Goal: Task Accomplishment & Management: Manage account settings

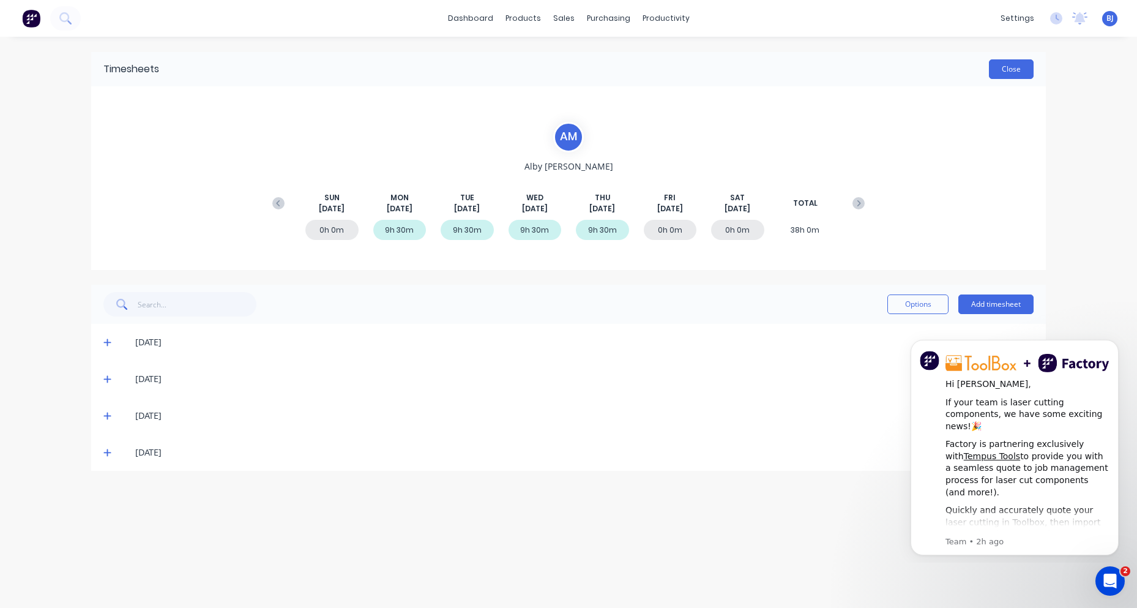
click at [1007, 64] on button "Close" at bounding box center [1011, 69] width 45 height 20
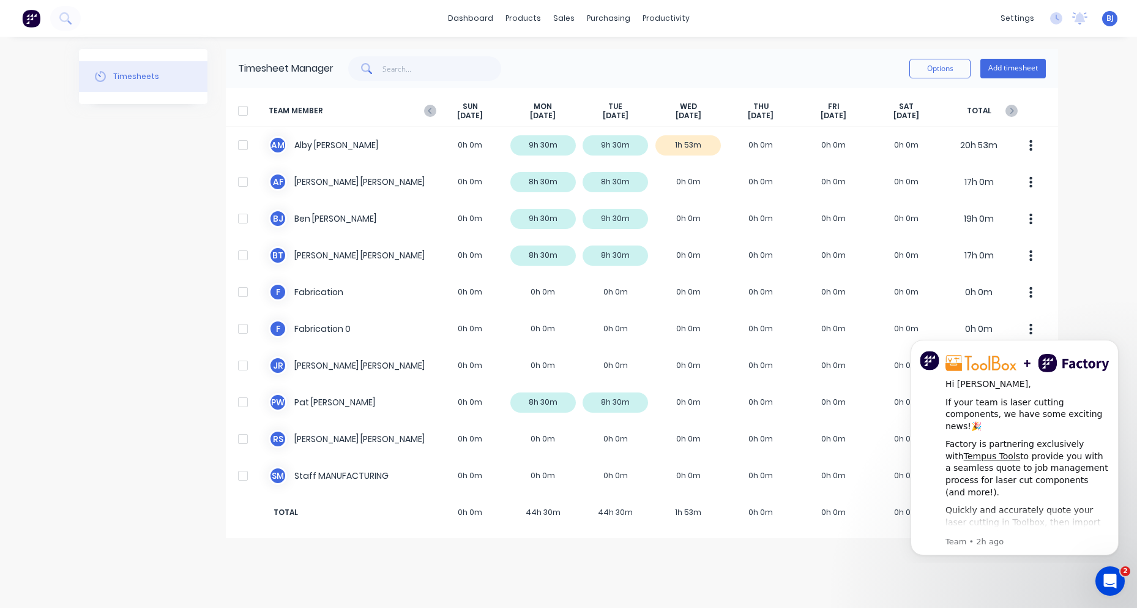
click at [1098, 296] on div "dashboard products sales purchasing productivity dashboard products Product Cat…" at bounding box center [568, 304] width 1137 height 608
click at [1115, 346] on icon "Dismiss notification" at bounding box center [1115, 343] width 7 height 7
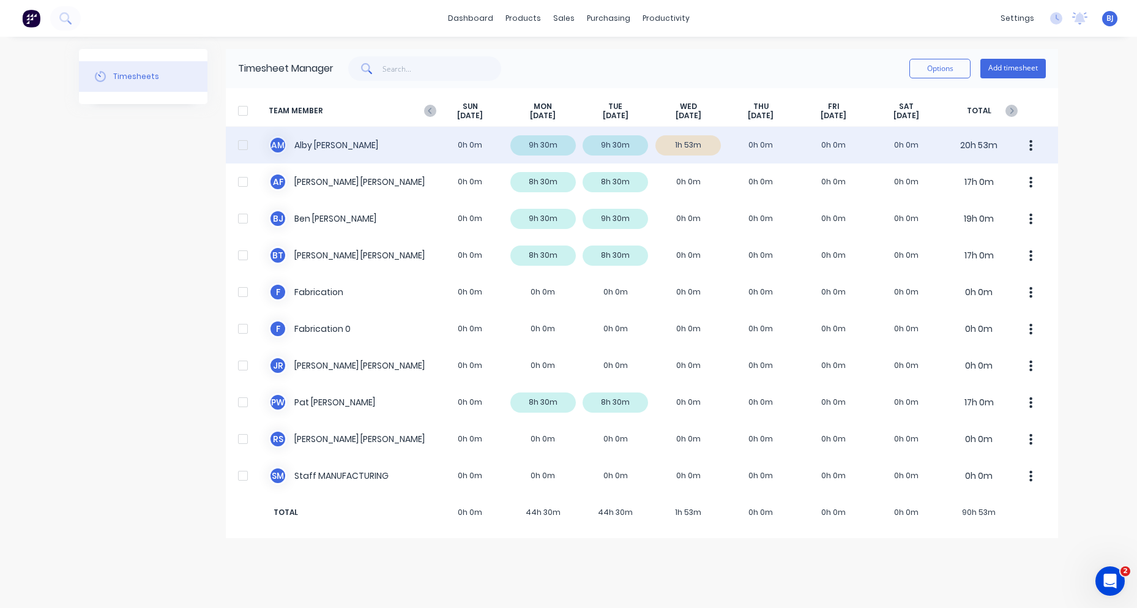
click at [331, 141] on div "A M [PERSON_NAME] 0h 0m 9h 30m 9h 30m 1h 53m 0h 0m 0h 0m 0h 0m 20h 53m" at bounding box center [642, 145] width 832 height 37
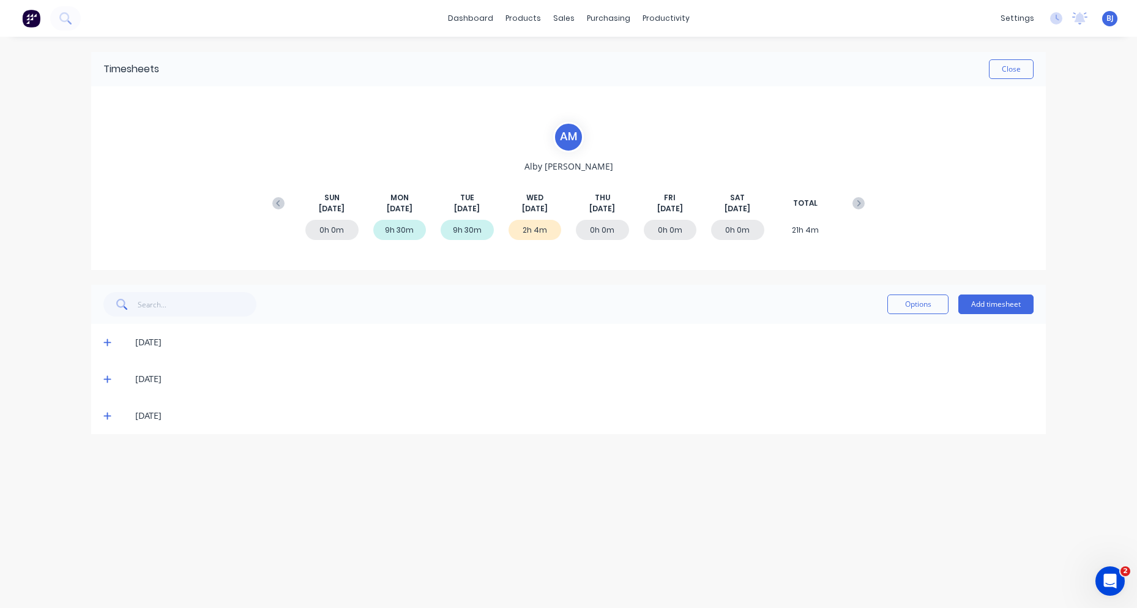
click at [283, 201] on icon at bounding box center [278, 203] width 12 height 12
click at [400, 233] on div "9h 30m" at bounding box center [399, 230] width 53 height 20
click at [110, 342] on icon at bounding box center [106, 342] width 7 height 7
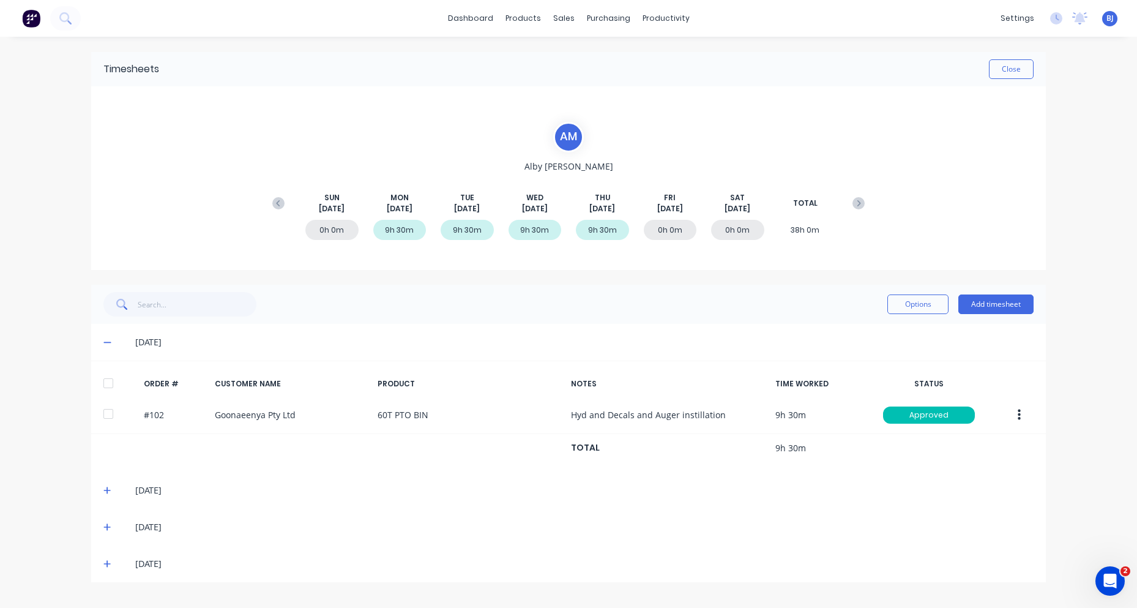
click at [103, 487] on div "[DATE]" at bounding box center [568, 490] width 955 height 37
click at [280, 202] on icon at bounding box center [278, 203] width 12 height 12
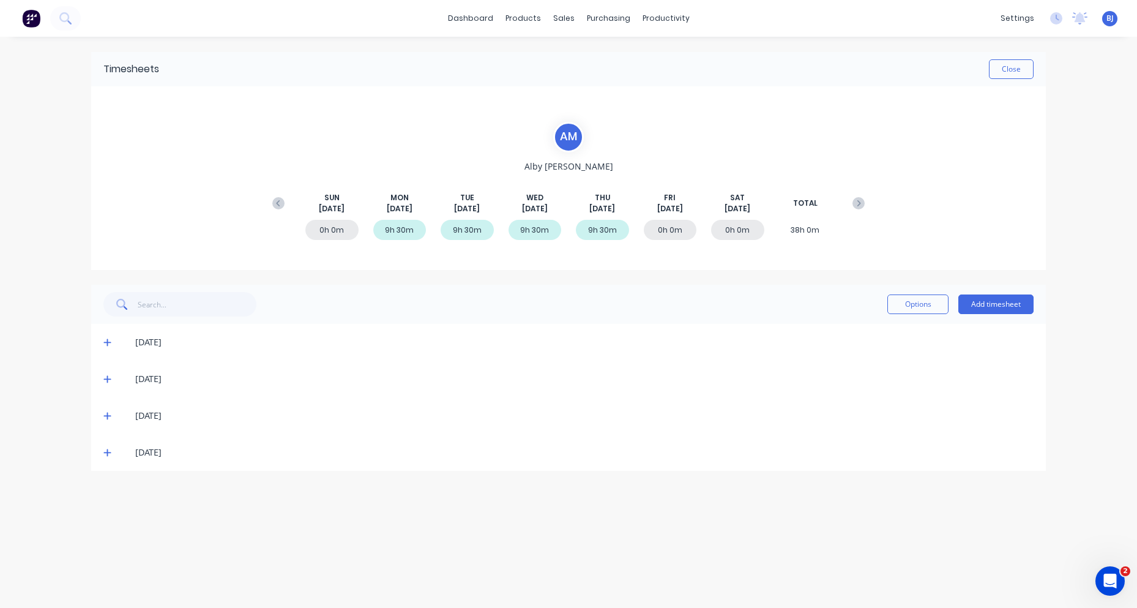
click at [109, 415] on icon at bounding box center [107, 415] width 8 height 9
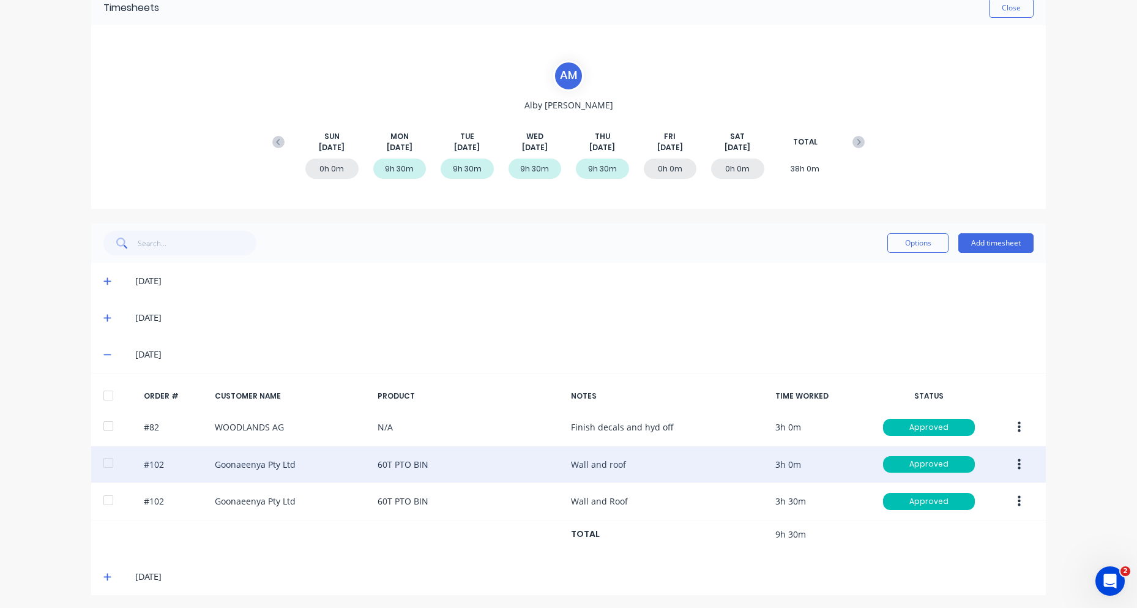
scroll to position [64, 0]
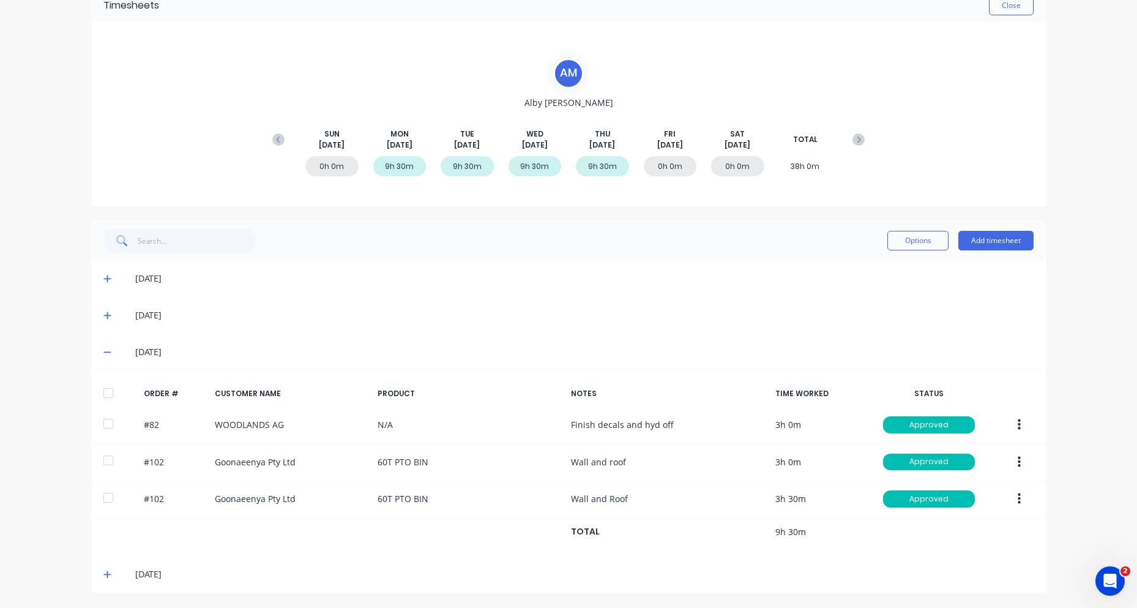
click at [103, 575] on icon at bounding box center [106, 574] width 7 height 7
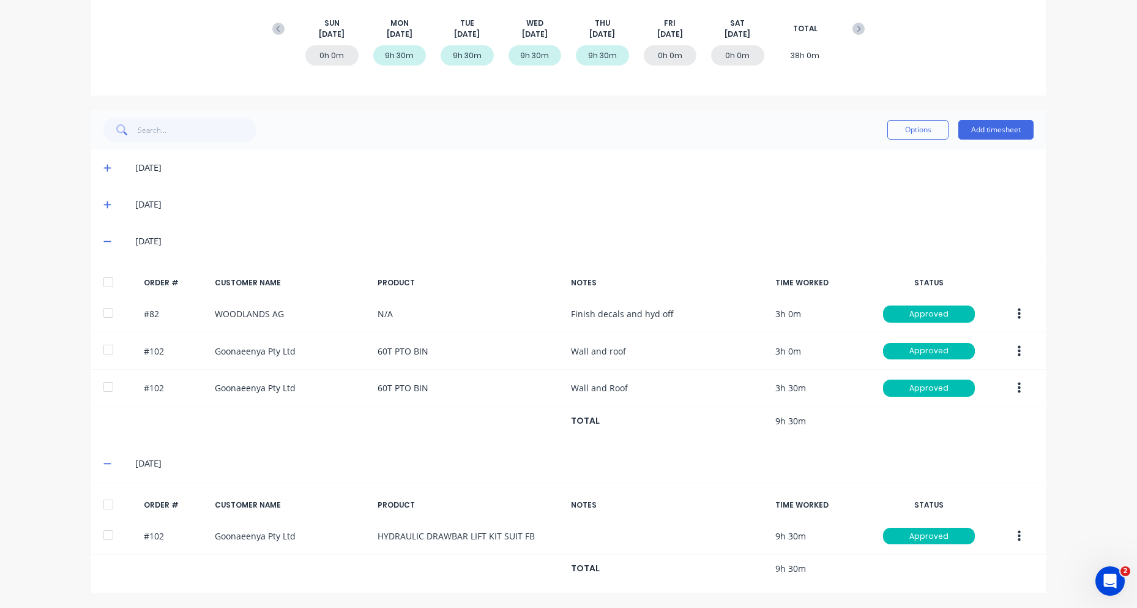
scroll to position [0, 0]
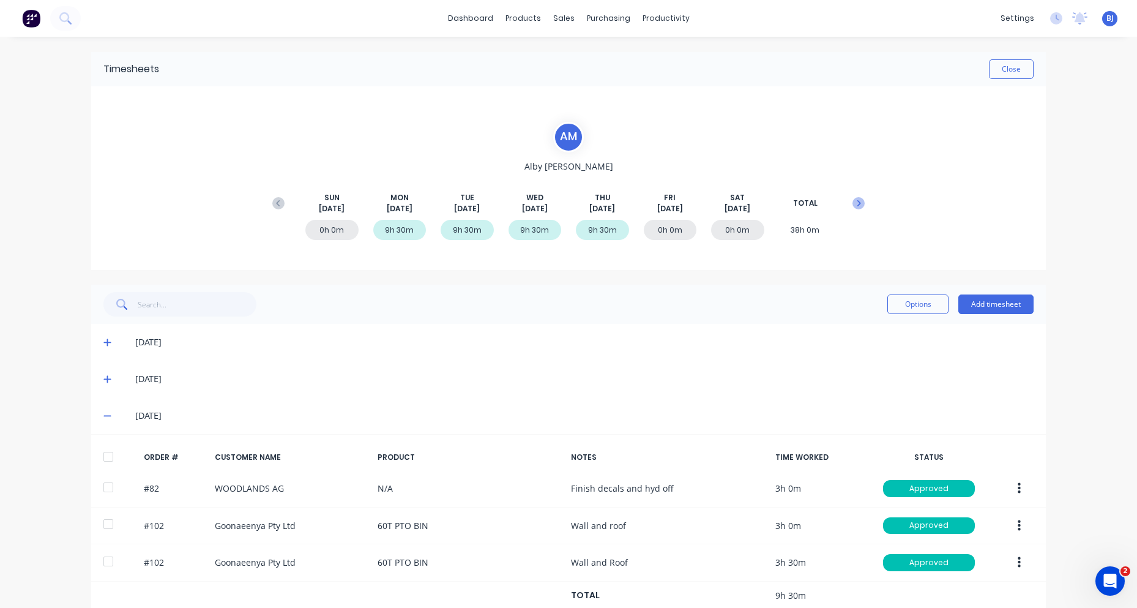
click at [857, 200] on icon at bounding box center [859, 203] width 12 height 12
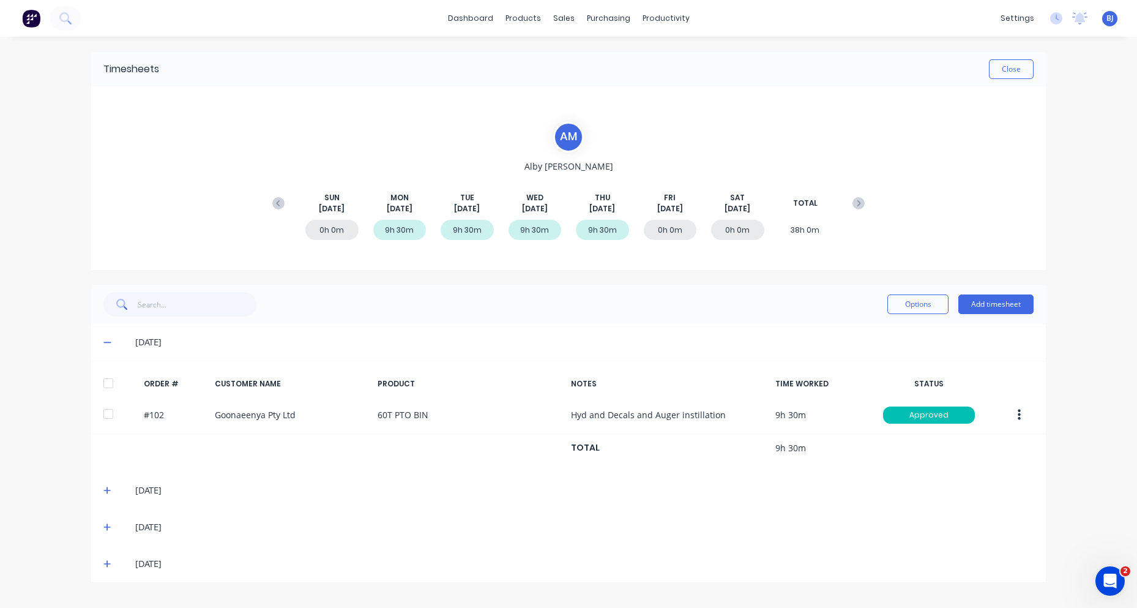
click at [105, 486] on icon at bounding box center [107, 490] width 8 height 9
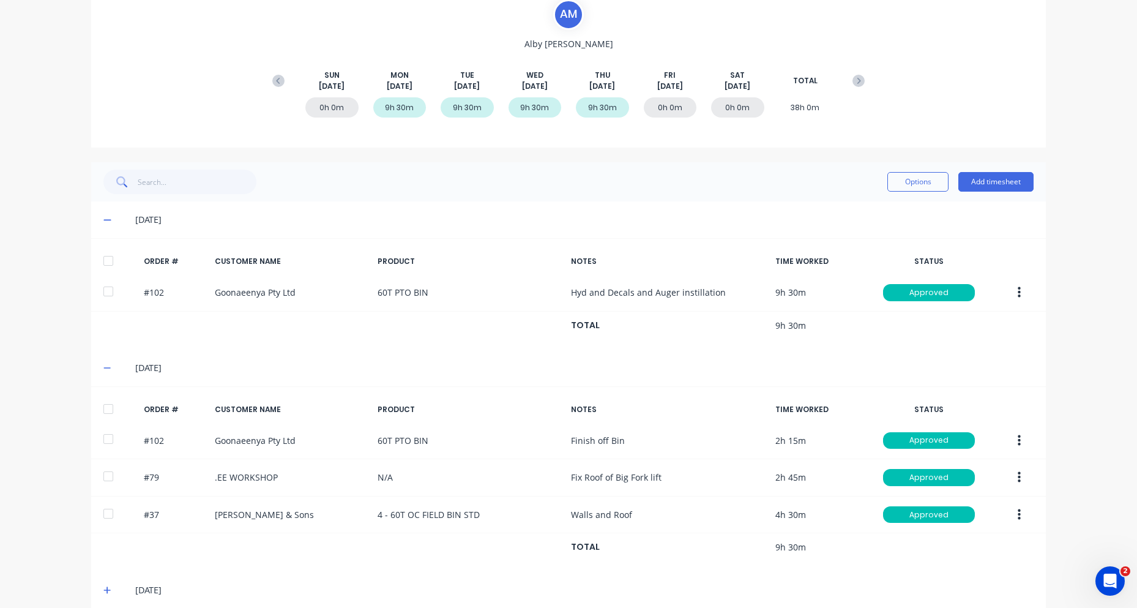
scroll to position [174, 0]
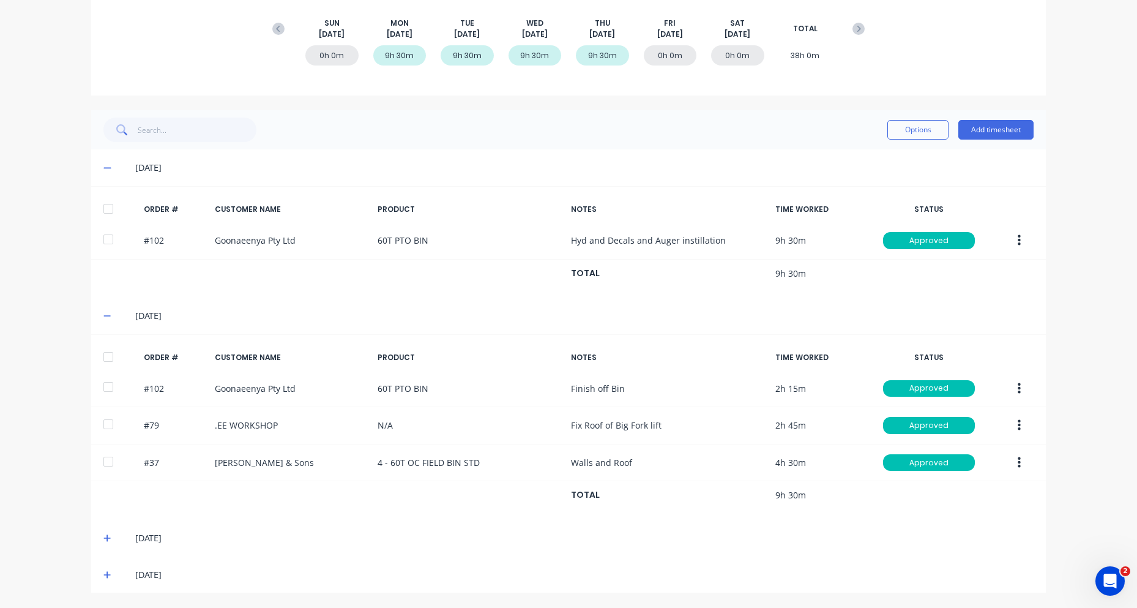
click at [104, 538] on icon at bounding box center [106, 537] width 7 height 7
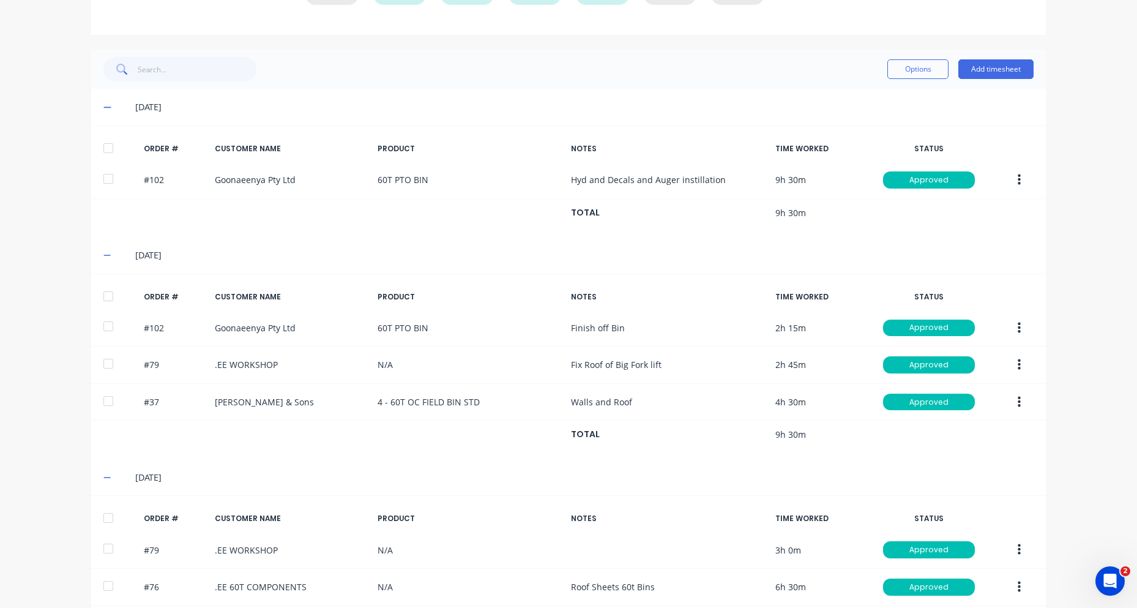
scroll to position [323, 0]
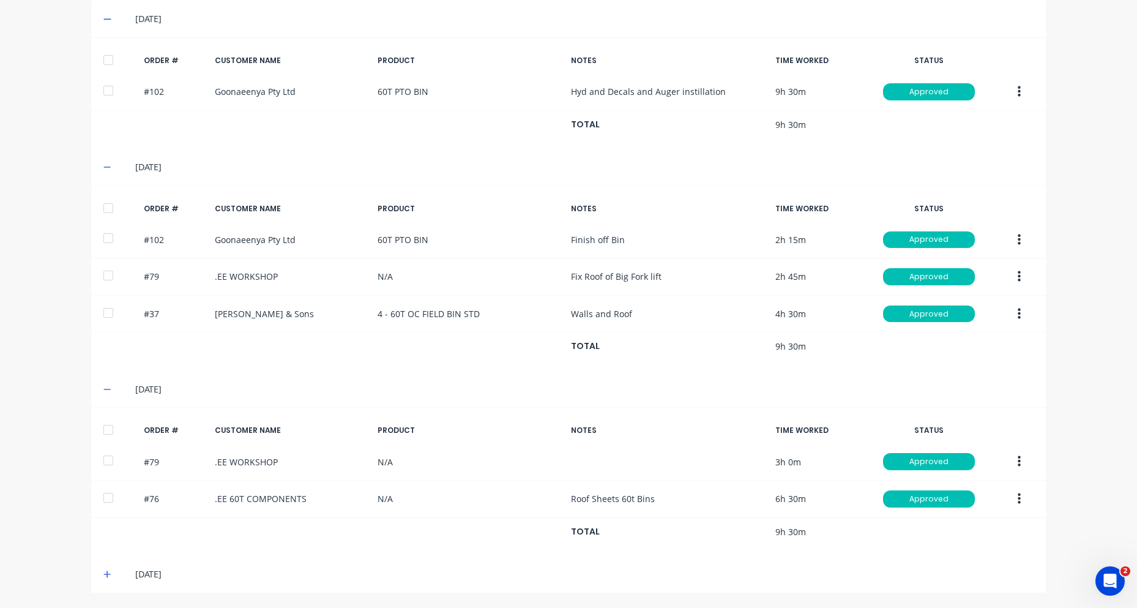
click at [105, 574] on icon at bounding box center [106, 573] width 7 height 7
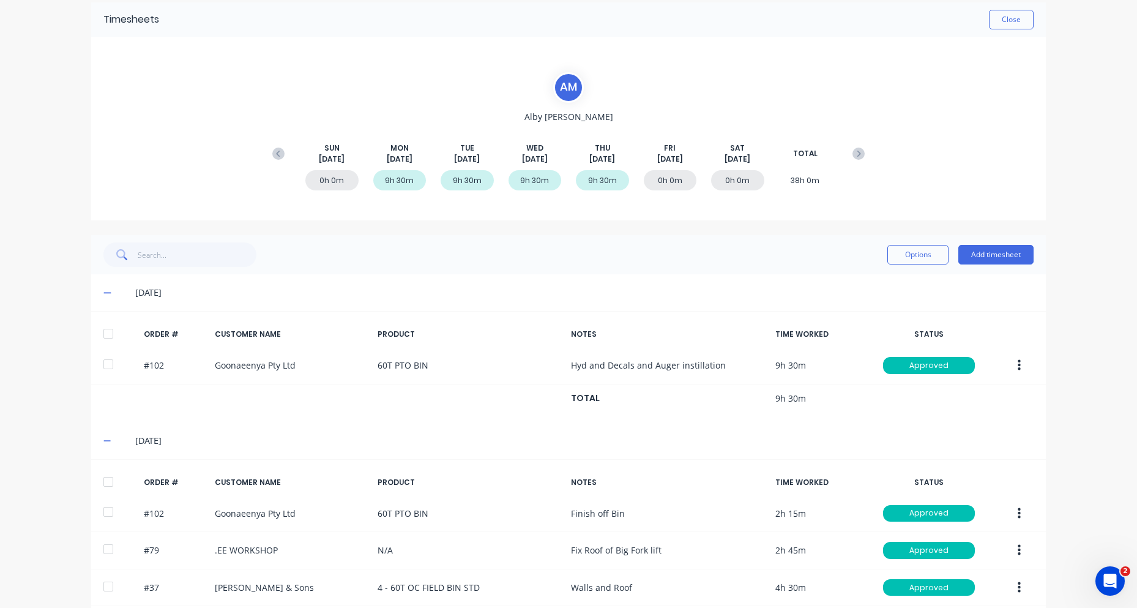
scroll to position [43, 0]
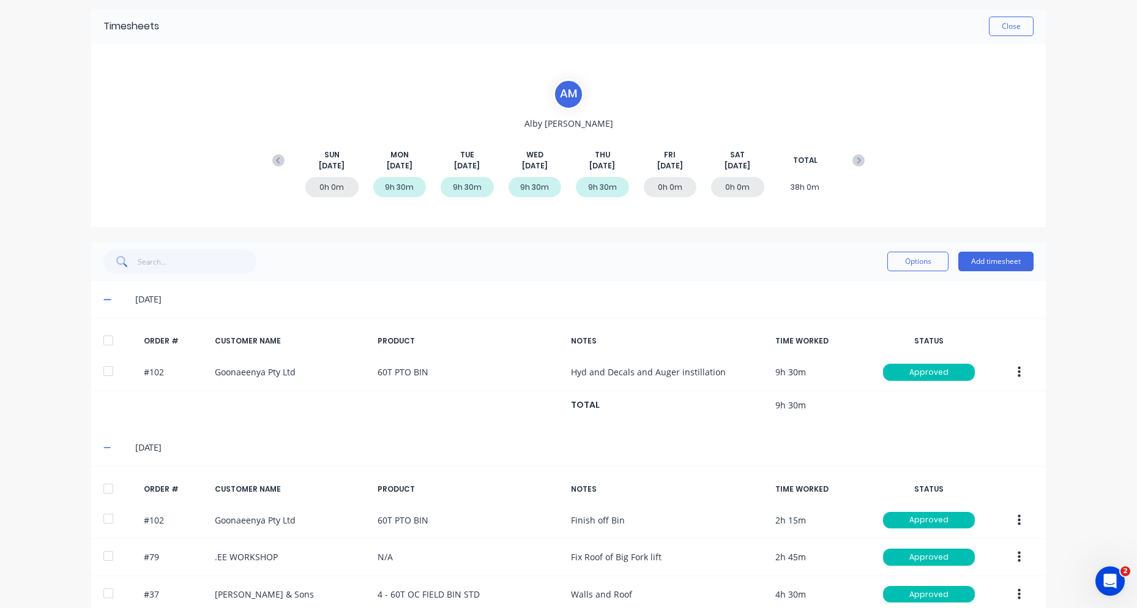
click at [859, 160] on icon at bounding box center [859, 160] width 12 height 12
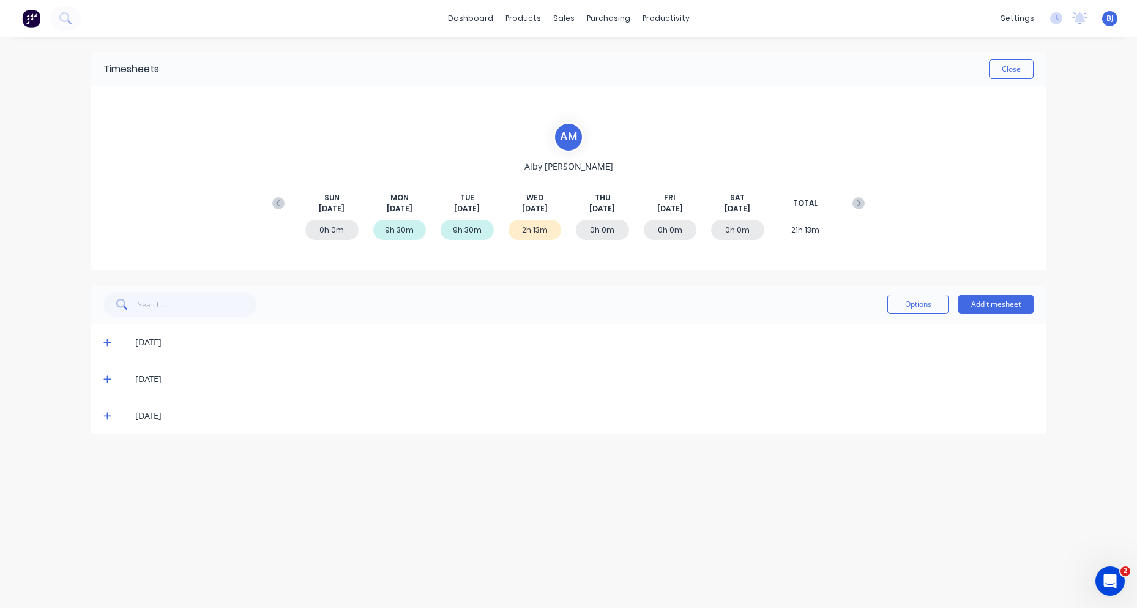
scroll to position [0, 0]
click at [107, 341] on icon at bounding box center [106, 342] width 7 height 7
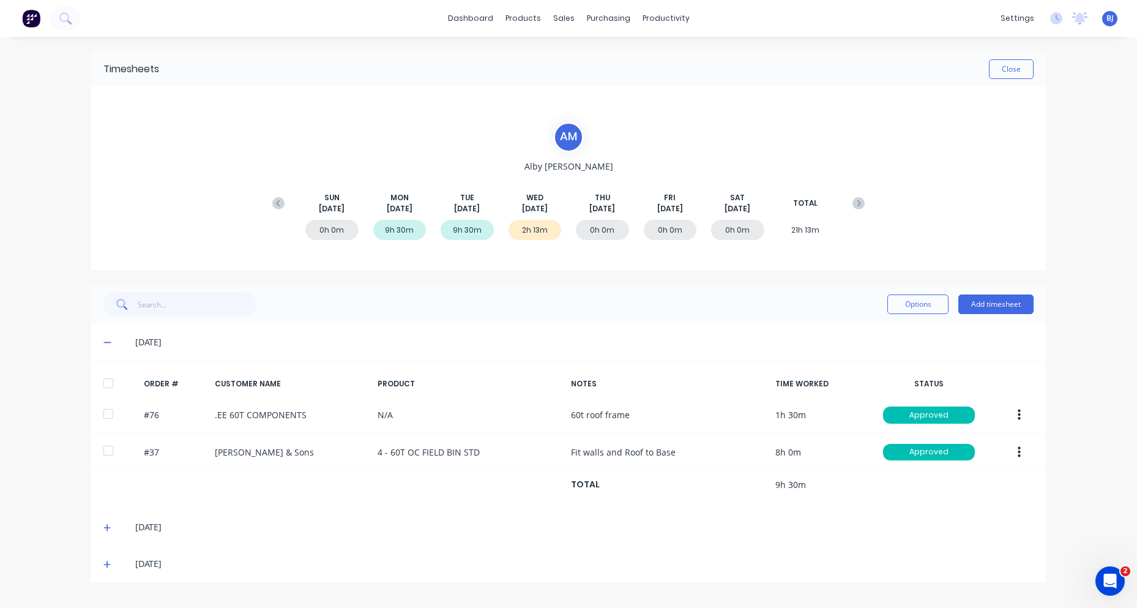
click at [103, 526] on icon at bounding box center [107, 527] width 8 height 9
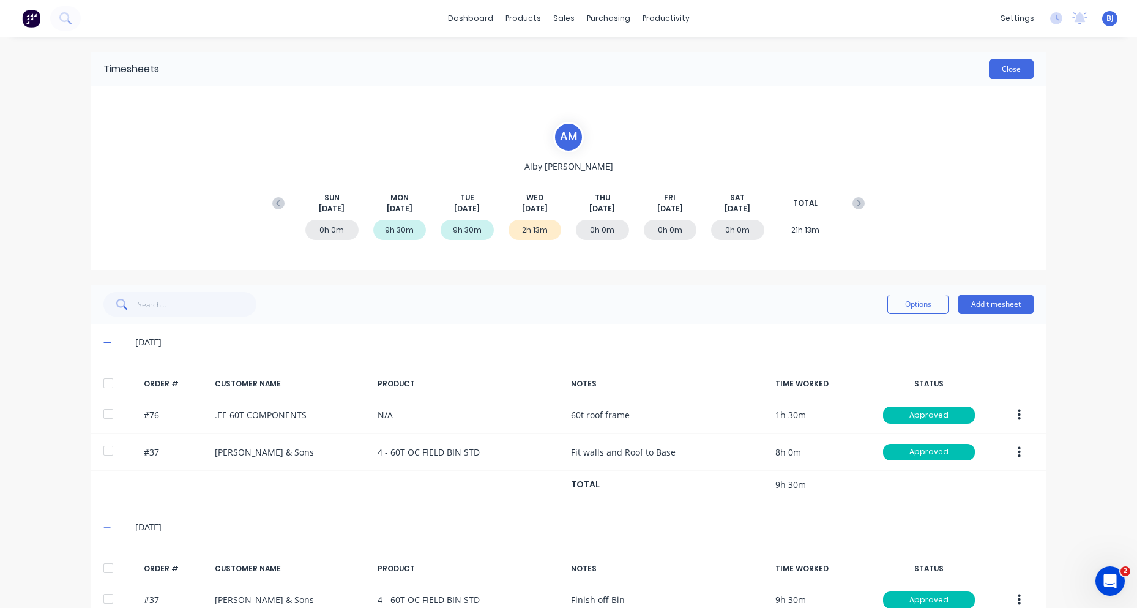
click at [1010, 67] on button "Close" at bounding box center [1011, 69] width 45 height 20
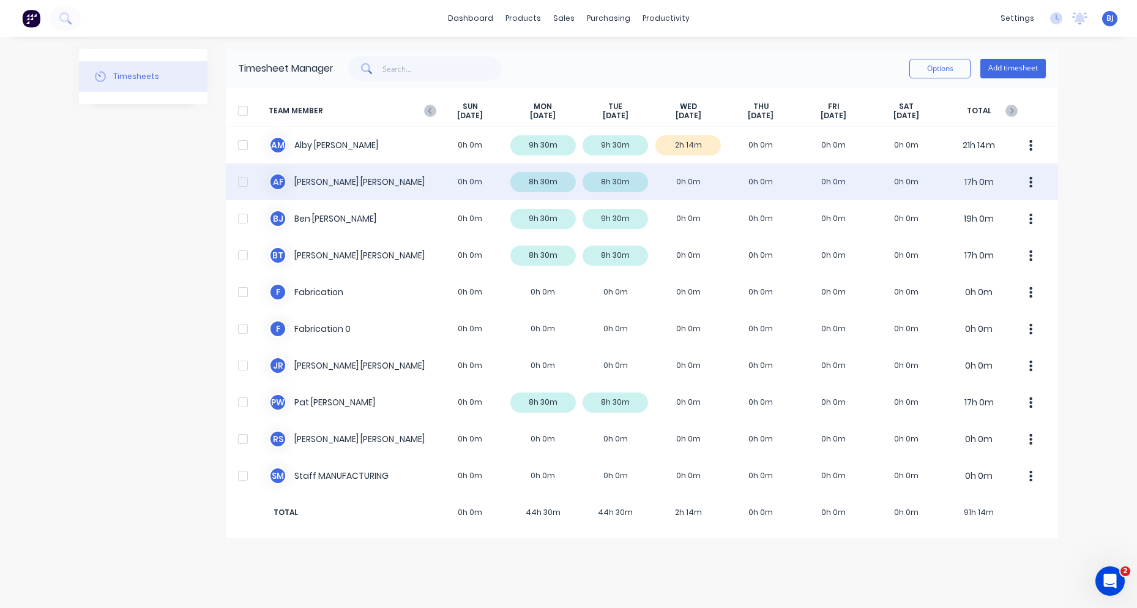
click at [313, 179] on div "A F [PERSON_NAME] 0h 0m 8h 30m 8h 30m 0h 0m 0h 0m 0h 0m 0h 0m 17h 0m" at bounding box center [642, 181] width 832 height 37
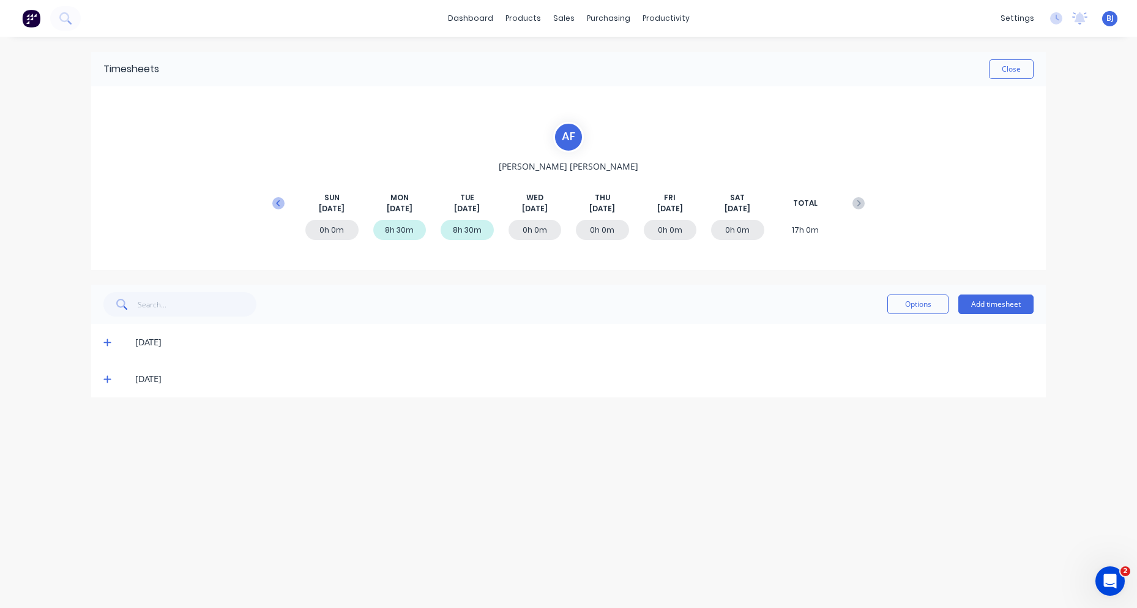
click at [282, 202] on icon at bounding box center [278, 203] width 12 height 12
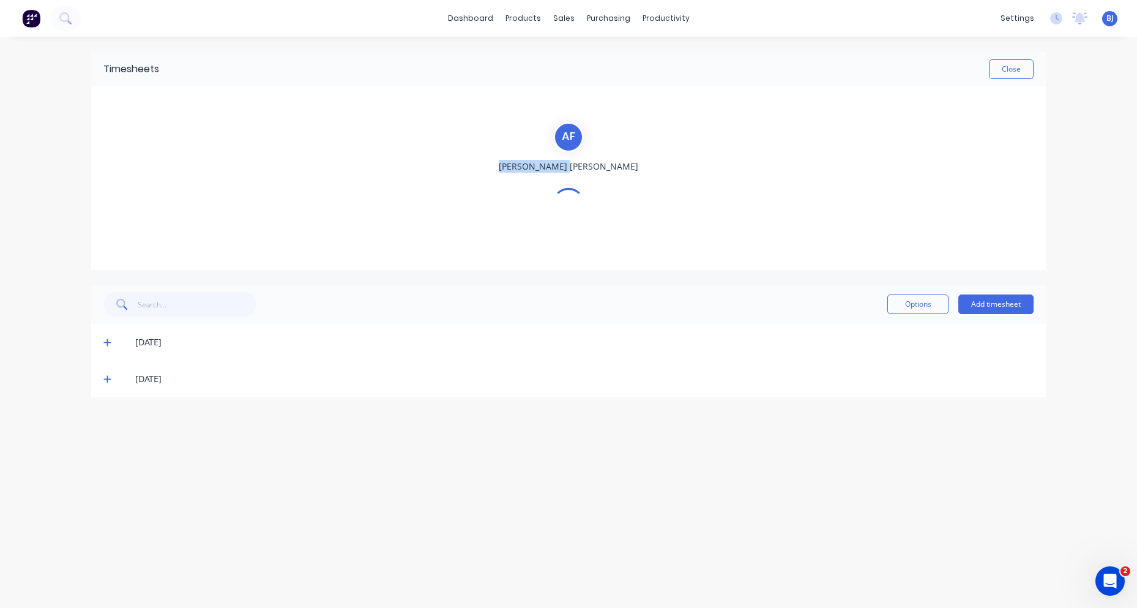
click at [282, 202] on div "A F [PERSON_NAME]" at bounding box center [568, 178] width 605 height 113
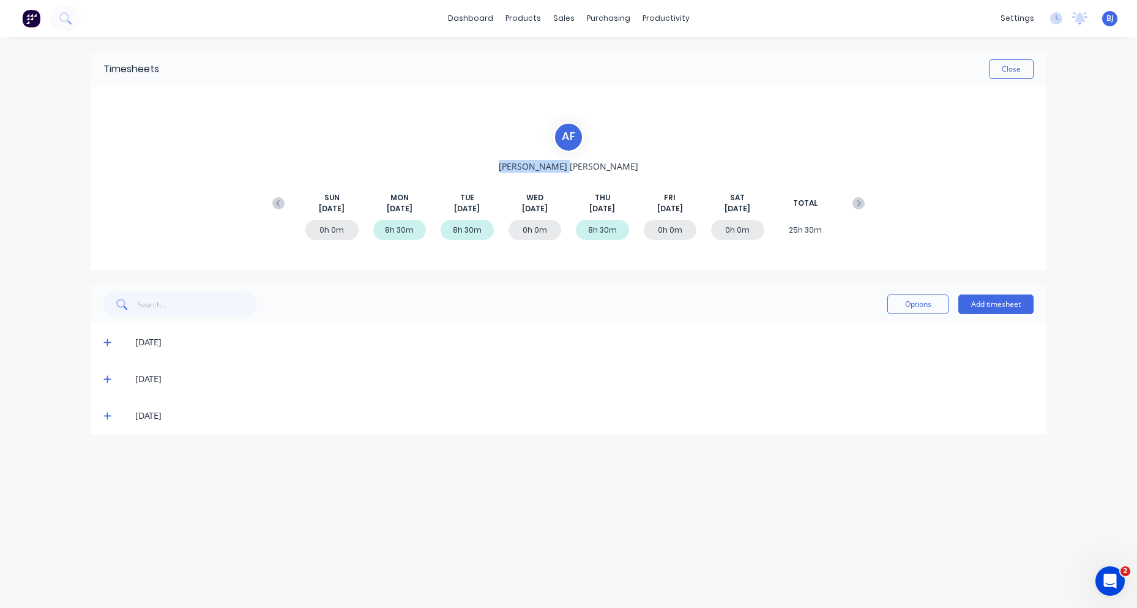
click at [282, 202] on icon at bounding box center [278, 203] width 12 height 12
click at [108, 414] on icon at bounding box center [106, 415] width 7 height 7
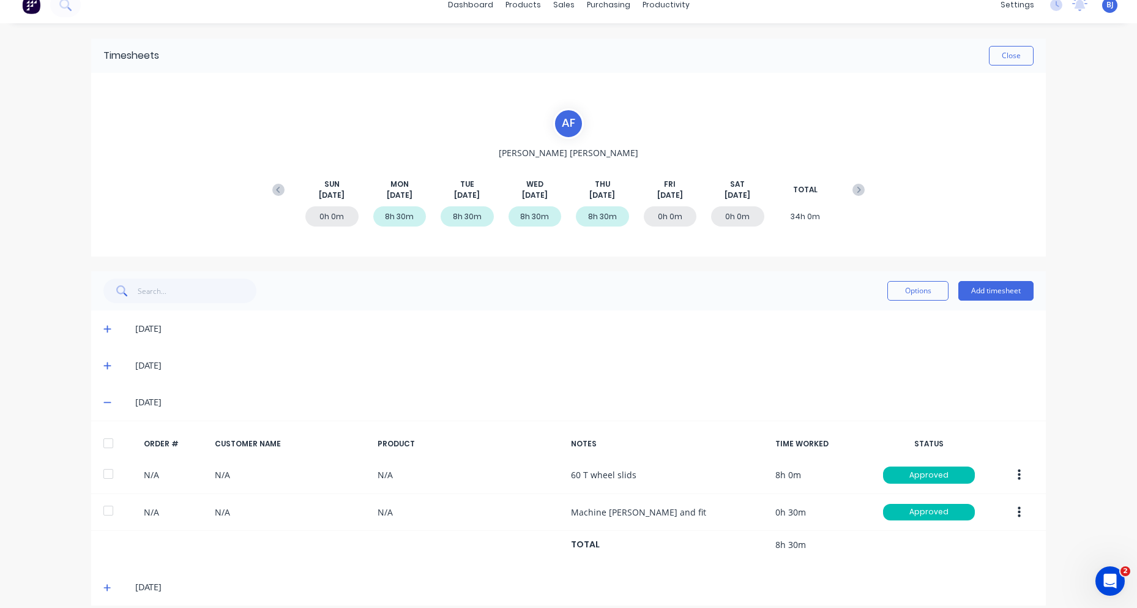
scroll to position [26, 0]
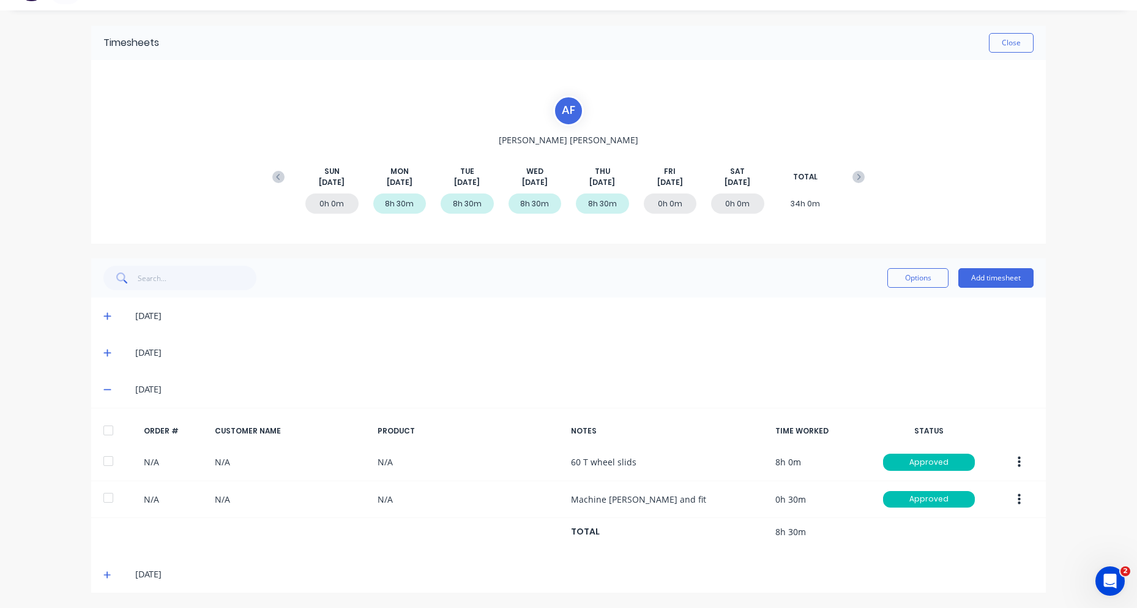
drag, startPoint x: 993, startPoint y: 415, endPoint x: 1017, endPoint y: 418, distance: 24.7
click at [993, 415] on div "ORDER # CUSTOMER NAME PRODUCT NOTES TIME WORKED STATUS N/A N/A N/A 60 T wheel s…" at bounding box center [568, 482] width 955 height 148
click at [103, 570] on icon at bounding box center [107, 574] width 8 height 9
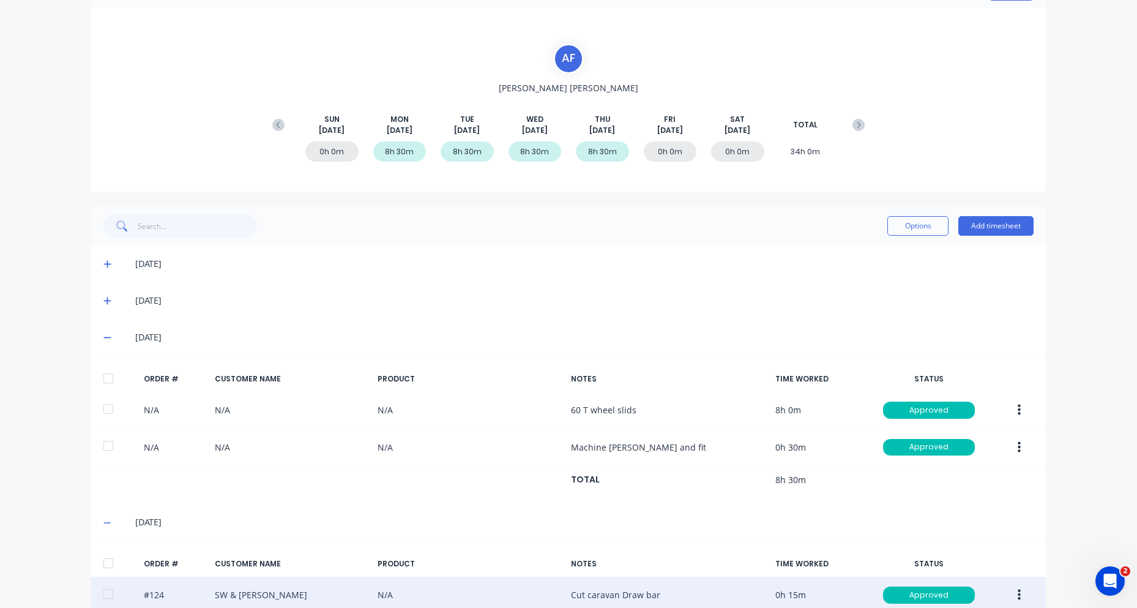
scroll to position [174, 0]
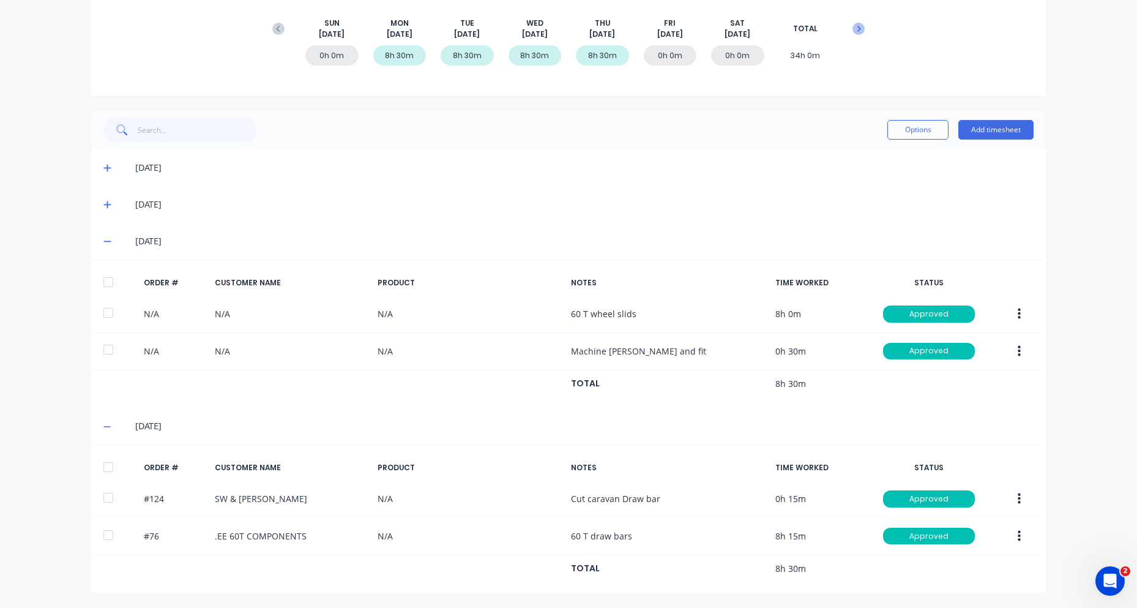
click at [857, 23] on icon at bounding box center [859, 29] width 12 height 12
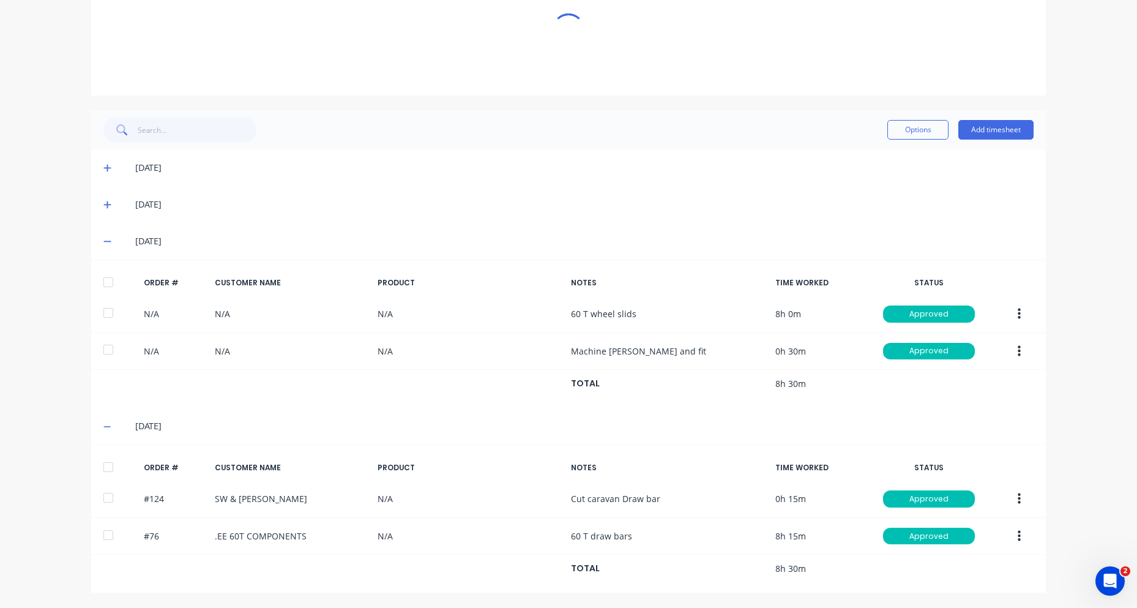
scroll to position [0, 0]
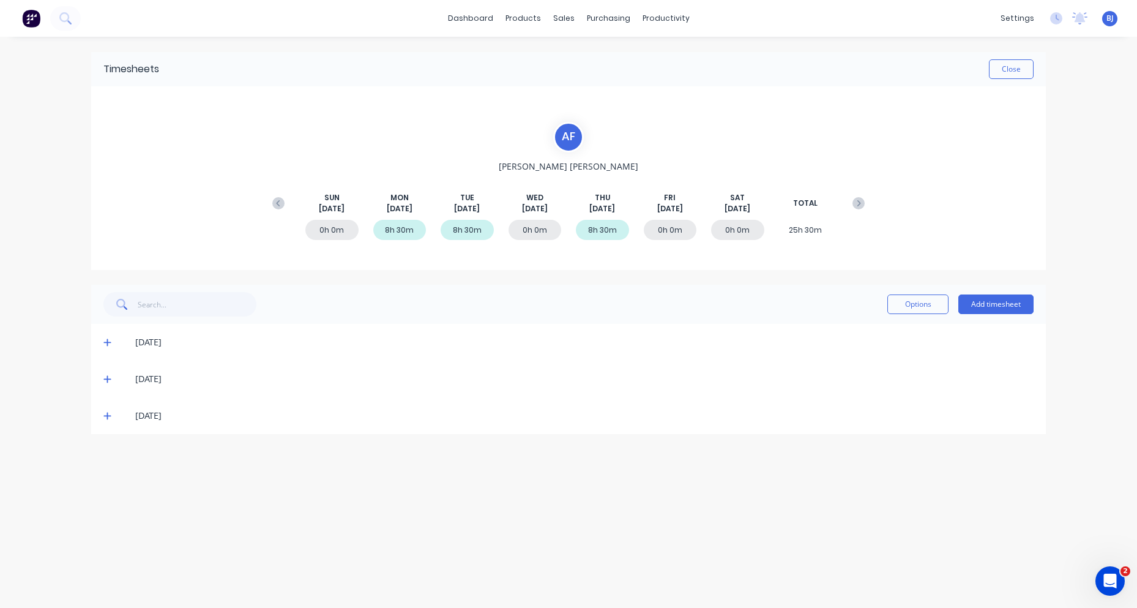
click at [108, 342] on icon at bounding box center [106, 342] width 7 height 7
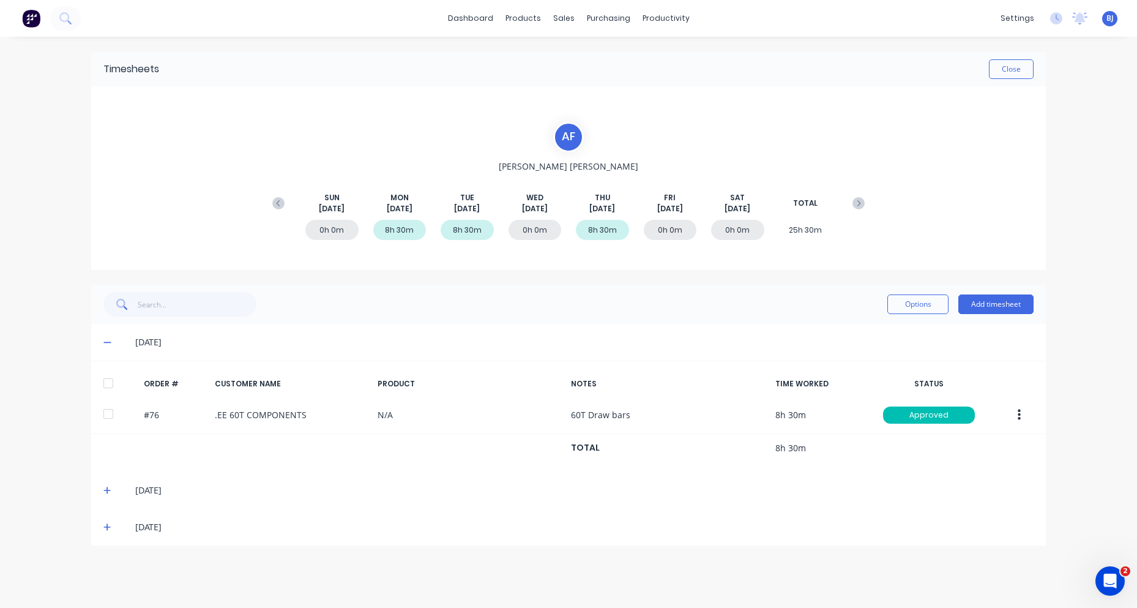
click at [109, 490] on icon at bounding box center [106, 490] width 7 height 7
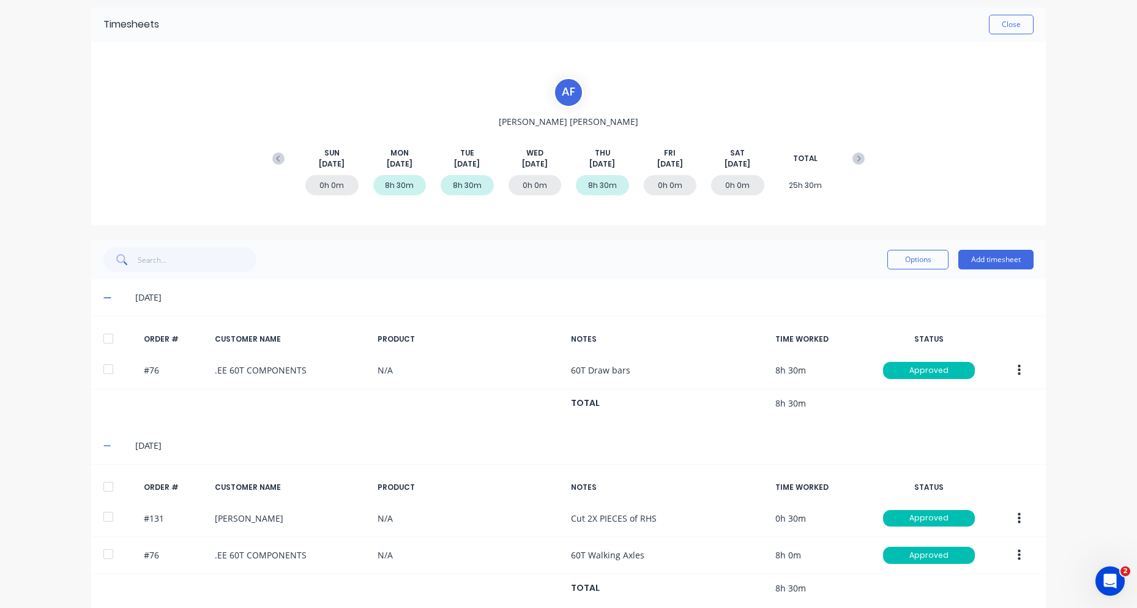
scroll to position [101, 0]
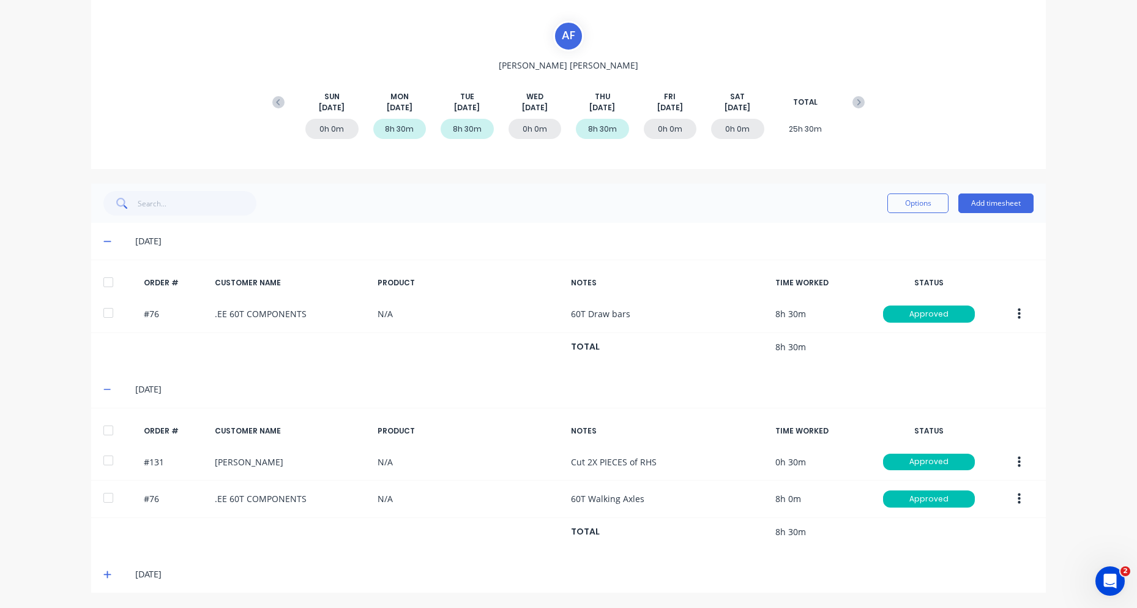
click at [103, 569] on span at bounding box center [109, 574] width 12 height 12
click at [103, 573] on icon at bounding box center [107, 574] width 8 height 9
click at [105, 575] on icon at bounding box center [106, 574] width 7 height 7
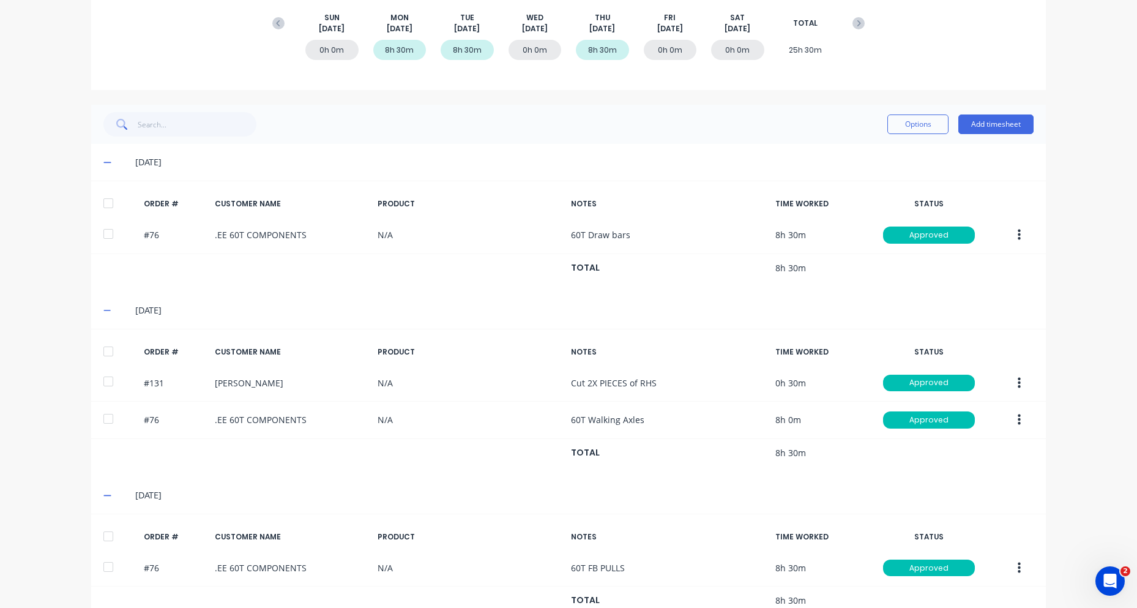
scroll to position [151, 0]
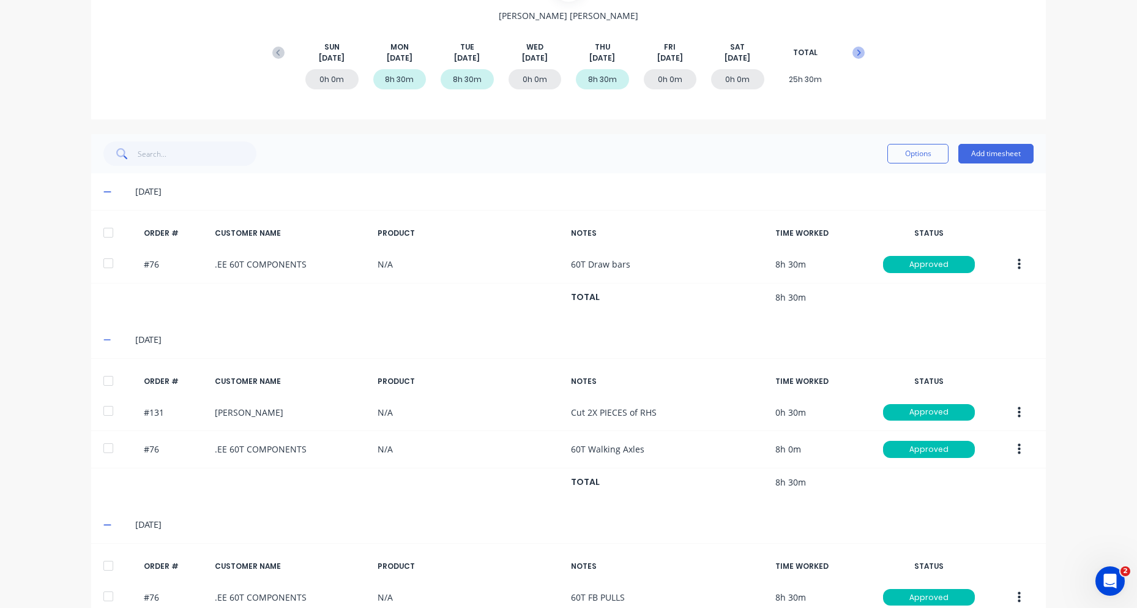
click at [853, 48] on icon at bounding box center [859, 53] width 12 height 12
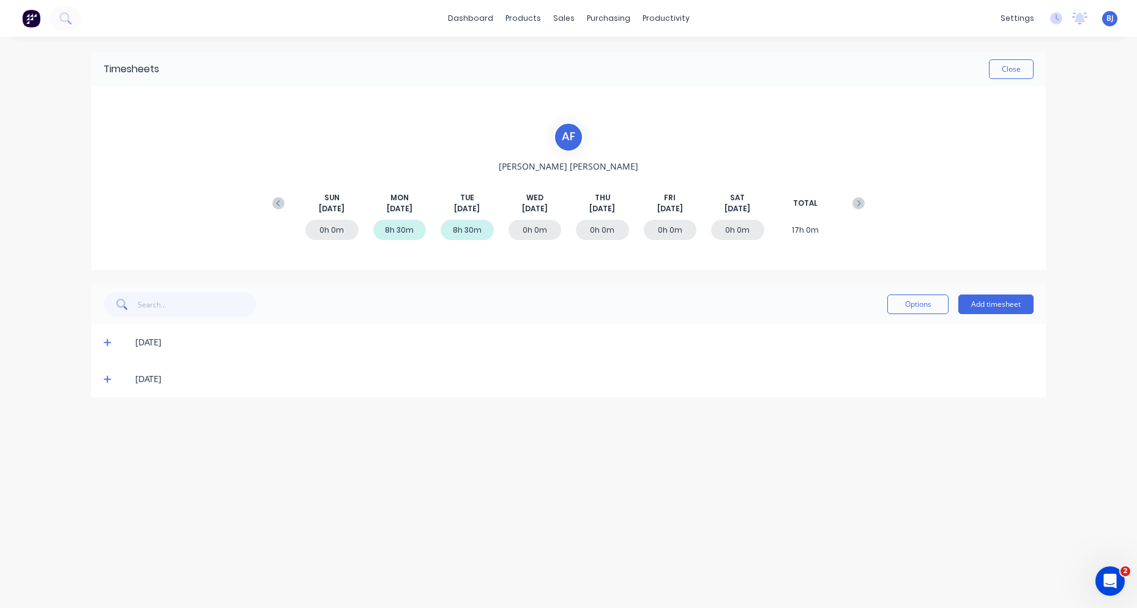
scroll to position [0, 0]
click at [106, 345] on icon at bounding box center [107, 342] width 8 height 9
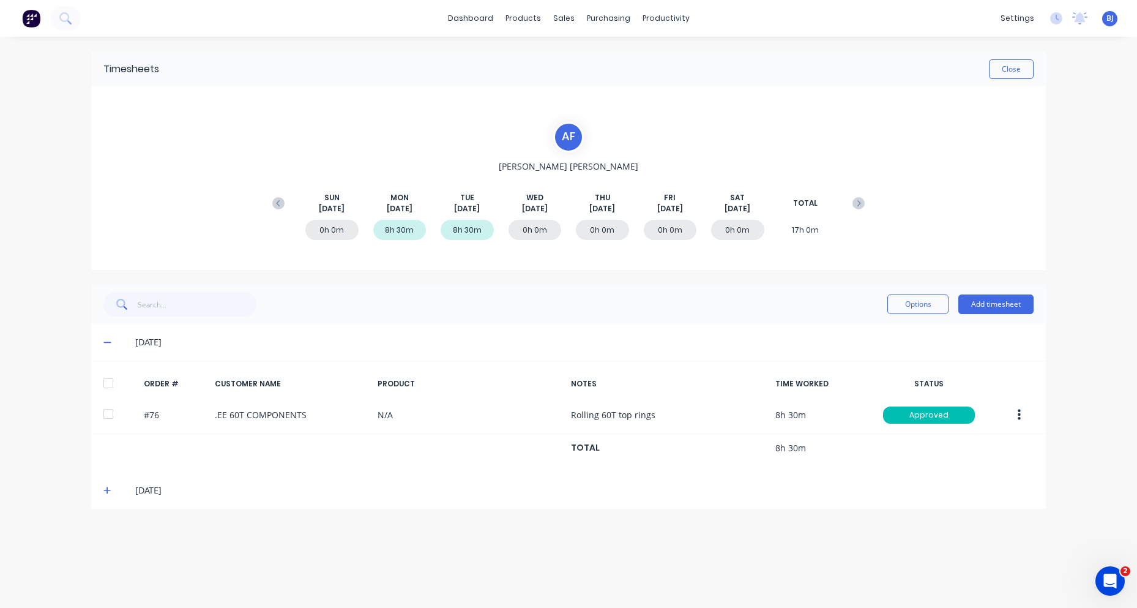
click at [105, 491] on icon at bounding box center [106, 490] width 7 height 7
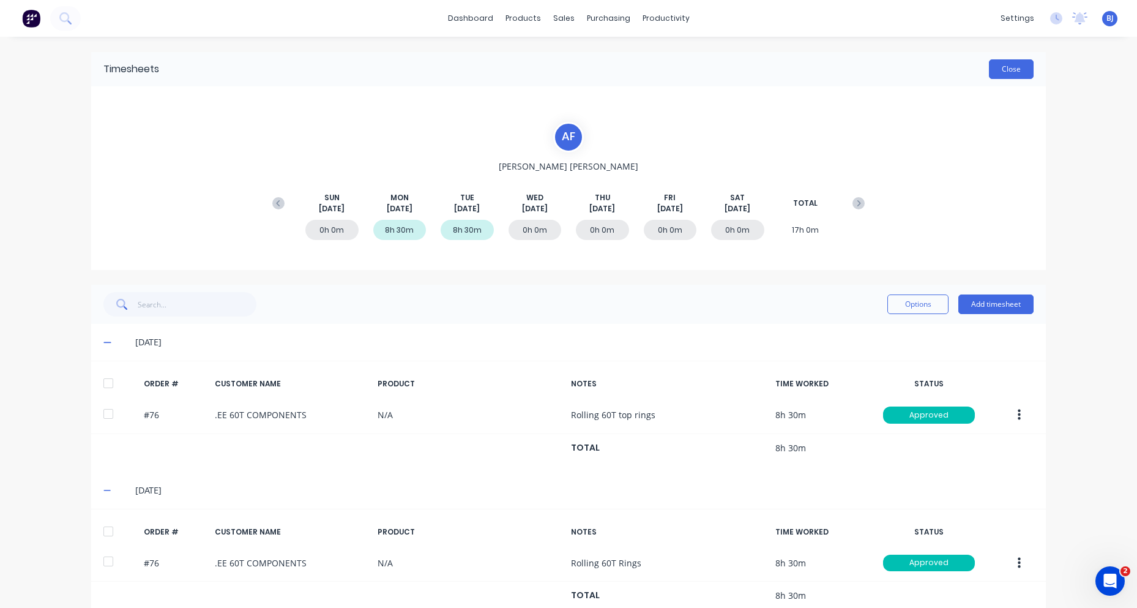
click at [1010, 69] on button "Close" at bounding box center [1011, 69] width 45 height 20
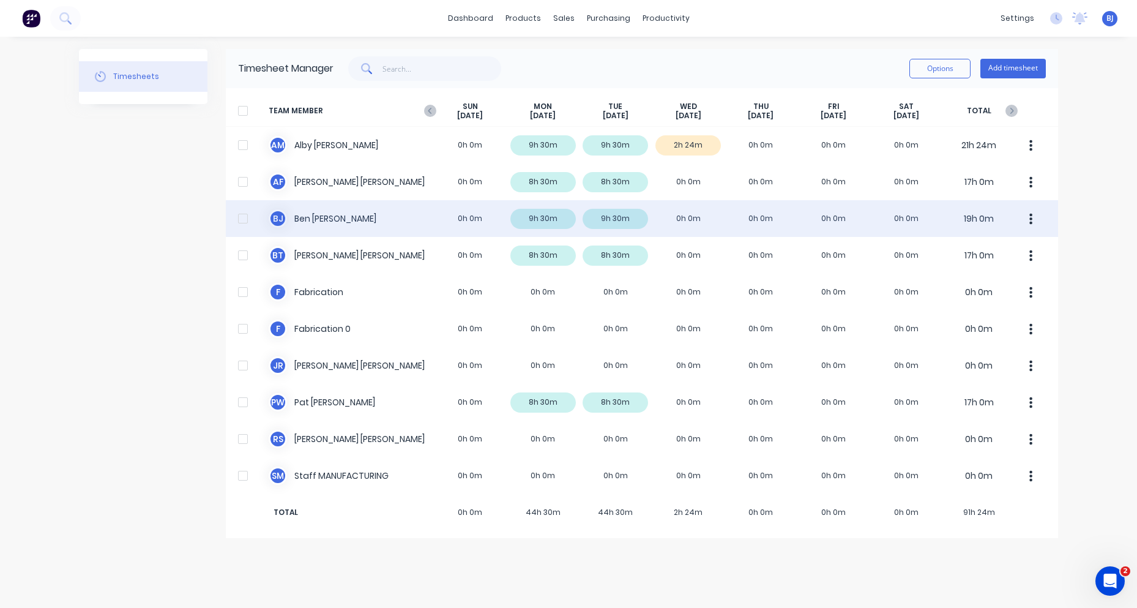
click at [286, 225] on div "[PERSON_NAME] 0h 0m 9h 30m 9h 30m 0h 0m 0h 0m 0h 0m 0h 0m 19h 0m" at bounding box center [642, 218] width 832 height 37
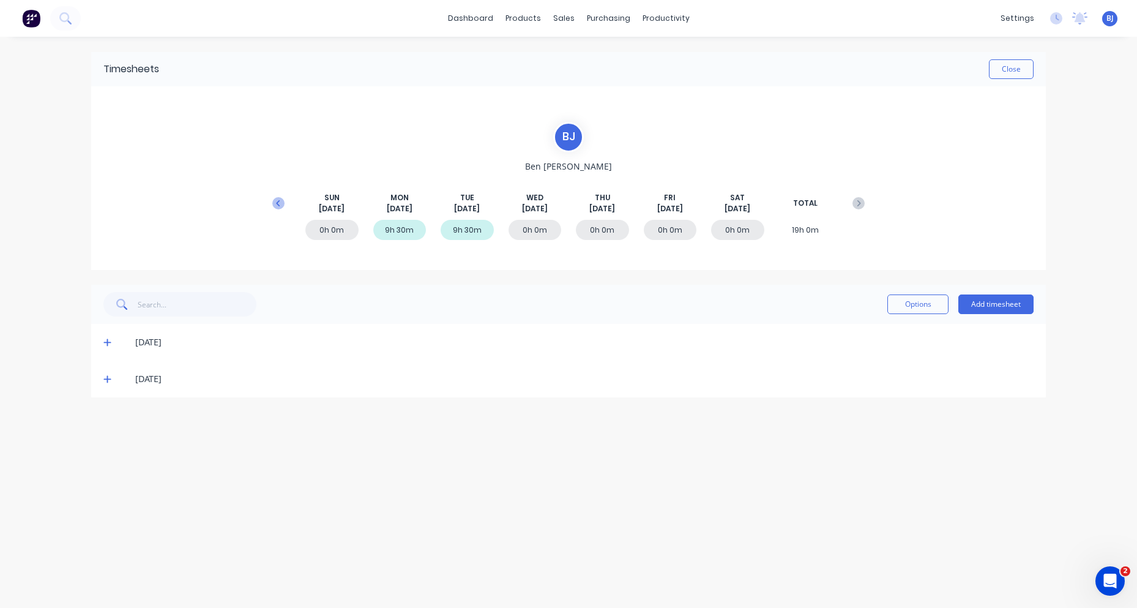
click at [279, 205] on icon at bounding box center [278, 203] width 4 height 6
click at [856, 201] on icon at bounding box center [859, 203] width 12 height 12
click at [110, 412] on icon at bounding box center [107, 415] width 8 height 9
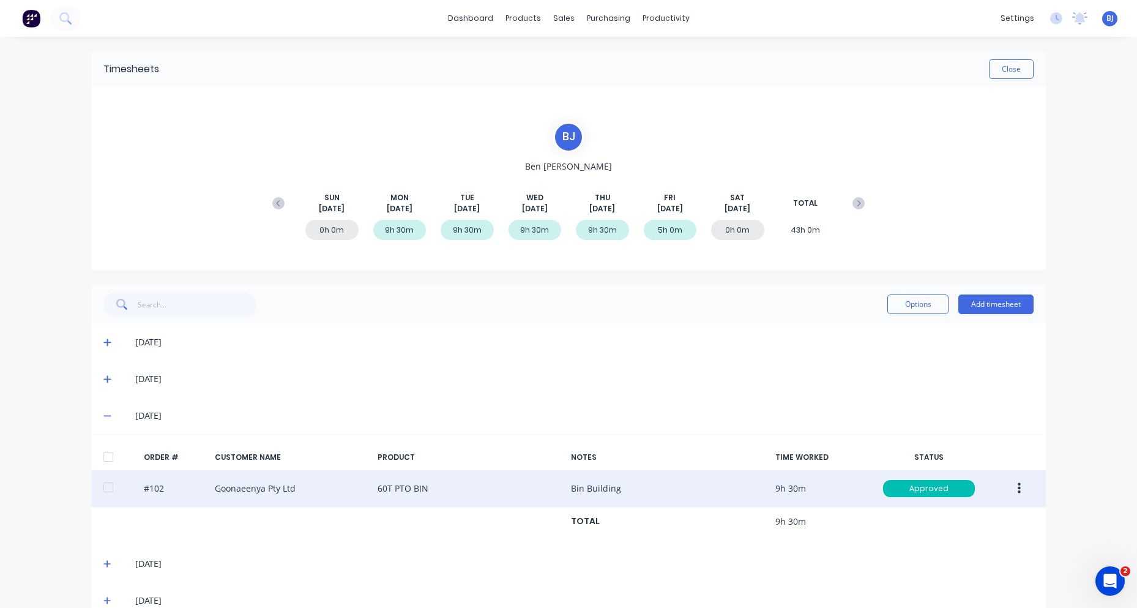
scroll to position [26, 0]
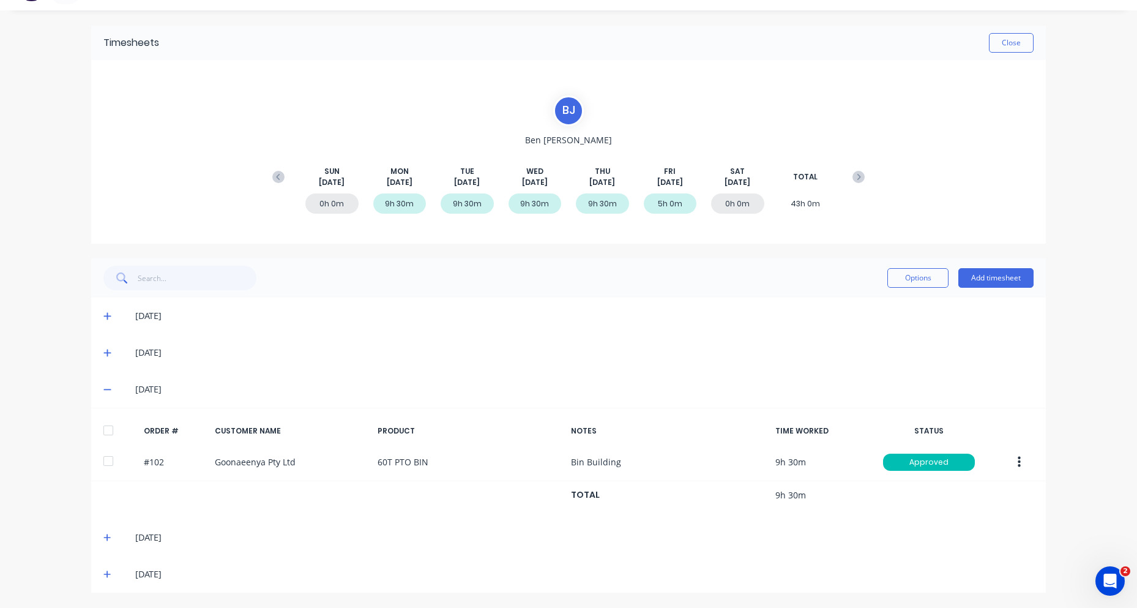
click at [103, 538] on icon at bounding box center [106, 537] width 7 height 7
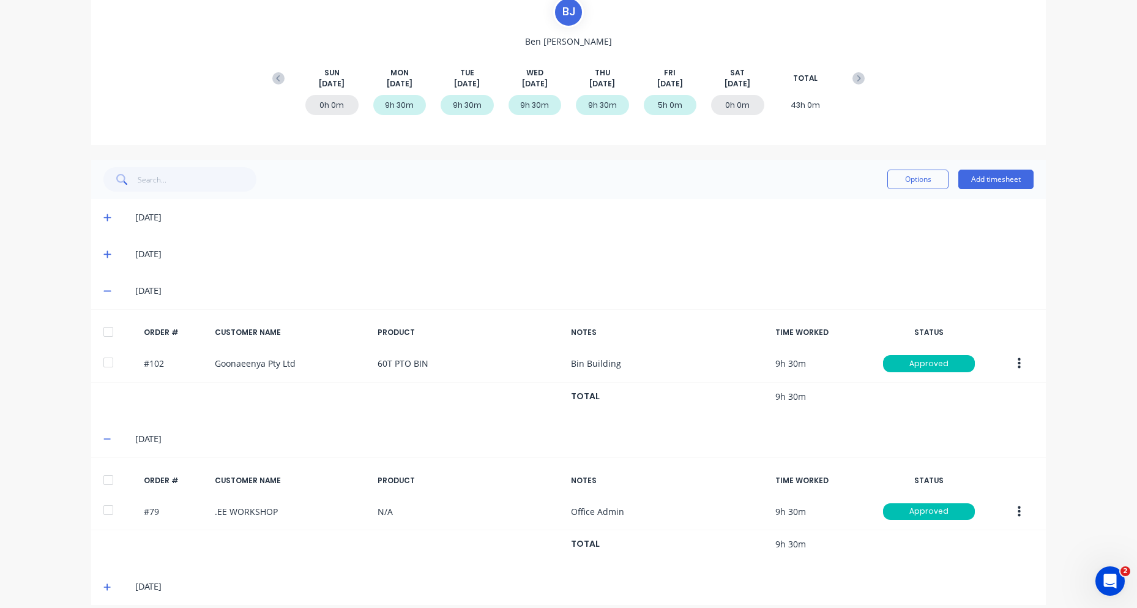
scroll to position [137, 0]
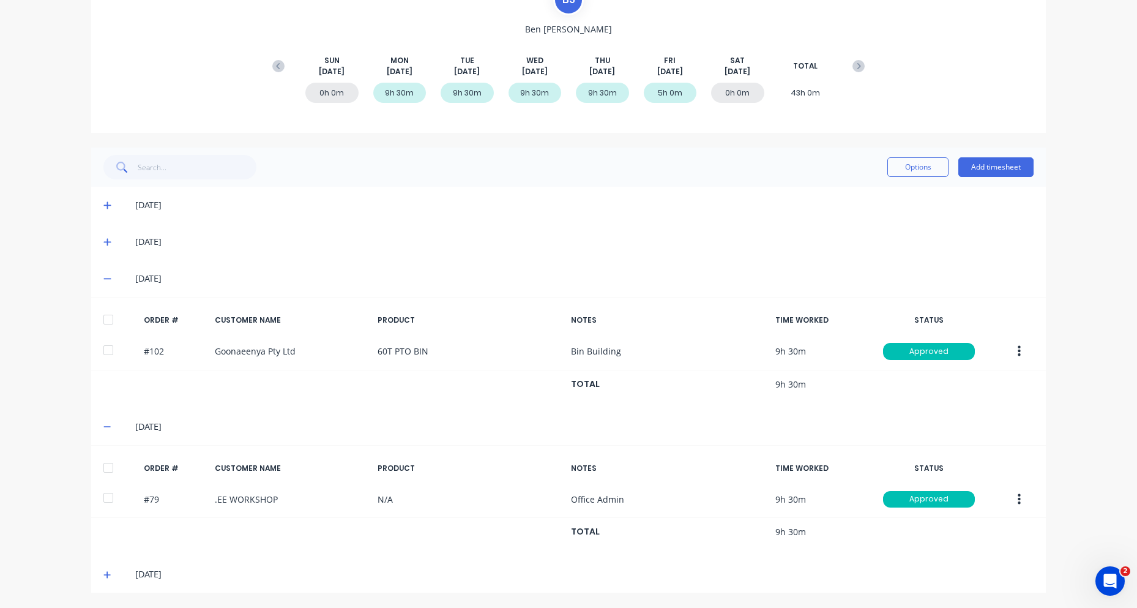
click at [103, 575] on icon at bounding box center [107, 574] width 8 height 9
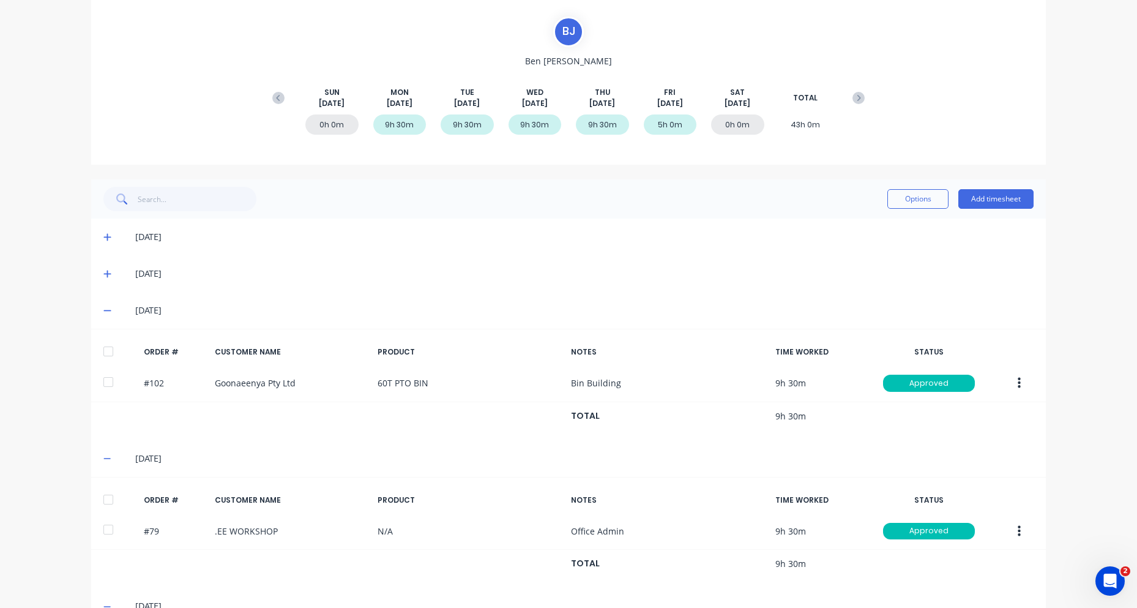
scroll to position [0, 0]
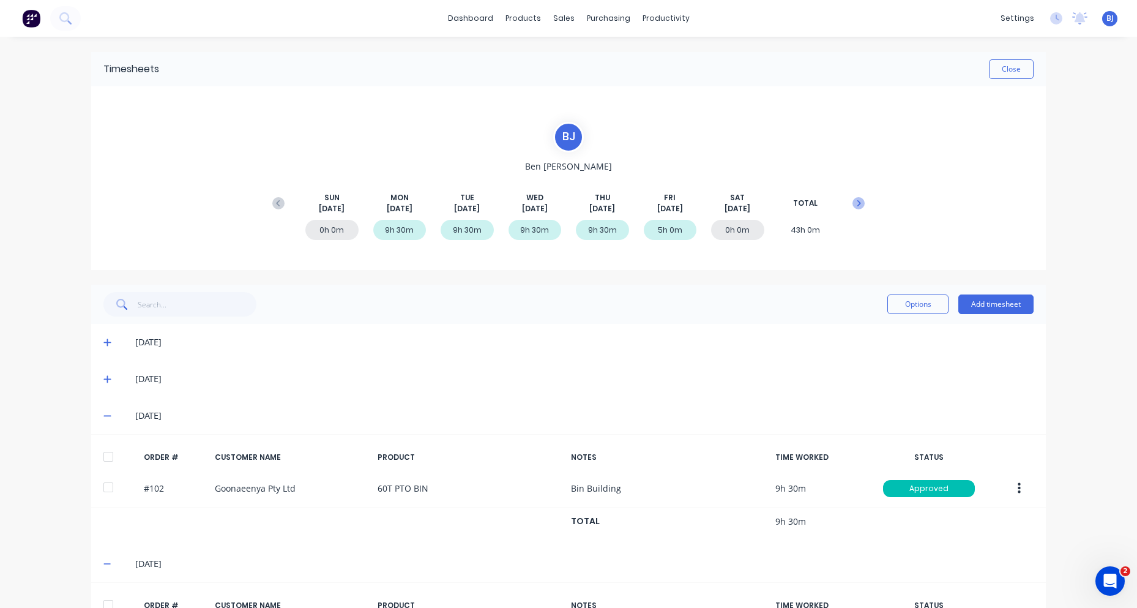
click at [854, 200] on icon at bounding box center [859, 203] width 12 height 12
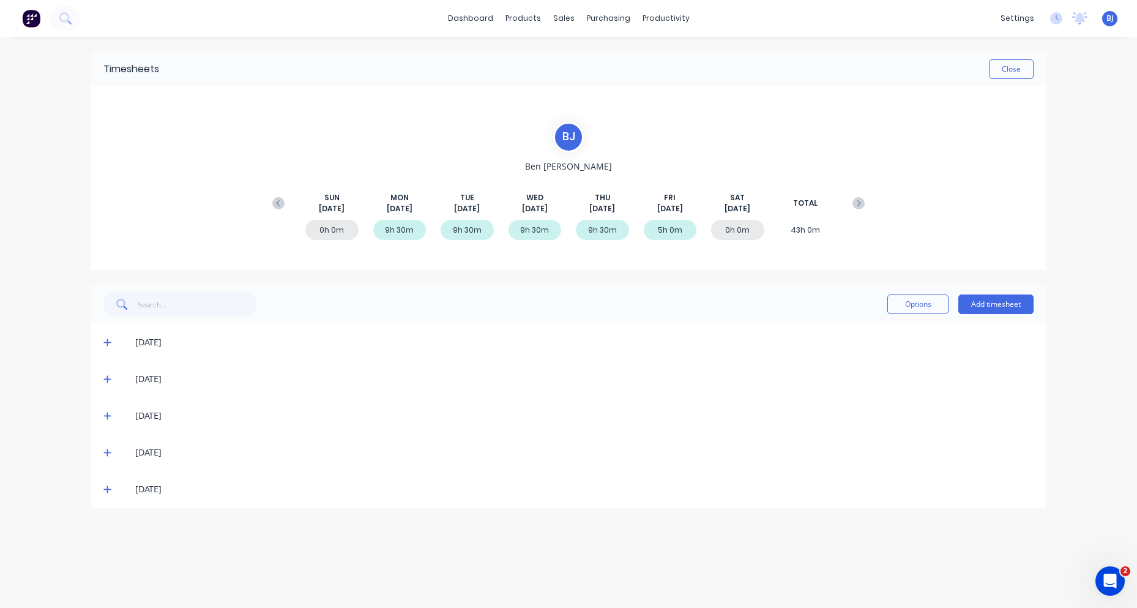
click at [105, 341] on icon at bounding box center [107, 342] width 8 height 9
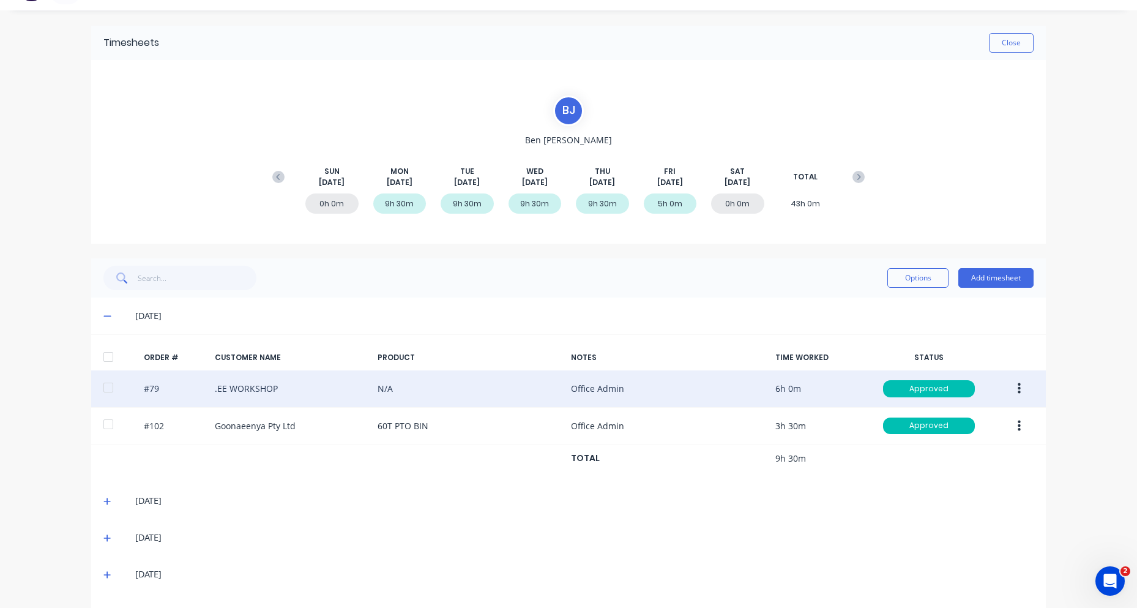
scroll to position [63, 0]
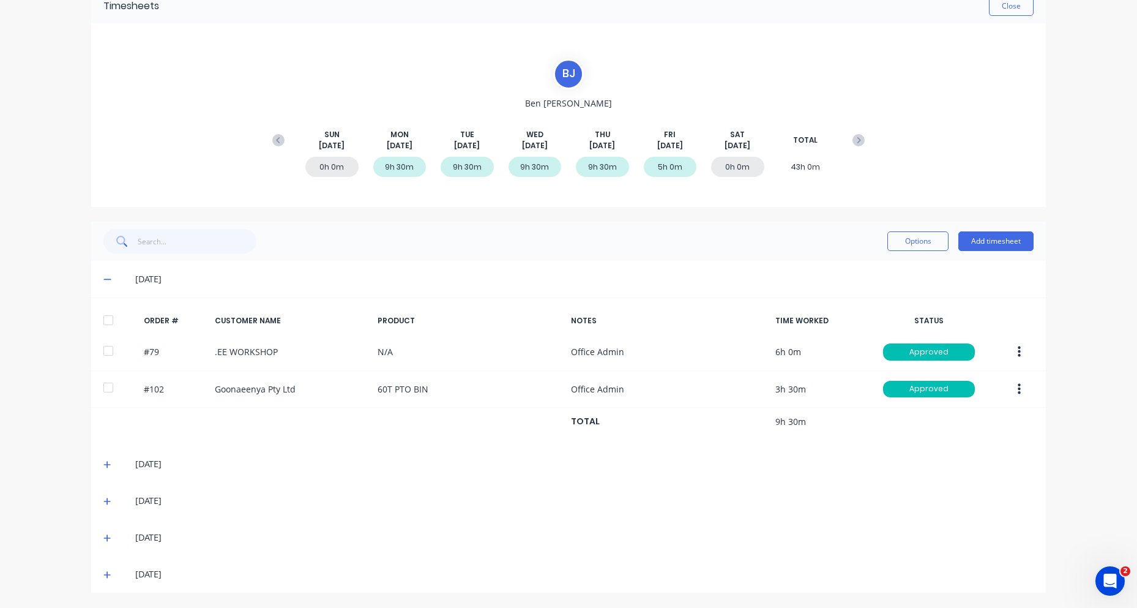
click at [103, 465] on icon at bounding box center [107, 464] width 8 height 9
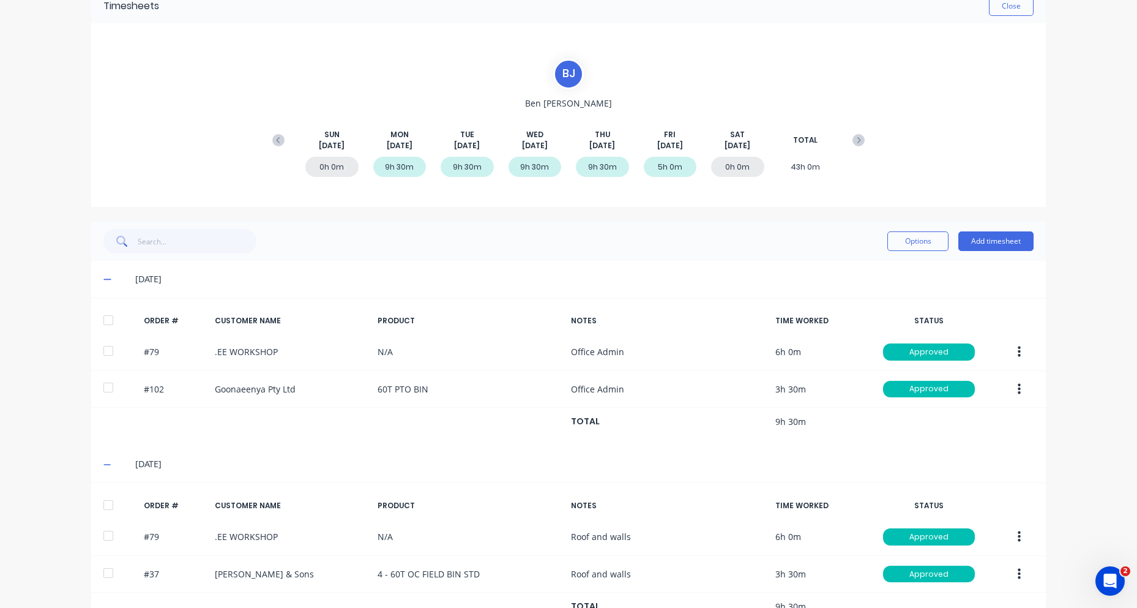
scroll to position [211, 0]
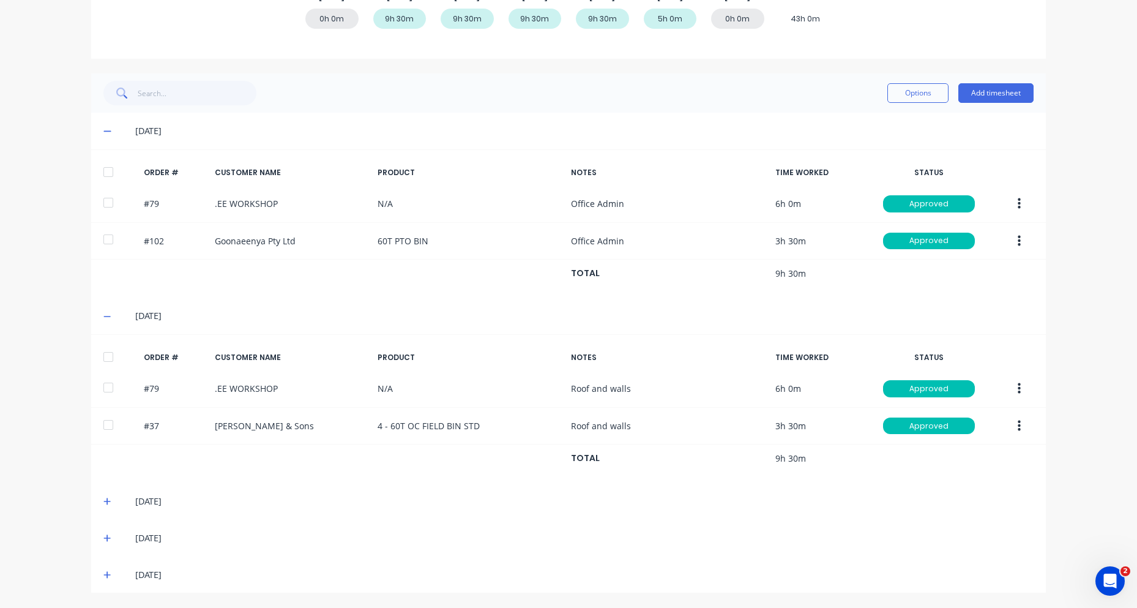
click at [105, 503] on icon at bounding box center [107, 501] width 8 height 9
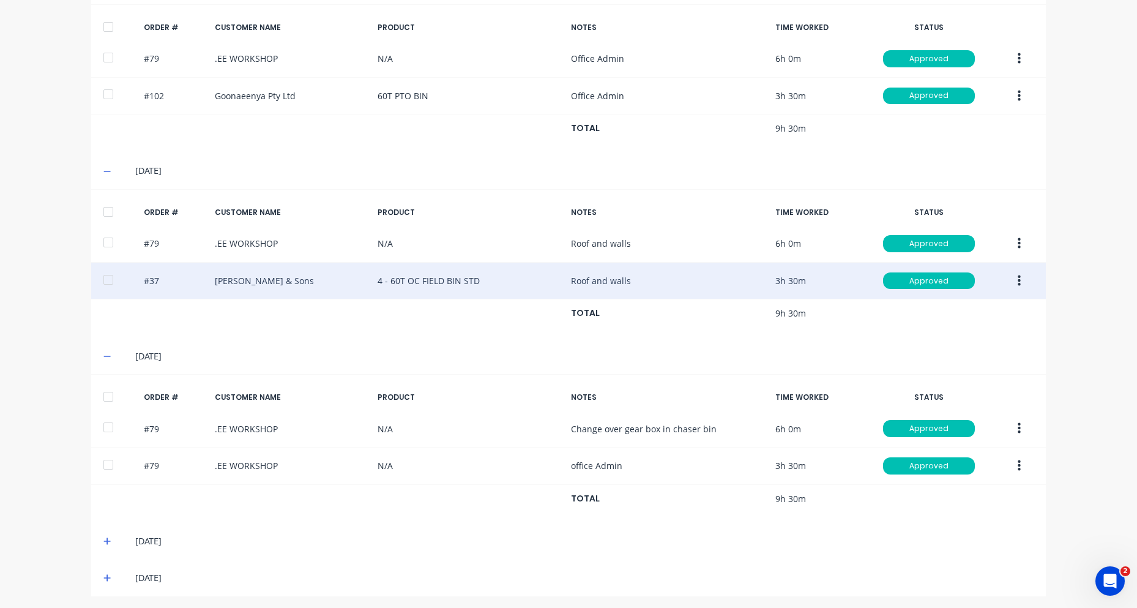
scroll to position [360, 0]
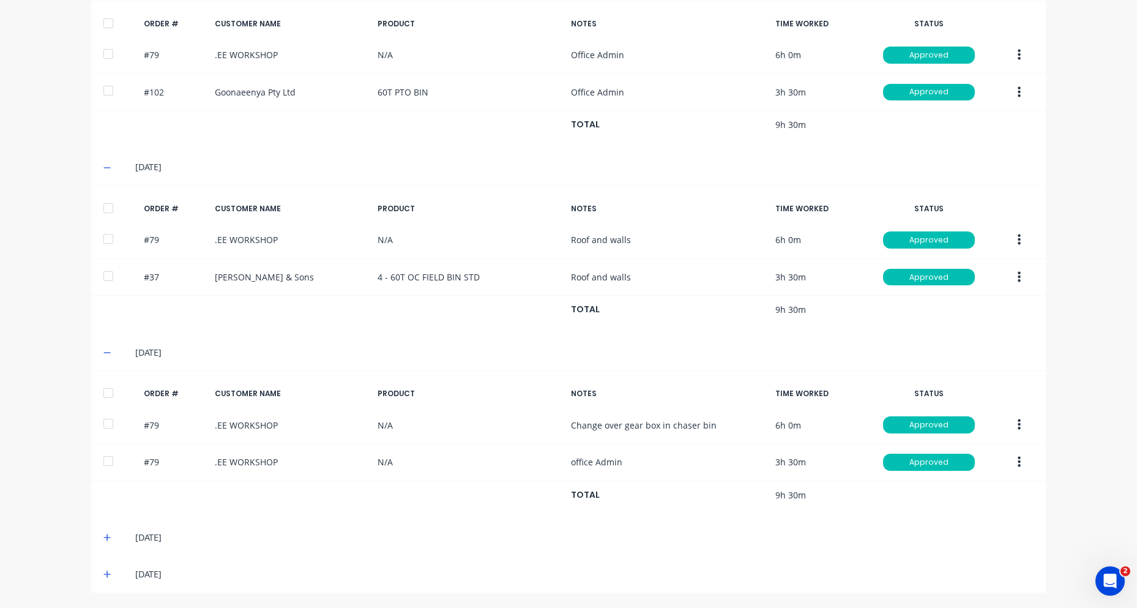
click at [103, 534] on icon at bounding box center [107, 537] width 8 height 9
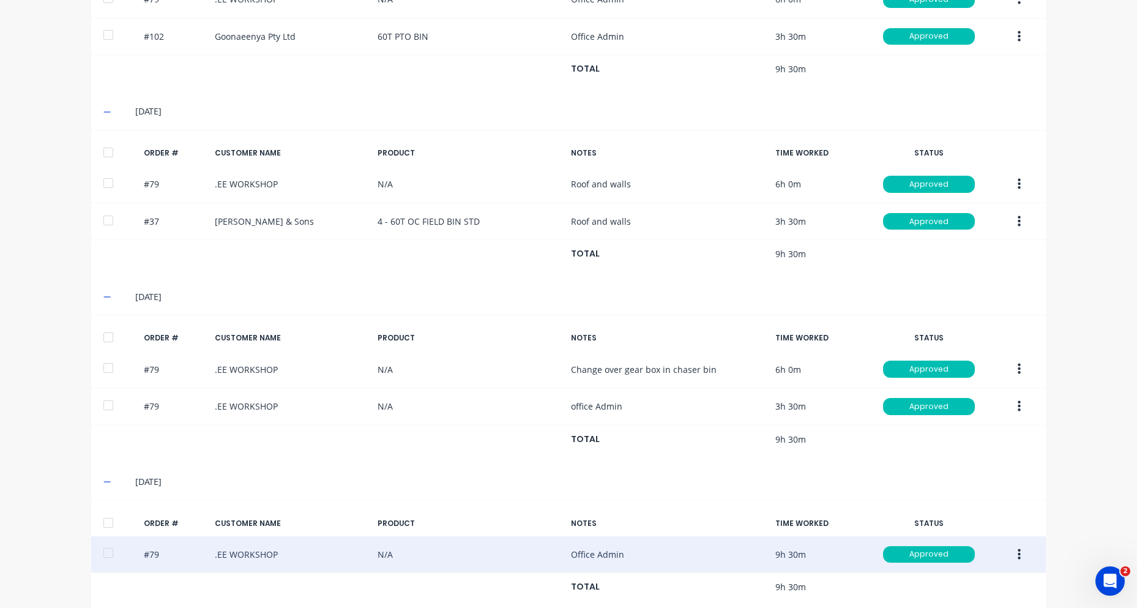
scroll to position [471, 0]
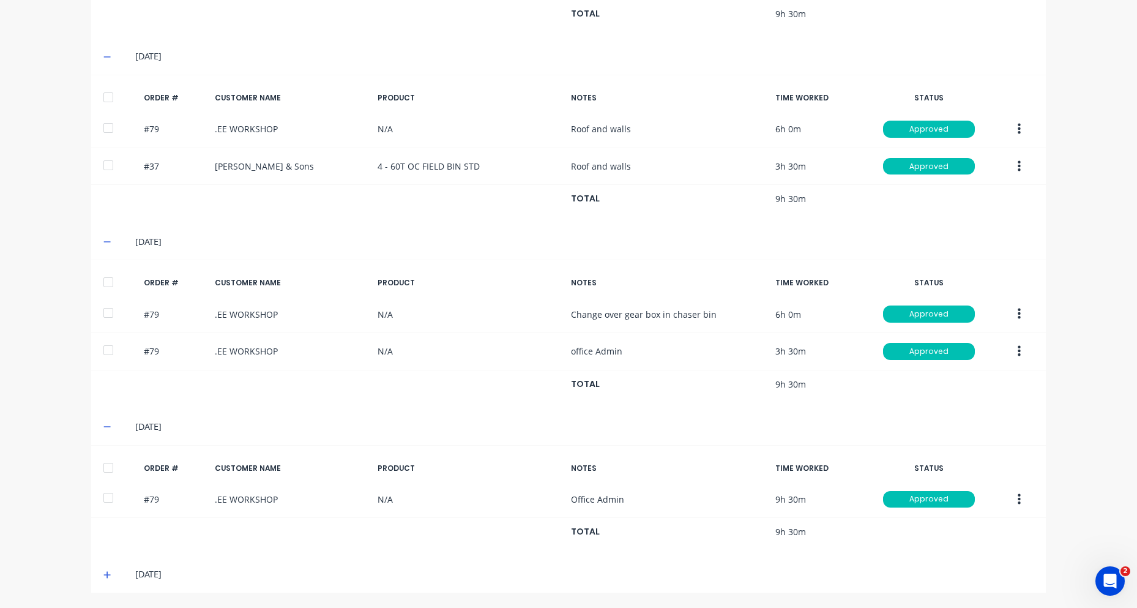
click at [105, 573] on icon at bounding box center [107, 574] width 8 height 9
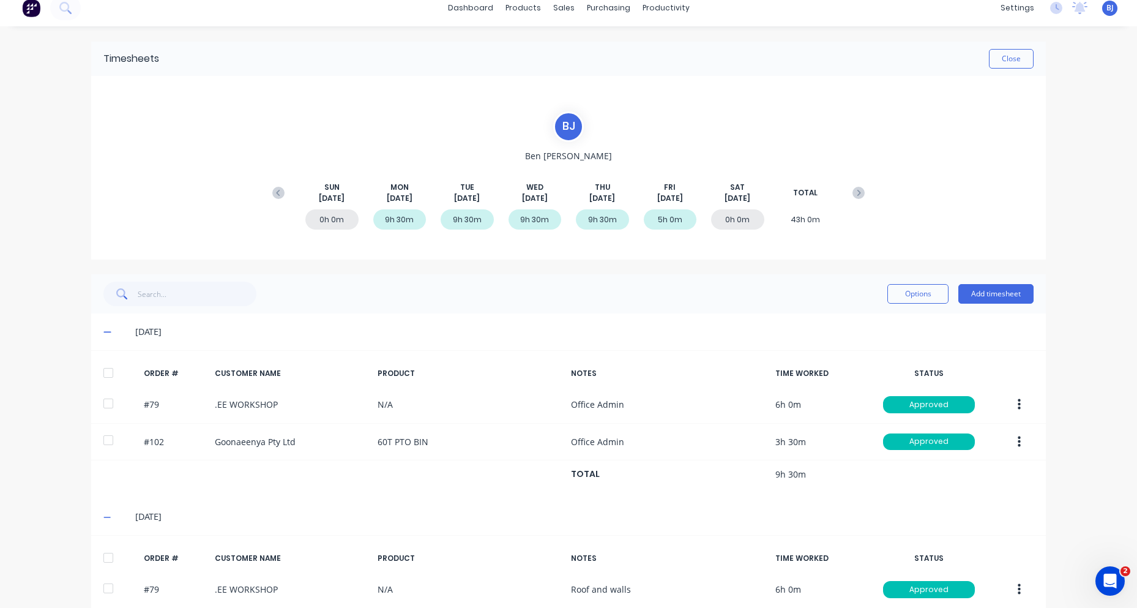
scroll to position [0, 0]
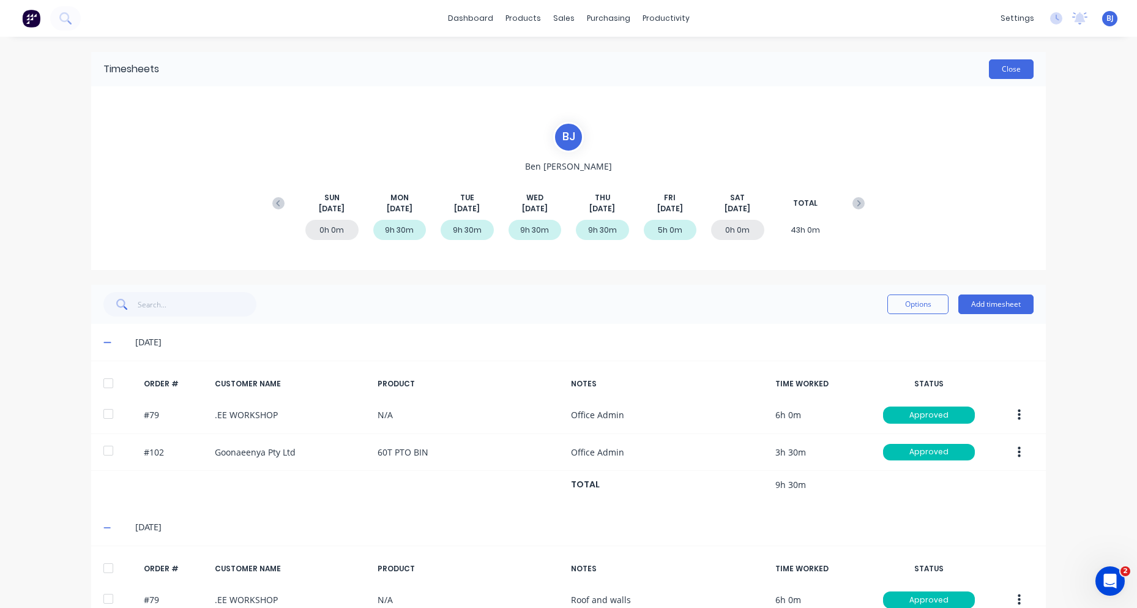
click at [1004, 64] on button "Close" at bounding box center [1011, 69] width 45 height 20
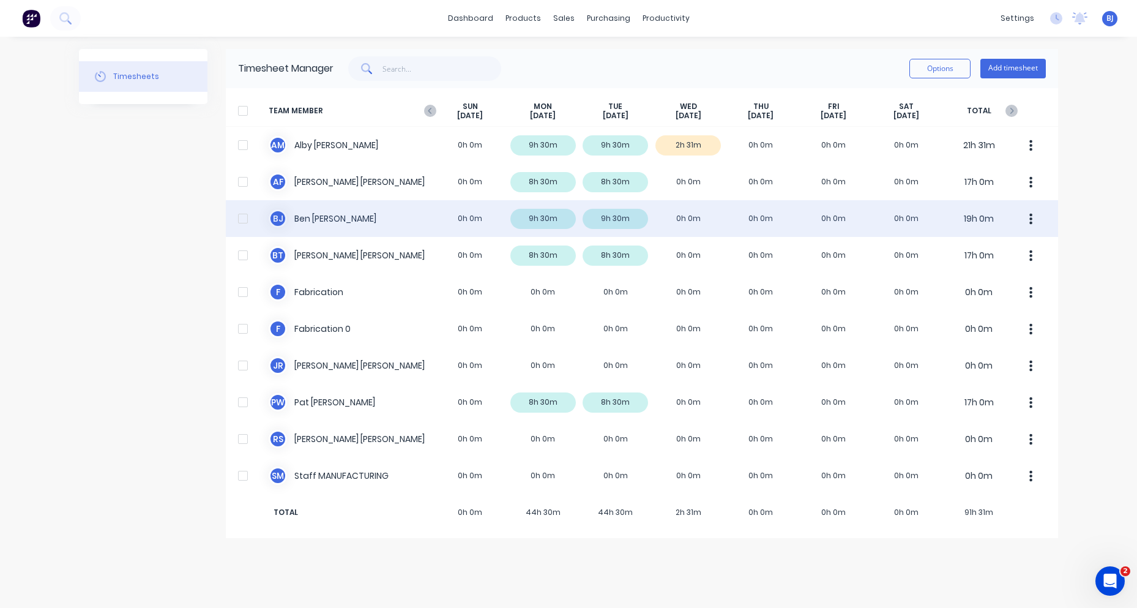
click at [315, 209] on div "[PERSON_NAME] 0h 0m 9h 30m 9h 30m 0h 0m 0h 0m 0h 0m 0h 0m 19h 0m" at bounding box center [642, 218] width 832 height 37
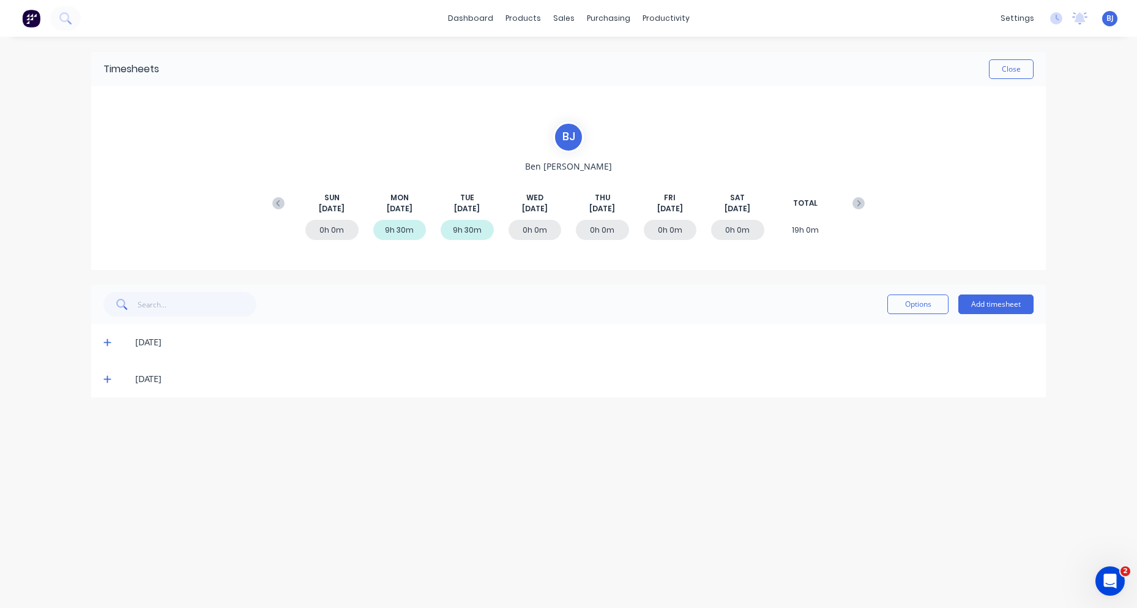
click at [106, 338] on icon at bounding box center [107, 342] width 8 height 9
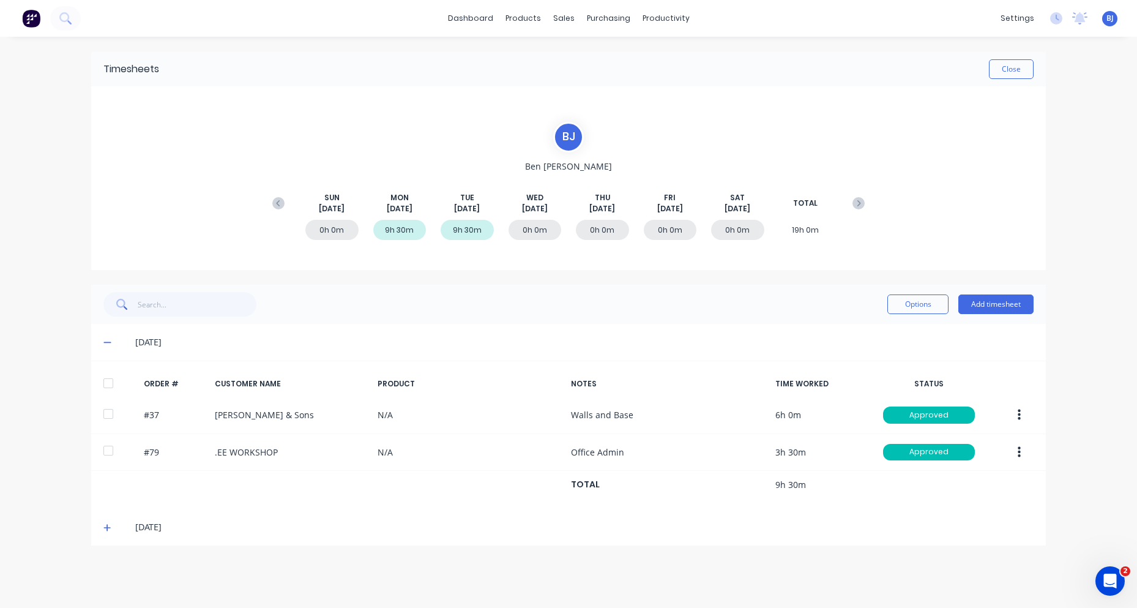
click at [106, 526] on icon at bounding box center [107, 527] width 8 height 9
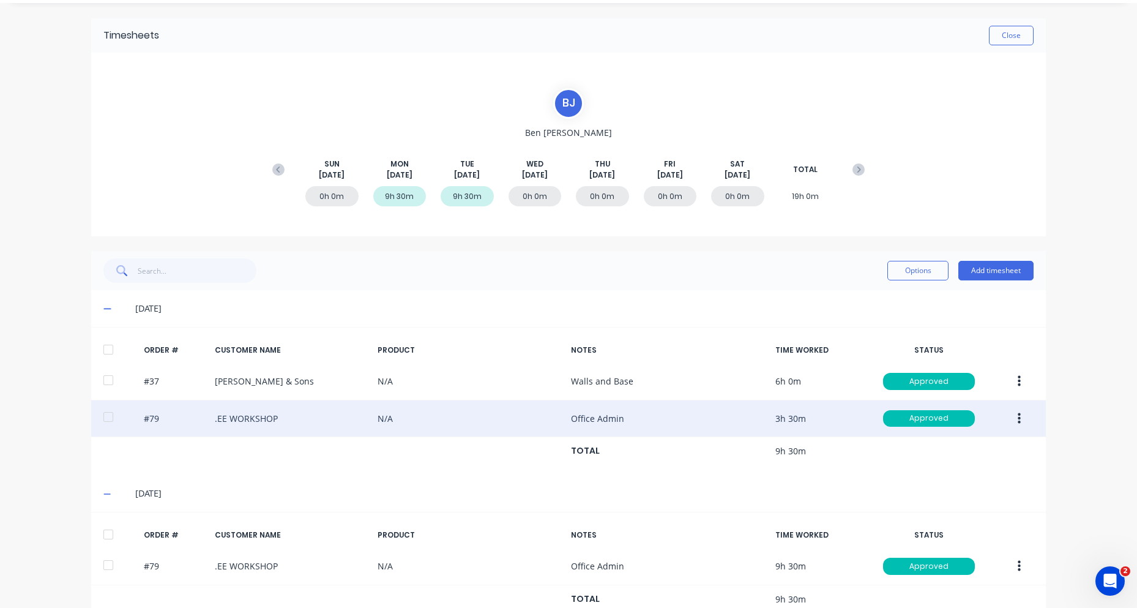
scroll to position [64, 0]
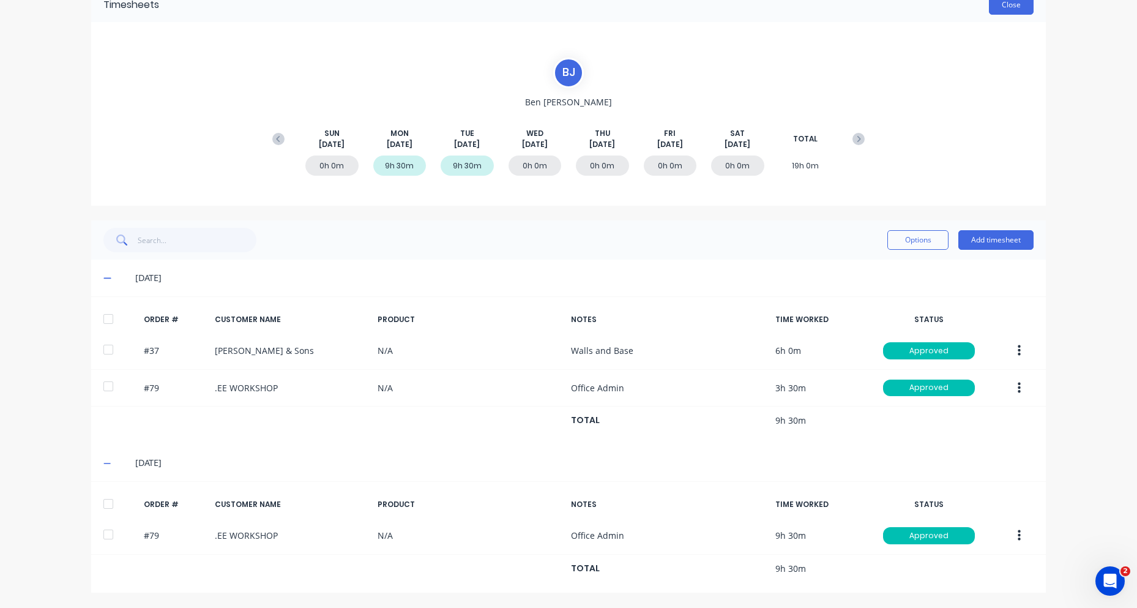
click at [1006, 4] on button "Close" at bounding box center [1011, 5] width 45 height 20
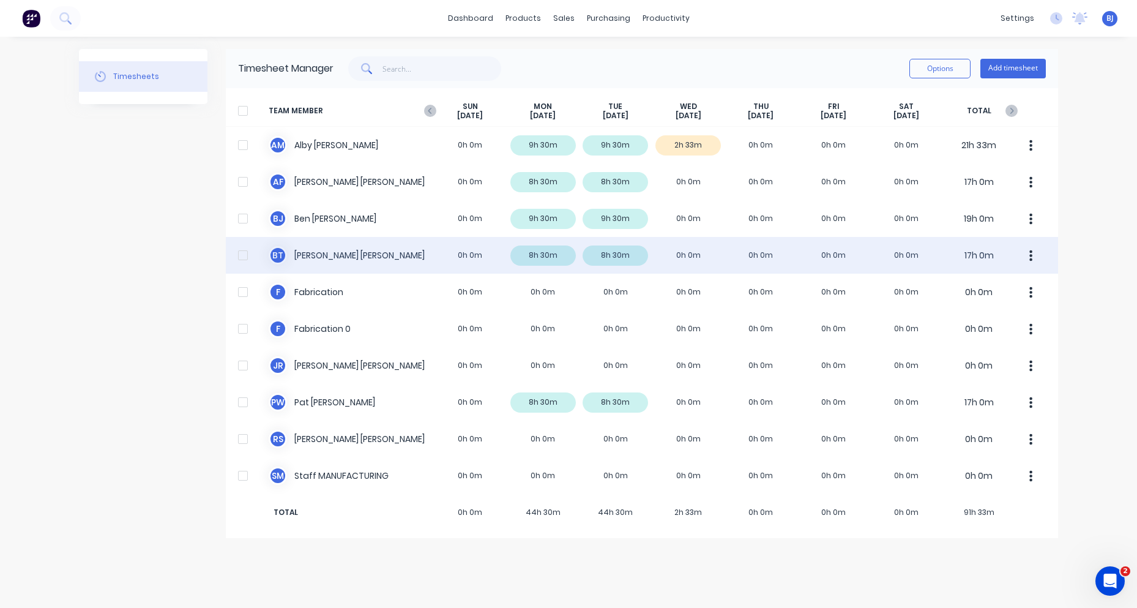
click at [294, 250] on div "[PERSON_NAME] 0h 0m 8h 30m 8h 30m 0h 0m 0h 0m 0h 0m 0h 0m 17h 0m" at bounding box center [642, 255] width 832 height 37
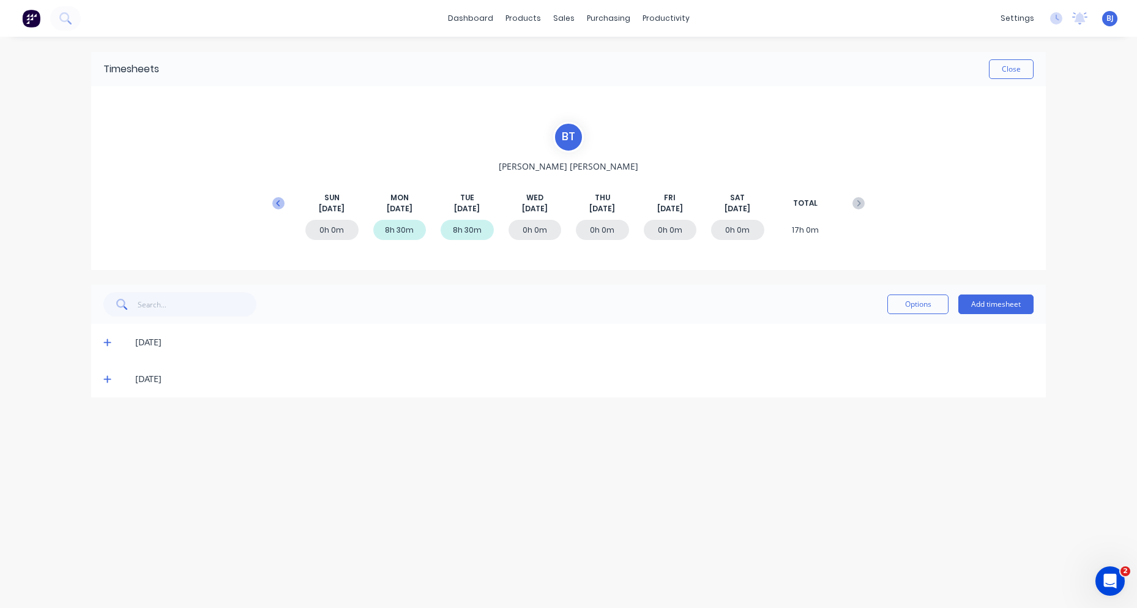
click at [284, 202] on icon at bounding box center [278, 203] width 12 height 12
click at [108, 415] on icon at bounding box center [106, 415] width 7 height 7
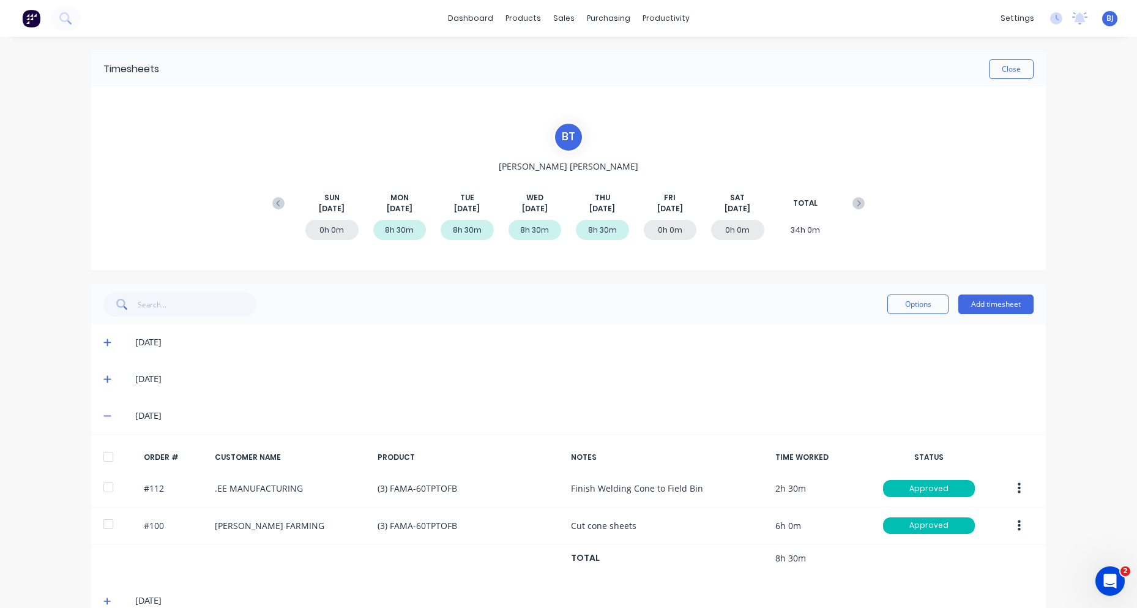
scroll to position [26, 0]
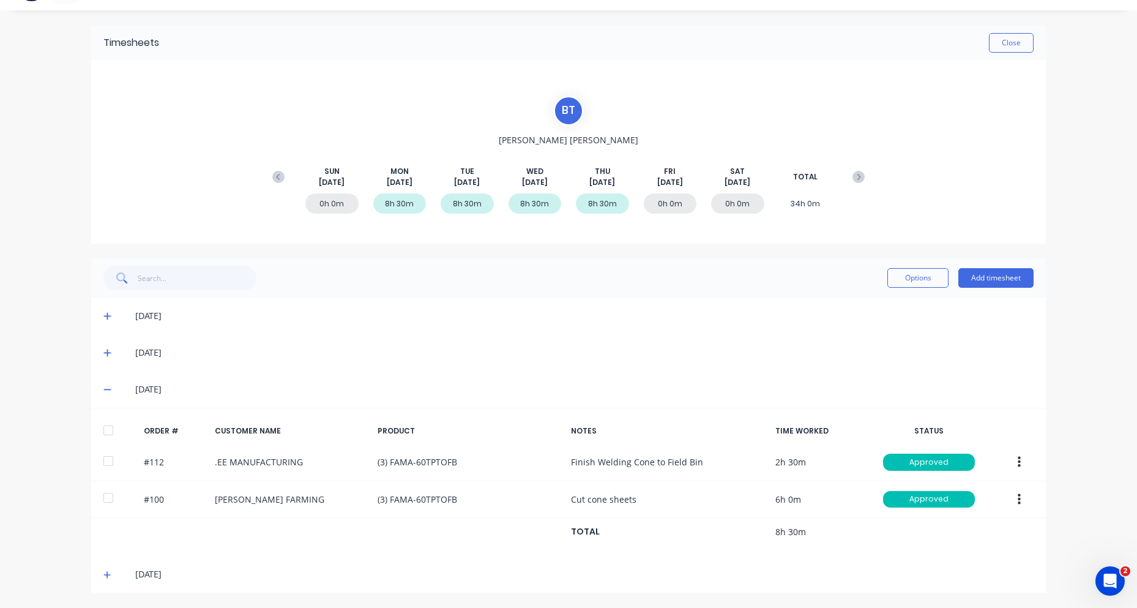
click at [103, 576] on icon at bounding box center [107, 574] width 8 height 9
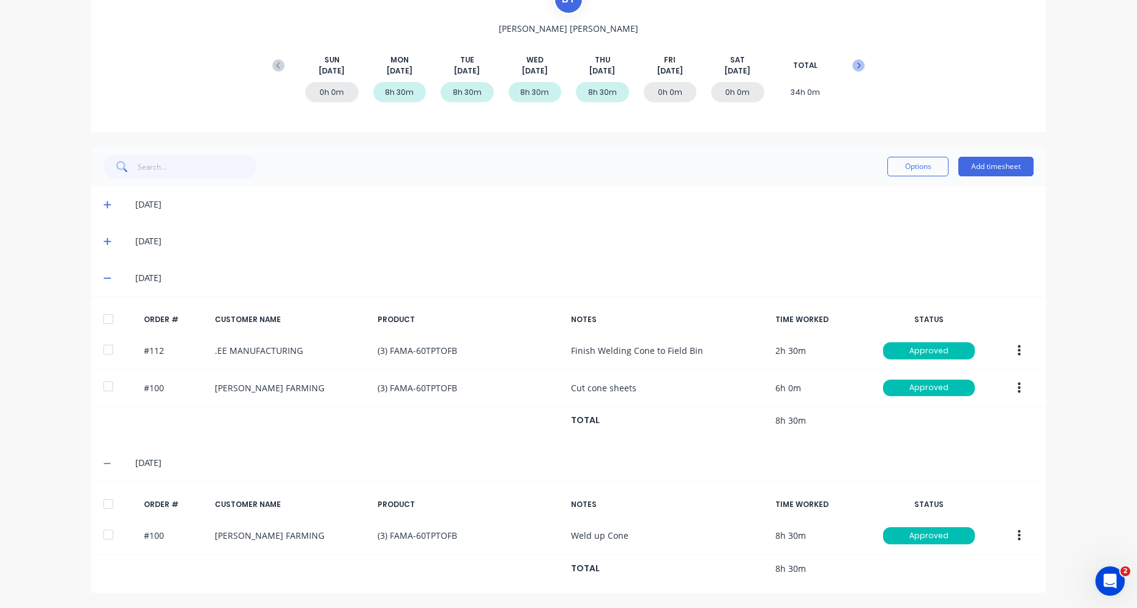
click at [853, 64] on icon at bounding box center [859, 65] width 12 height 12
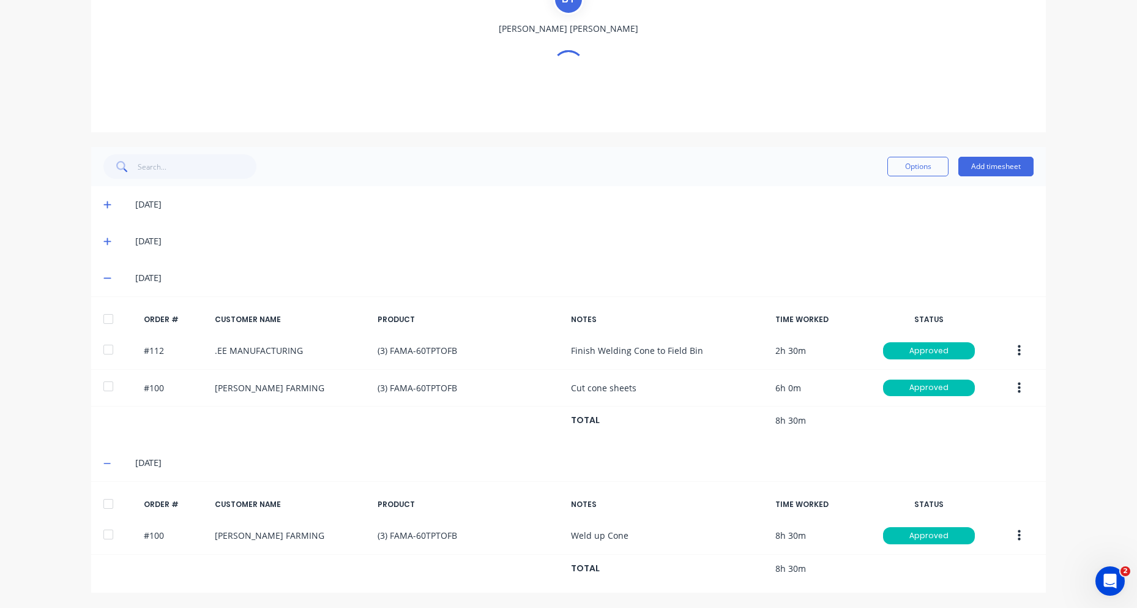
scroll to position [0, 0]
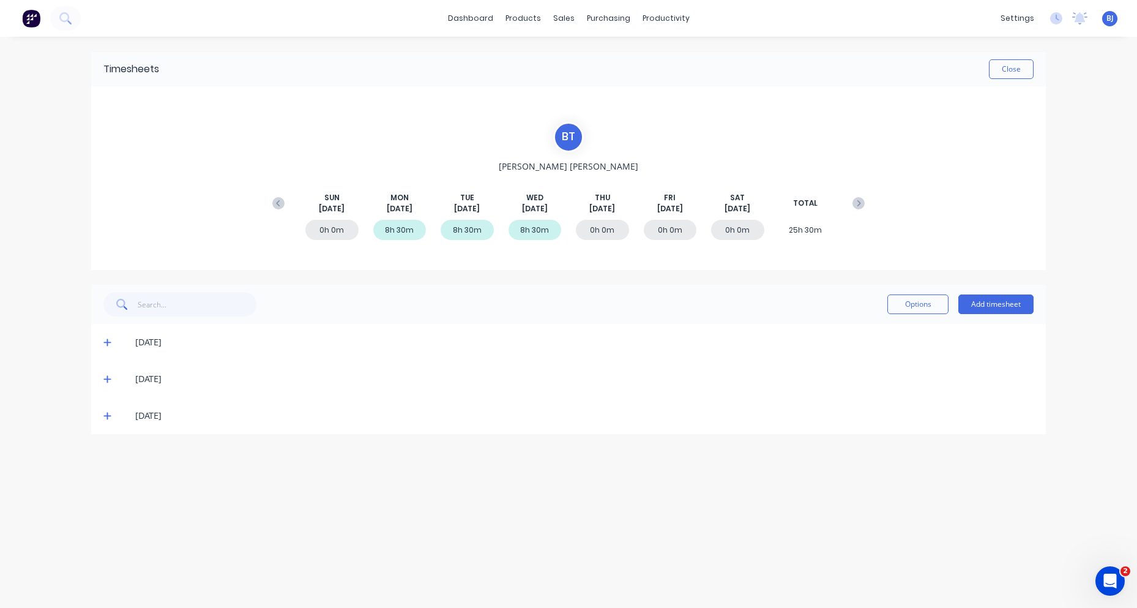
click at [107, 341] on icon at bounding box center [106, 342] width 7 height 7
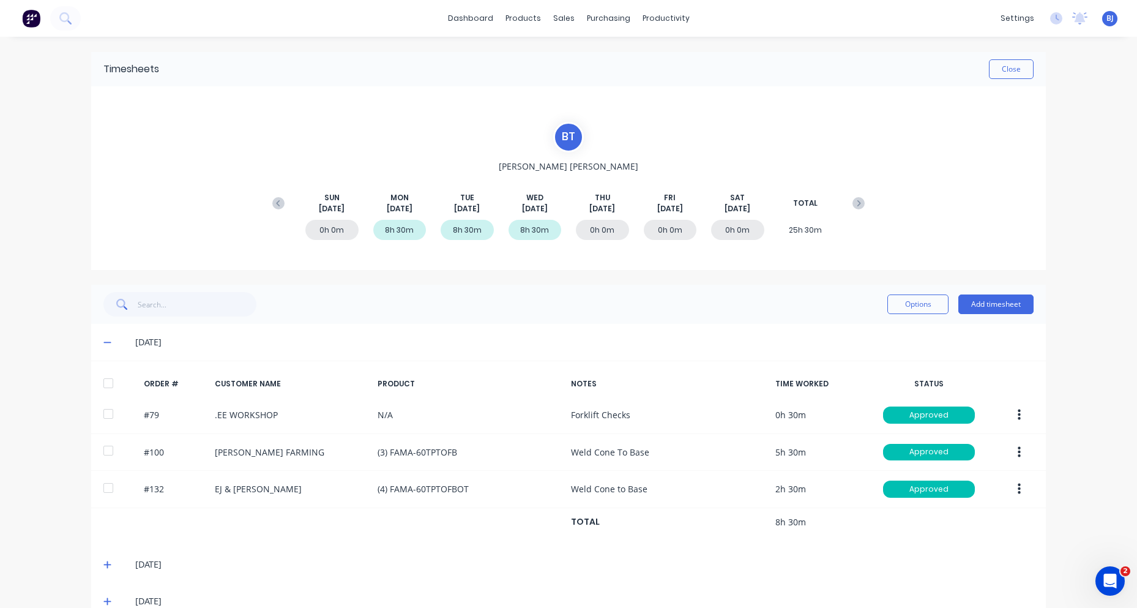
click at [103, 561] on icon at bounding box center [107, 564] width 8 height 9
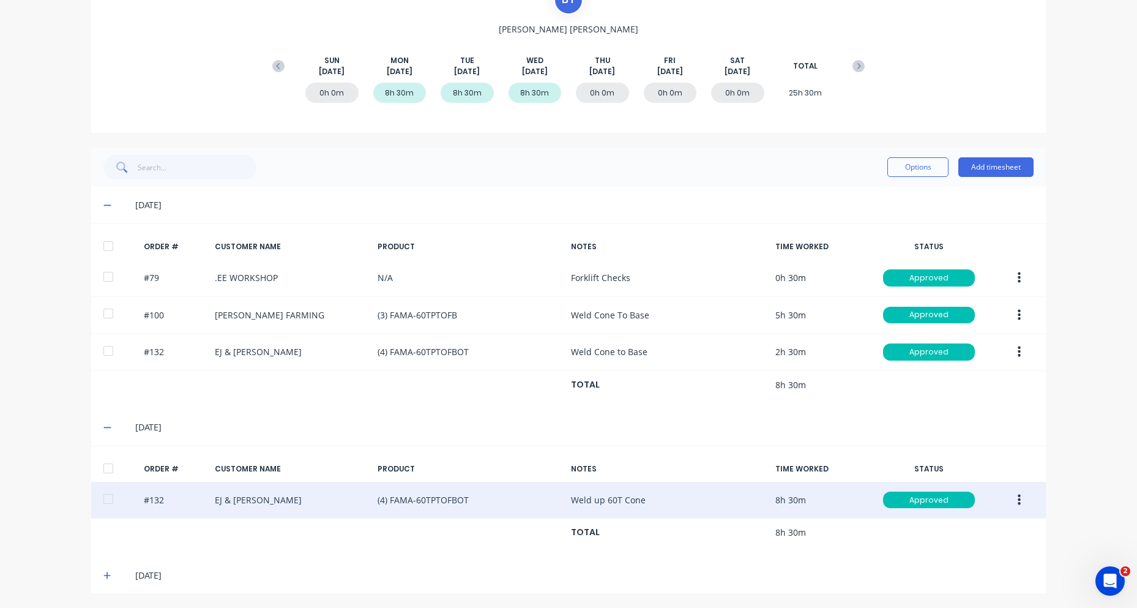
scroll to position [138, 0]
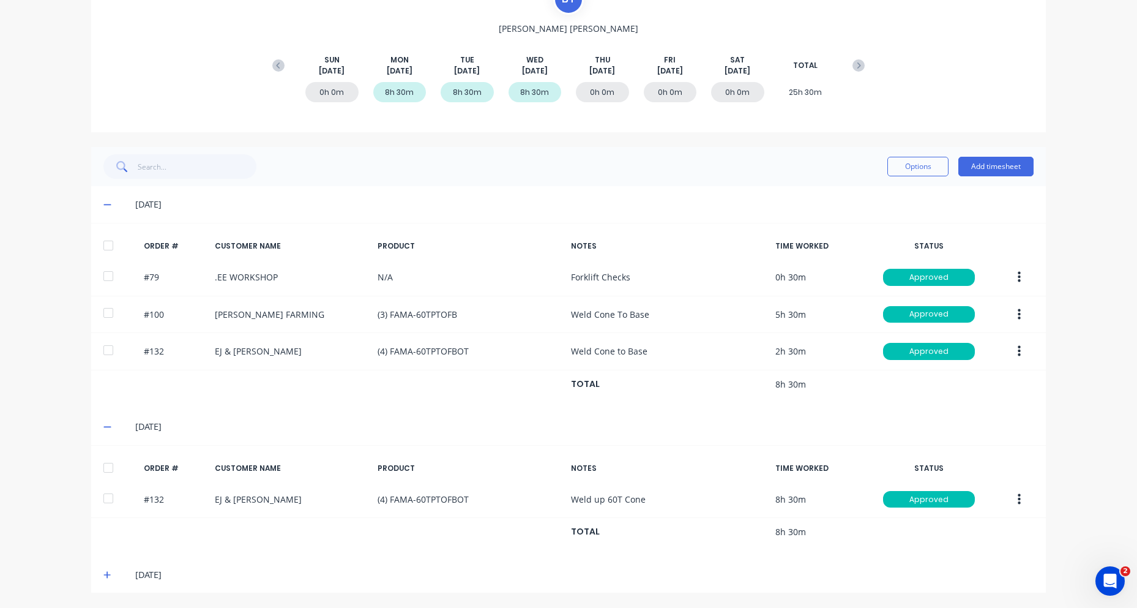
click at [103, 574] on icon at bounding box center [107, 574] width 8 height 9
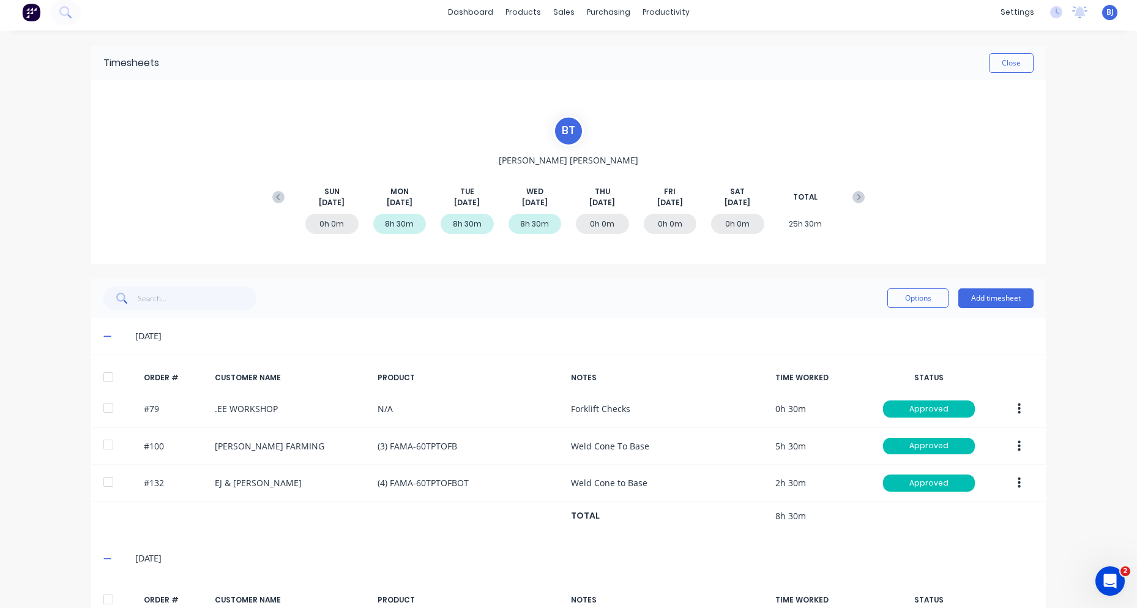
scroll to position [0, 0]
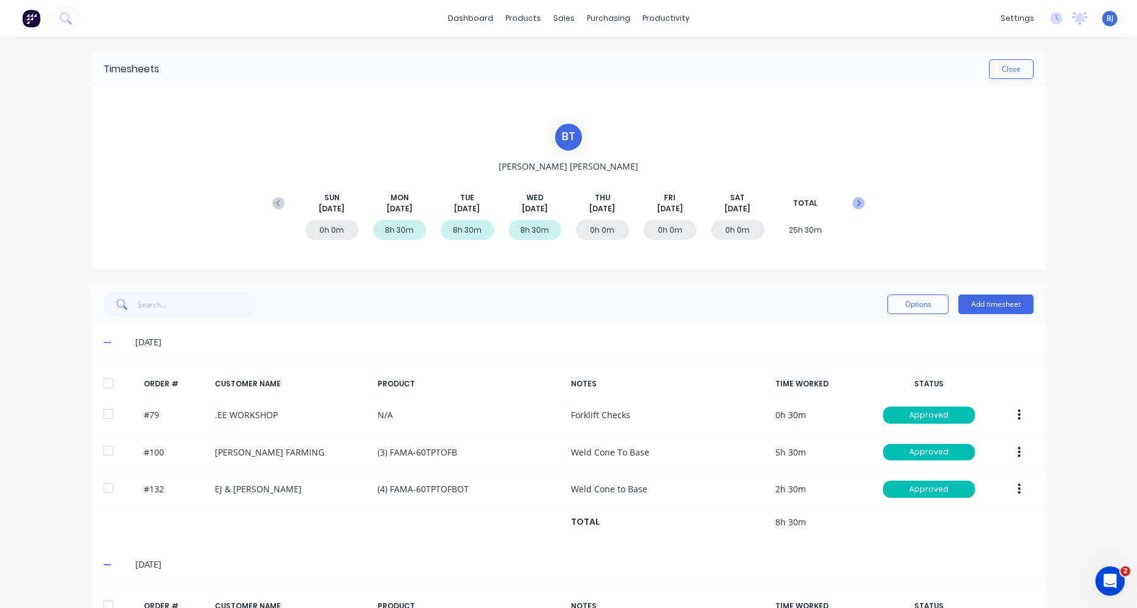
click at [857, 200] on icon at bounding box center [859, 203] width 12 height 12
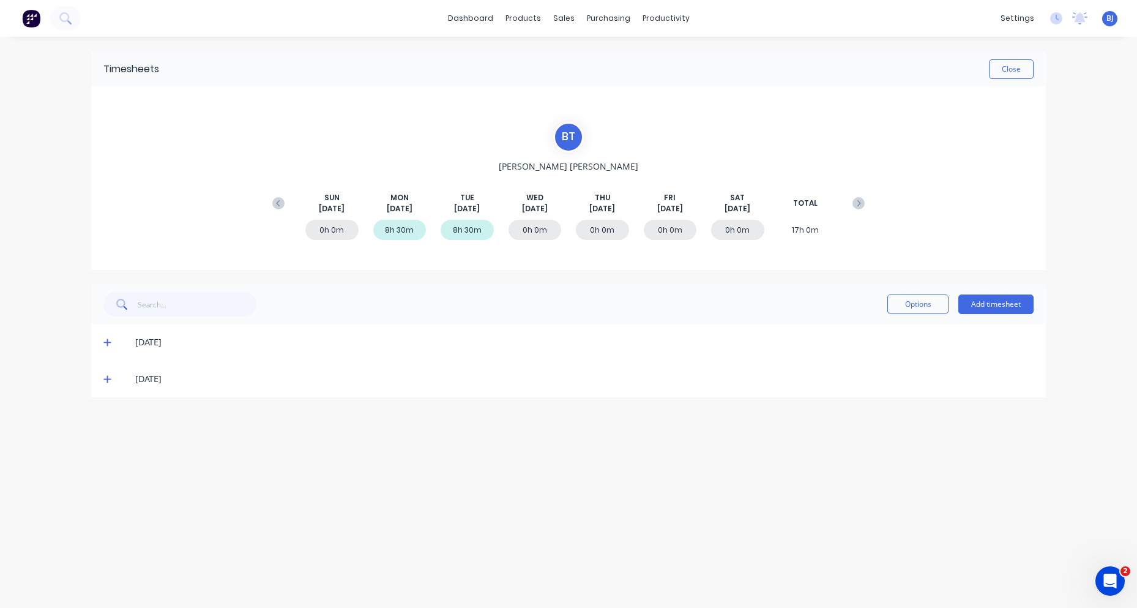
click at [106, 343] on icon at bounding box center [106, 342] width 7 height 7
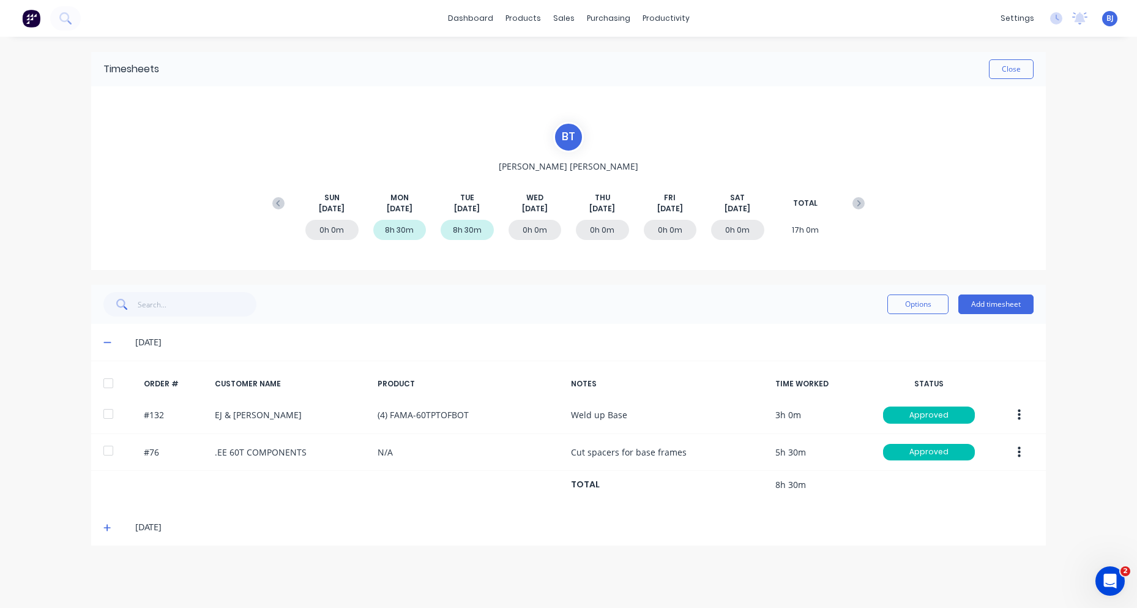
click at [106, 526] on icon at bounding box center [107, 527] width 8 height 9
click at [1012, 73] on button "Close" at bounding box center [1011, 69] width 45 height 20
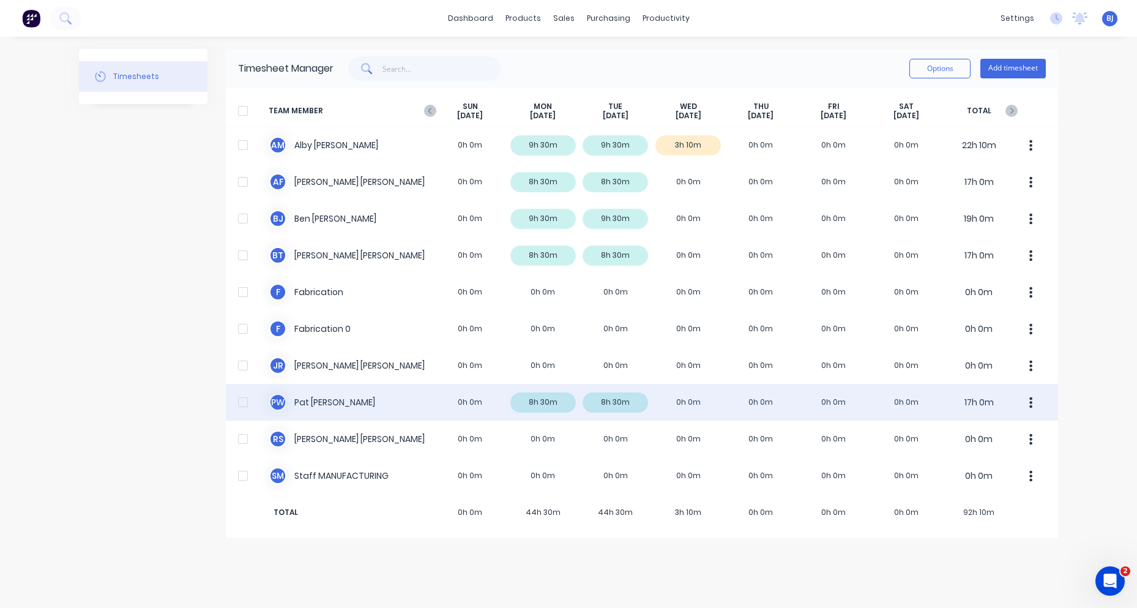
click at [306, 403] on div "P W [PERSON_NAME] 0h 0m 8h 30m 8h 30m 0h 0m 0h 0m 0h 0m 0h 0m 17h 0m" at bounding box center [642, 402] width 832 height 37
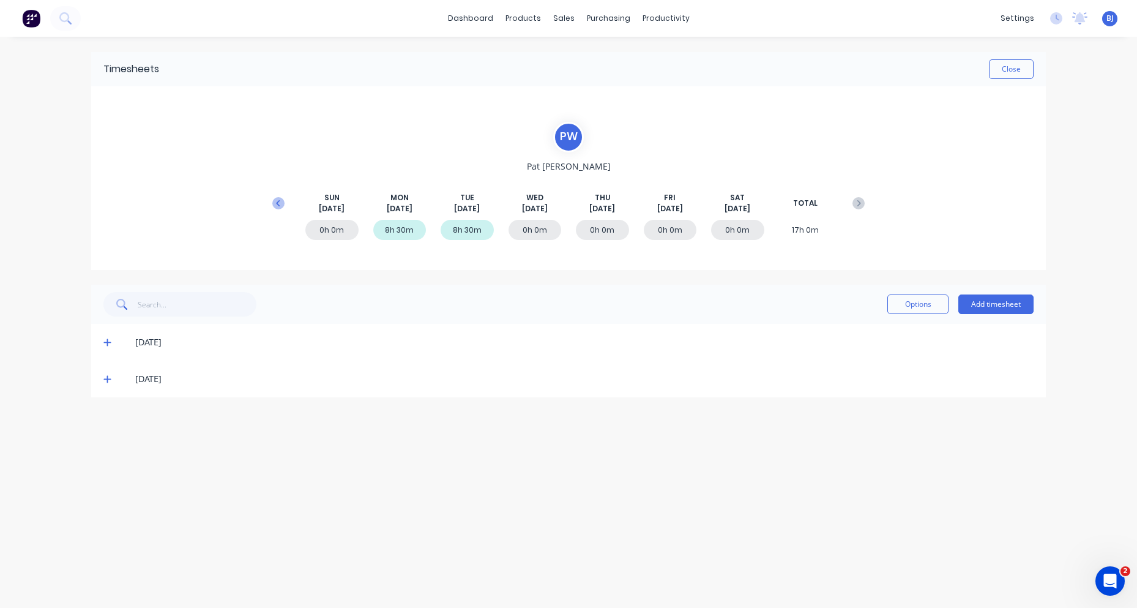
click at [280, 201] on icon at bounding box center [278, 203] width 12 height 12
click at [105, 416] on icon at bounding box center [106, 415] width 7 height 7
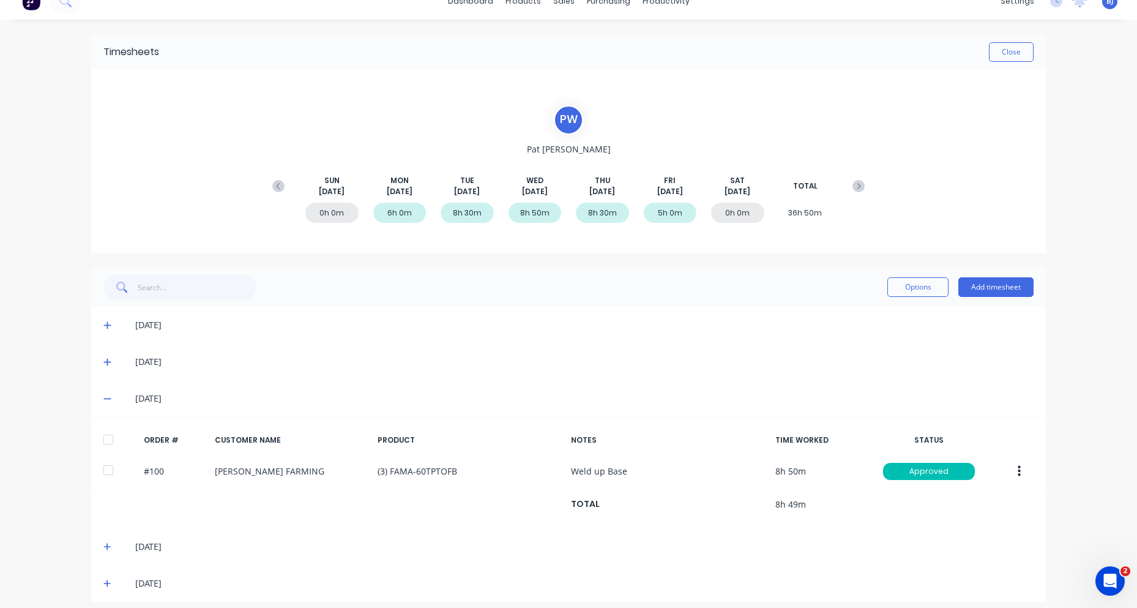
scroll to position [26, 0]
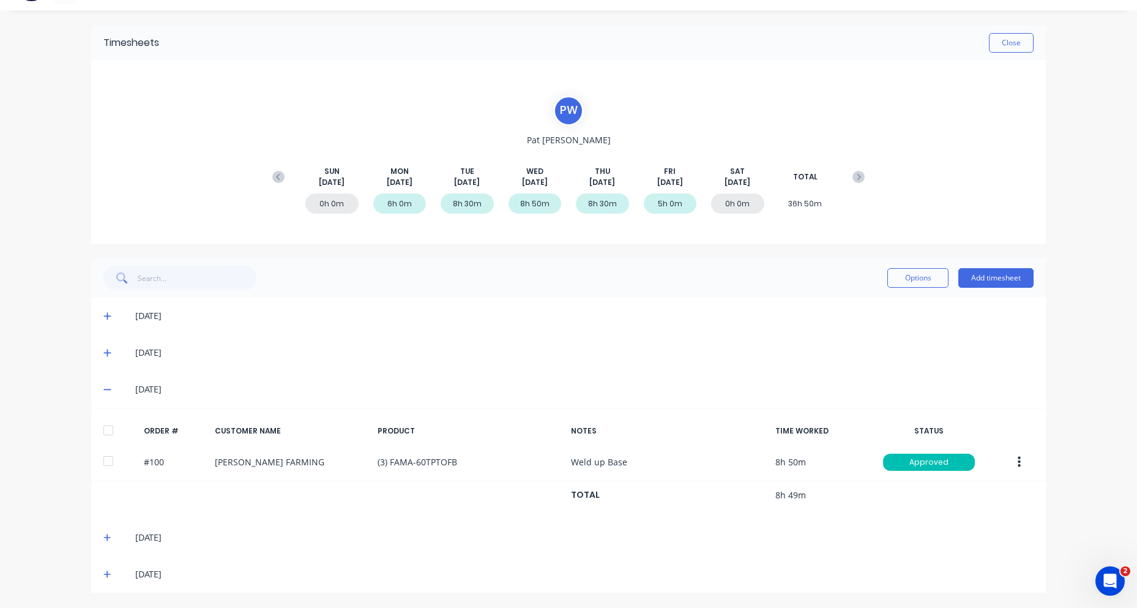
click at [103, 538] on icon at bounding box center [106, 537] width 7 height 7
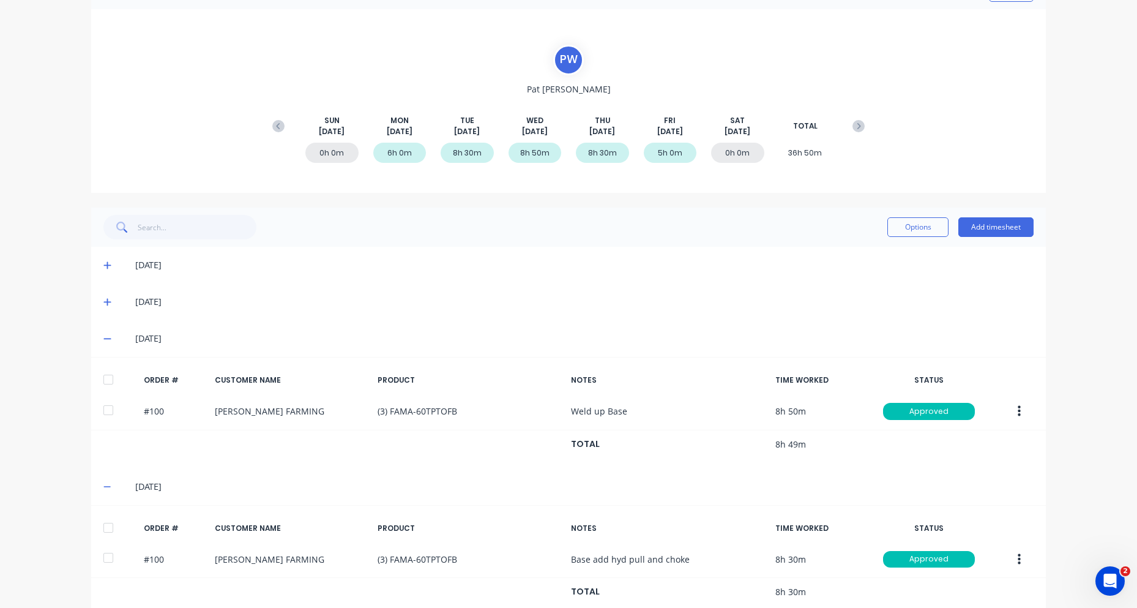
scroll to position [137, 0]
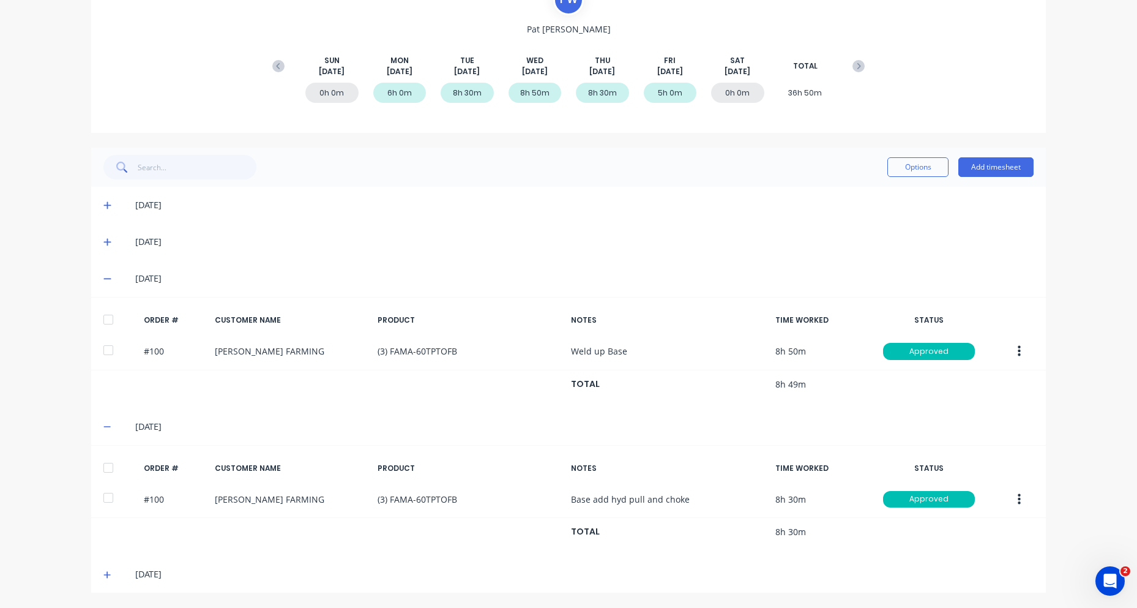
click at [103, 572] on icon at bounding box center [107, 574] width 8 height 9
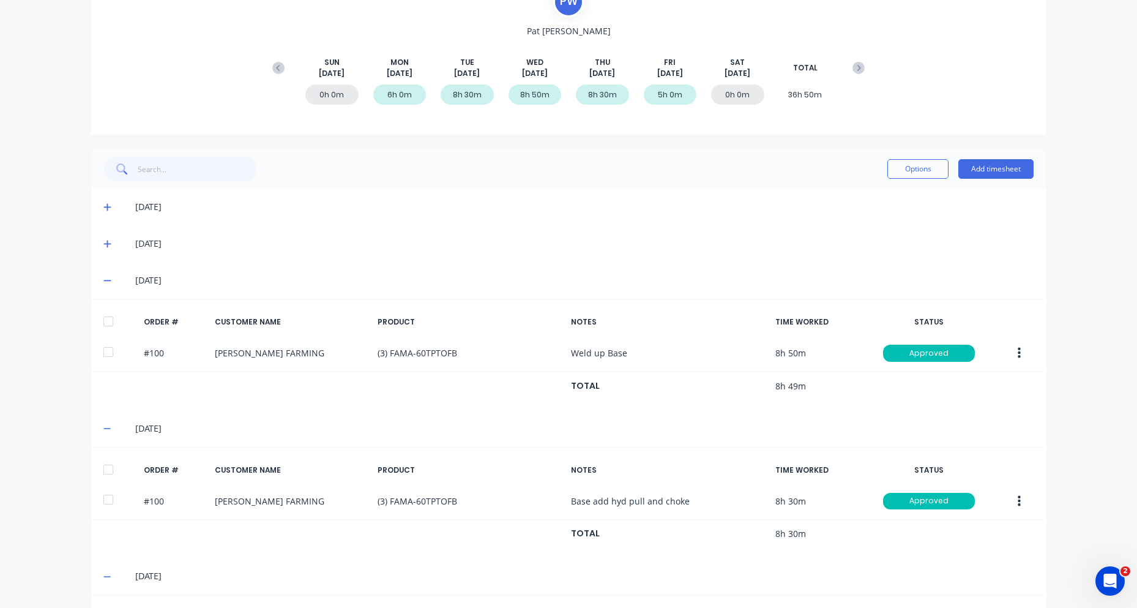
scroll to position [0, 0]
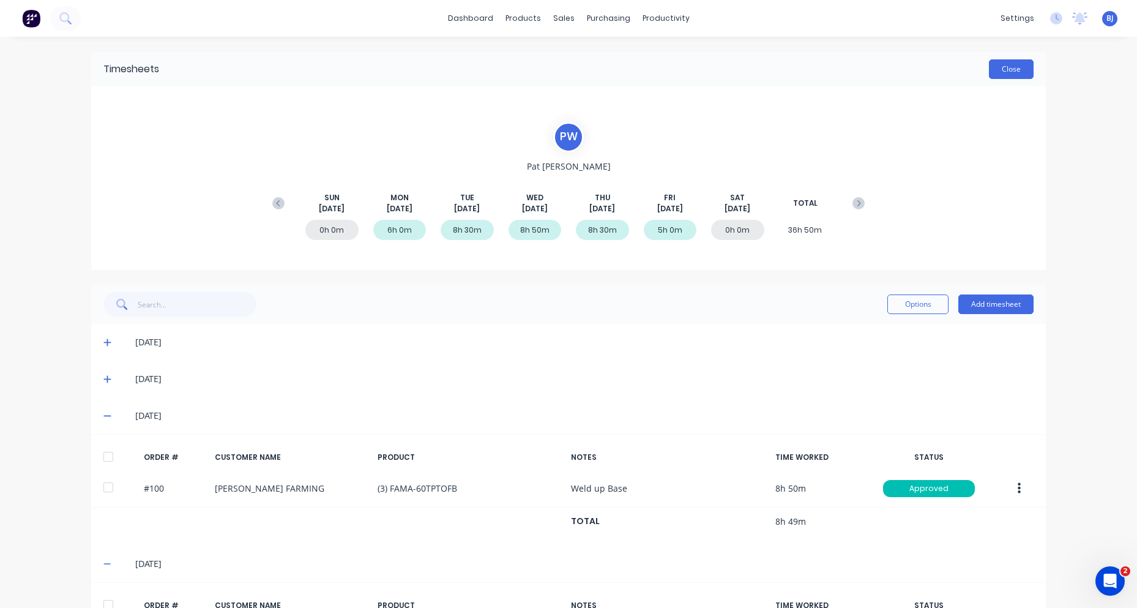
click at [995, 71] on button "Close" at bounding box center [1011, 69] width 45 height 20
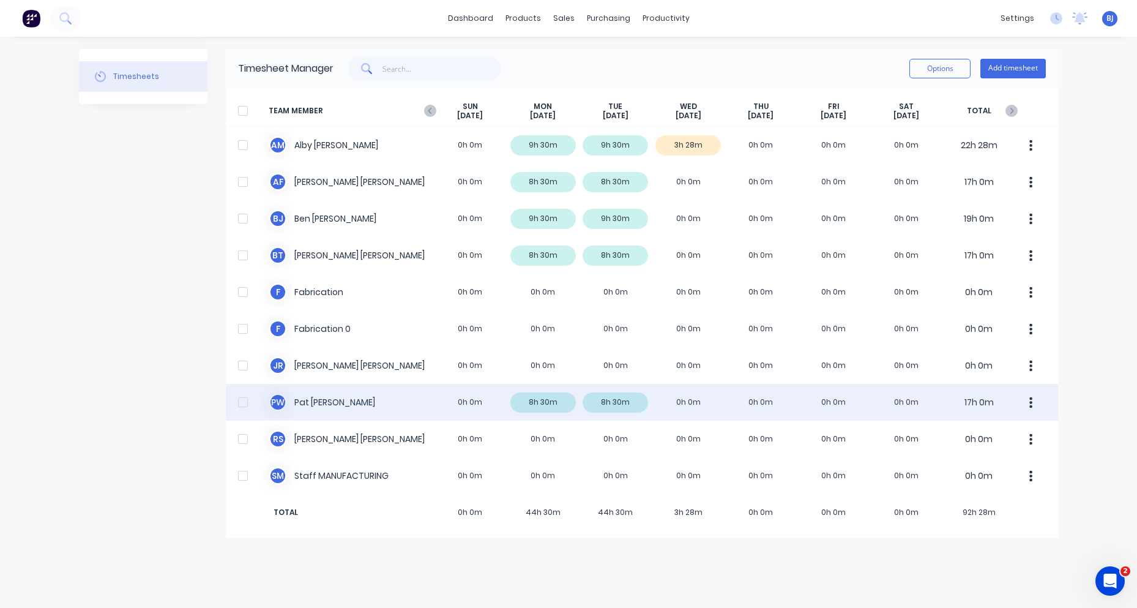
click at [319, 403] on div "P W [PERSON_NAME] 0h 0m 8h 30m 8h 30m 0h 0m 0h 0m 0h 0m 0h 0m 17h 0m" at bounding box center [642, 402] width 832 height 37
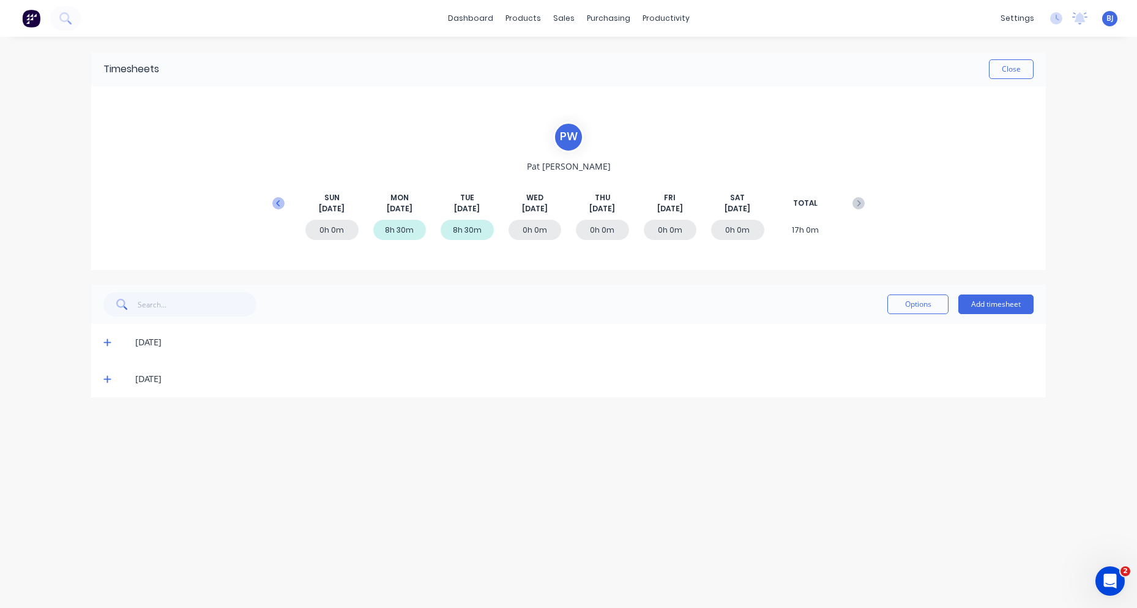
click at [276, 201] on icon at bounding box center [278, 203] width 12 height 12
click at [109, 343] on icon at bounding box center [106, 342] width 7 height 7
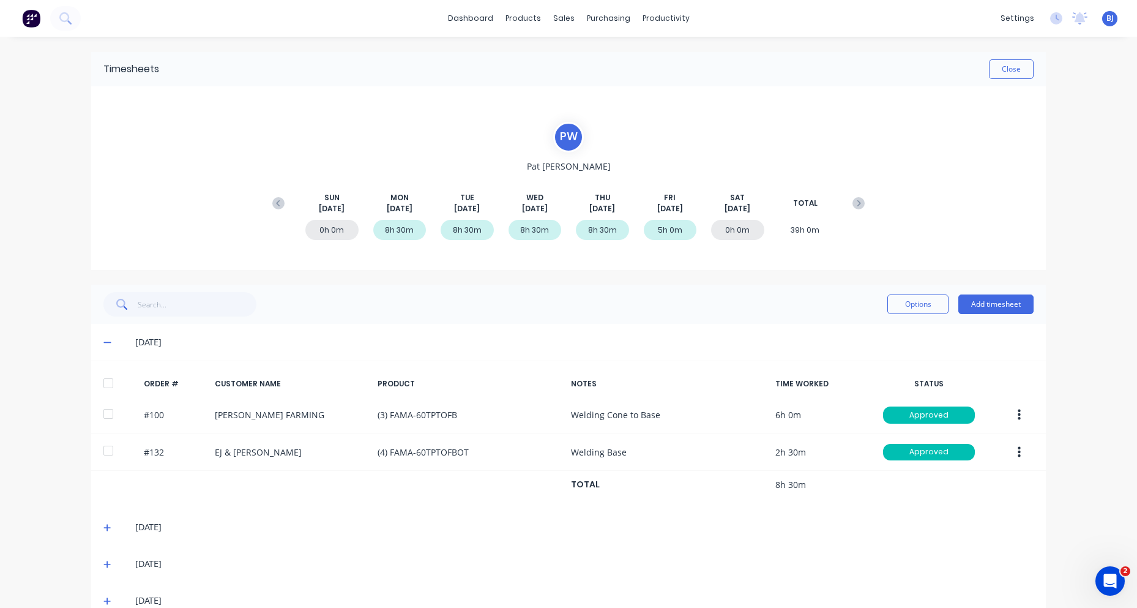
click at [103, 528] on icon at bounding box center [107, 527] width 8 height 9
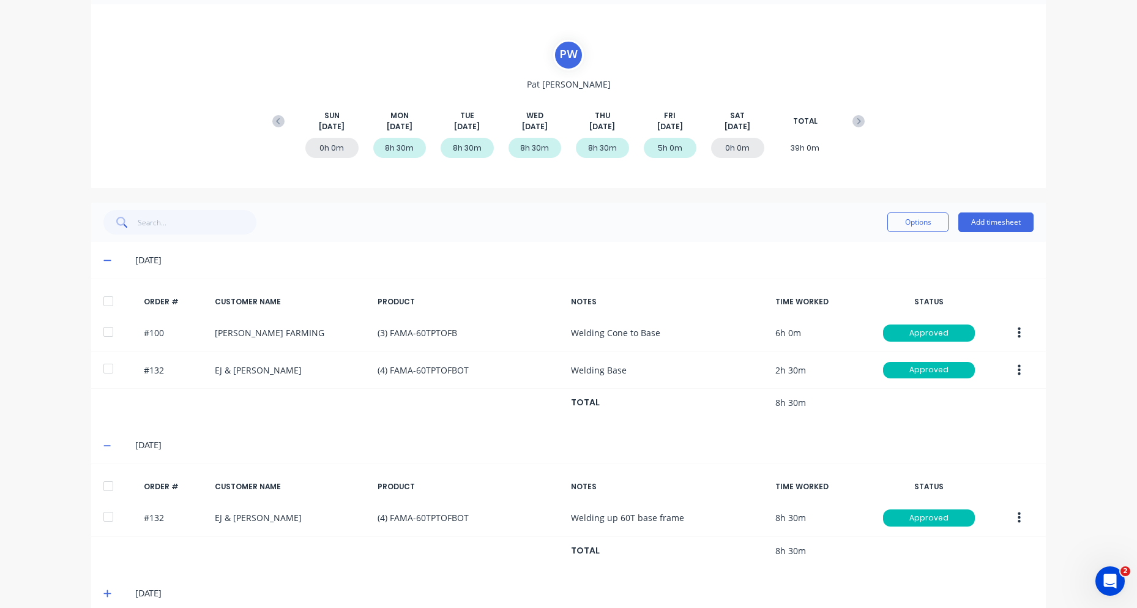
scroll to position [174, 0]
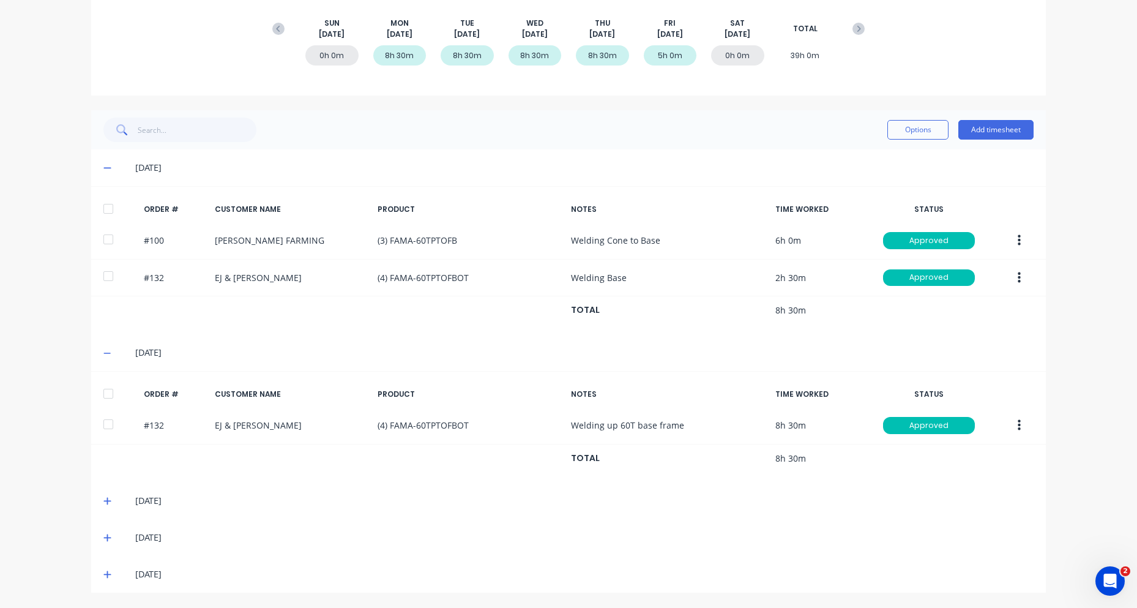
click at [104, 499] on icon at bounding box center [107, 500] width 8 height 9
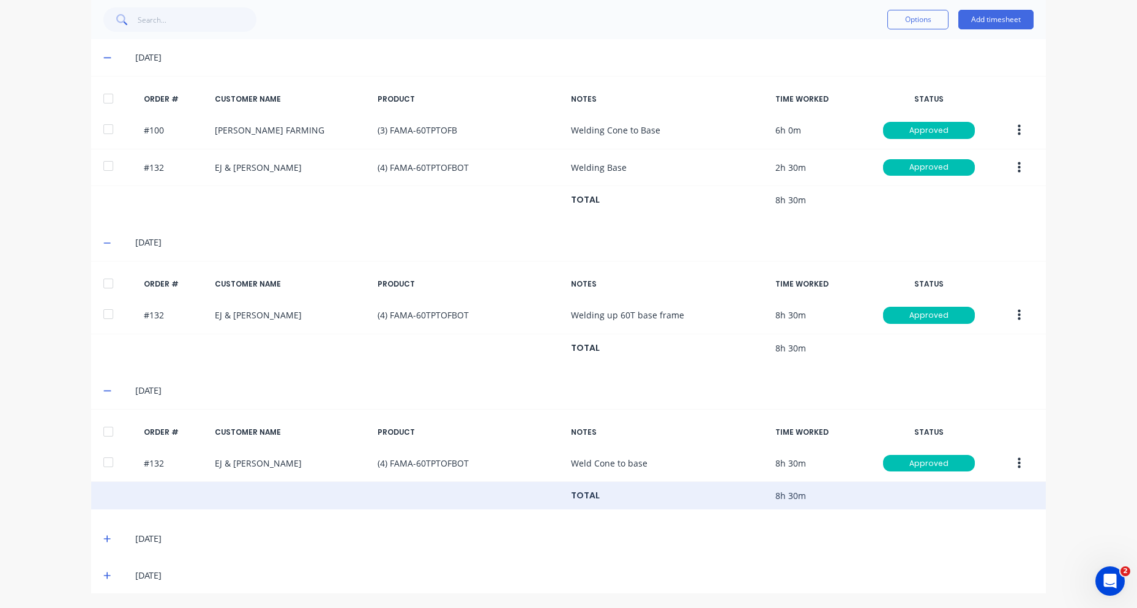
scroll to position [285, 0]
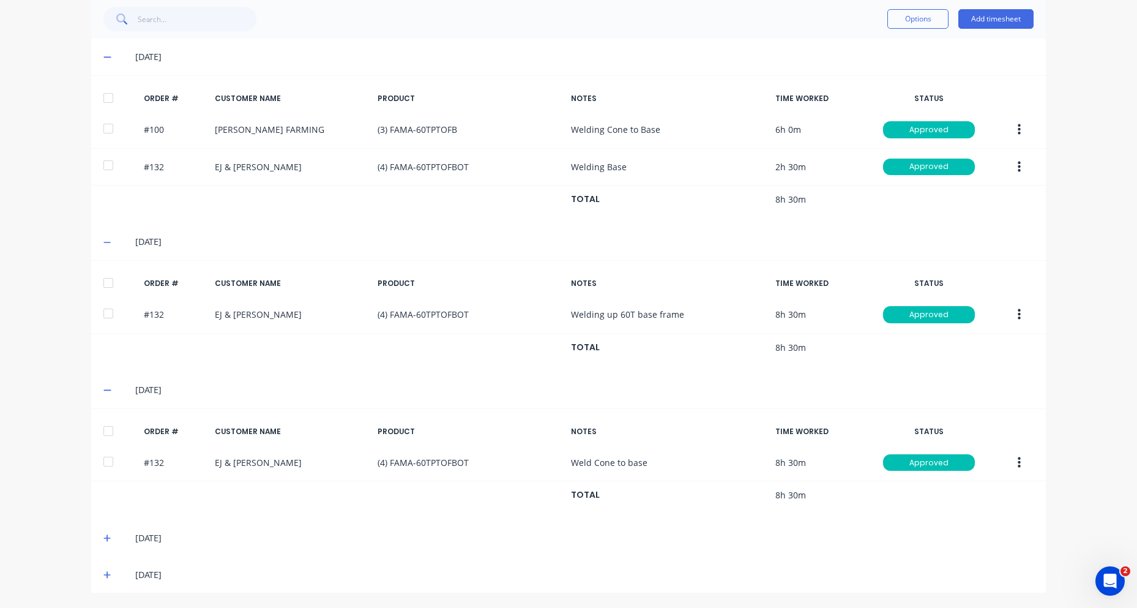
click at [106, 539] on icon at bounding box center [107, 538] width 8 height 9
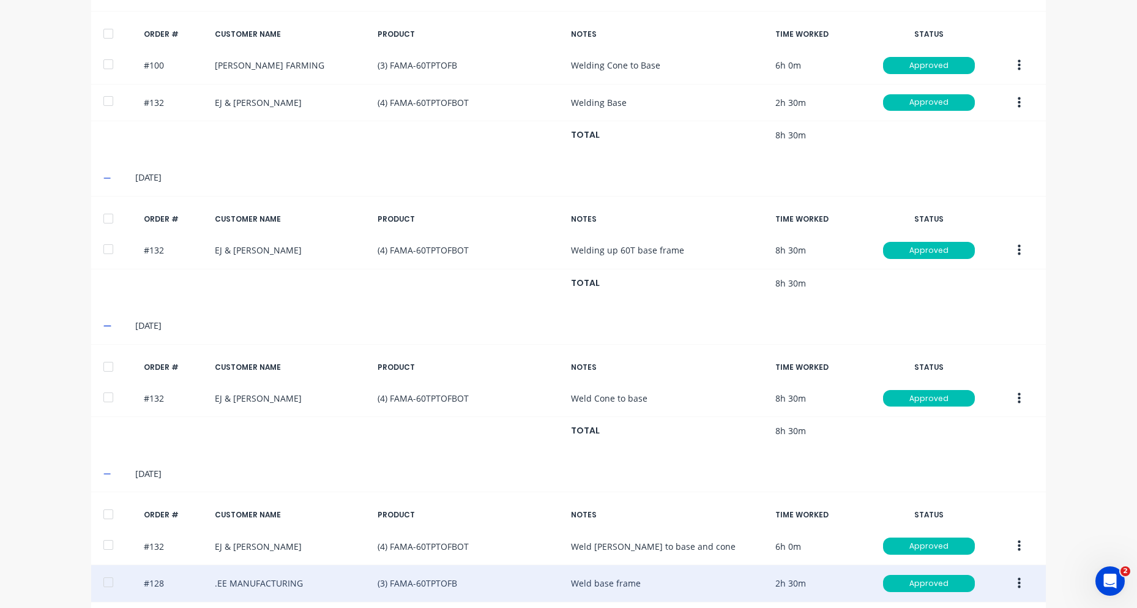
scroll to position [434, 0]
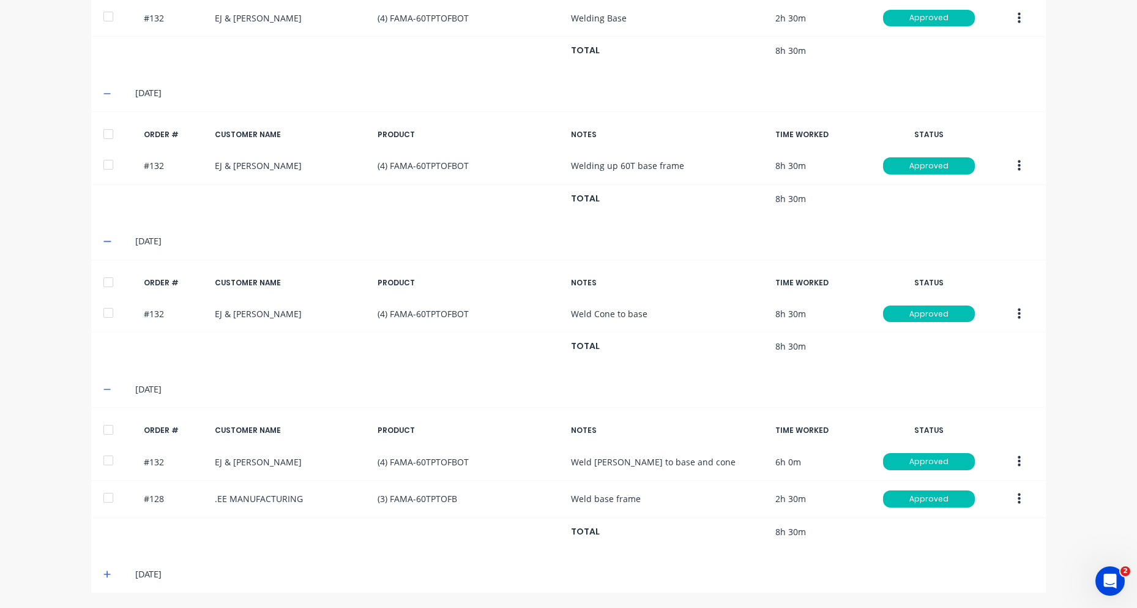
click at [106, 577] on icon at bounding box center [107, 574] width 8 height 9
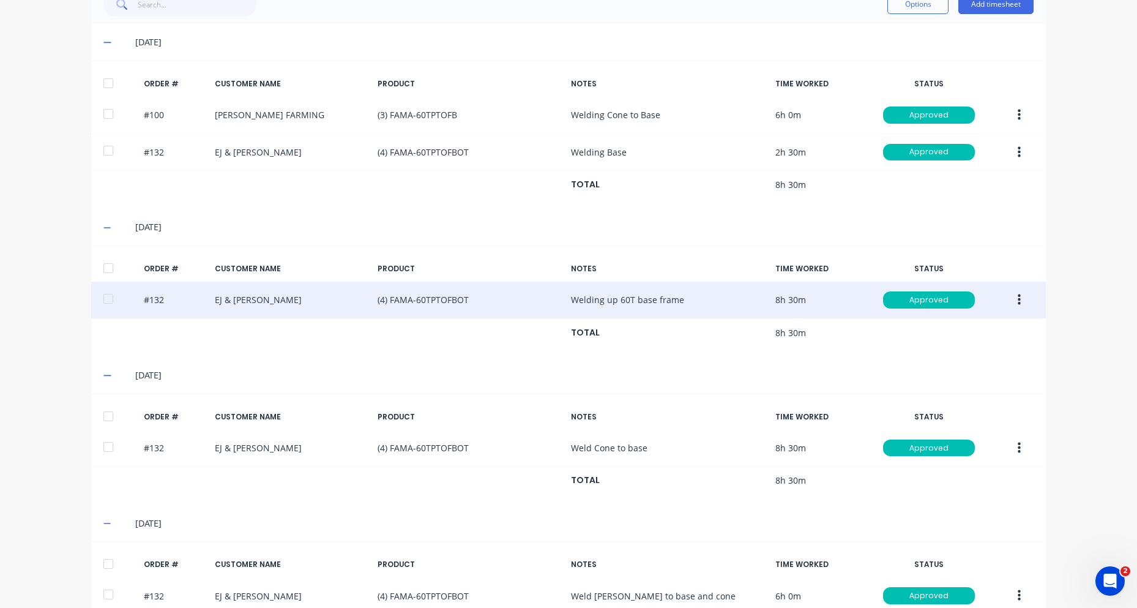
scroll to position [55, 0]
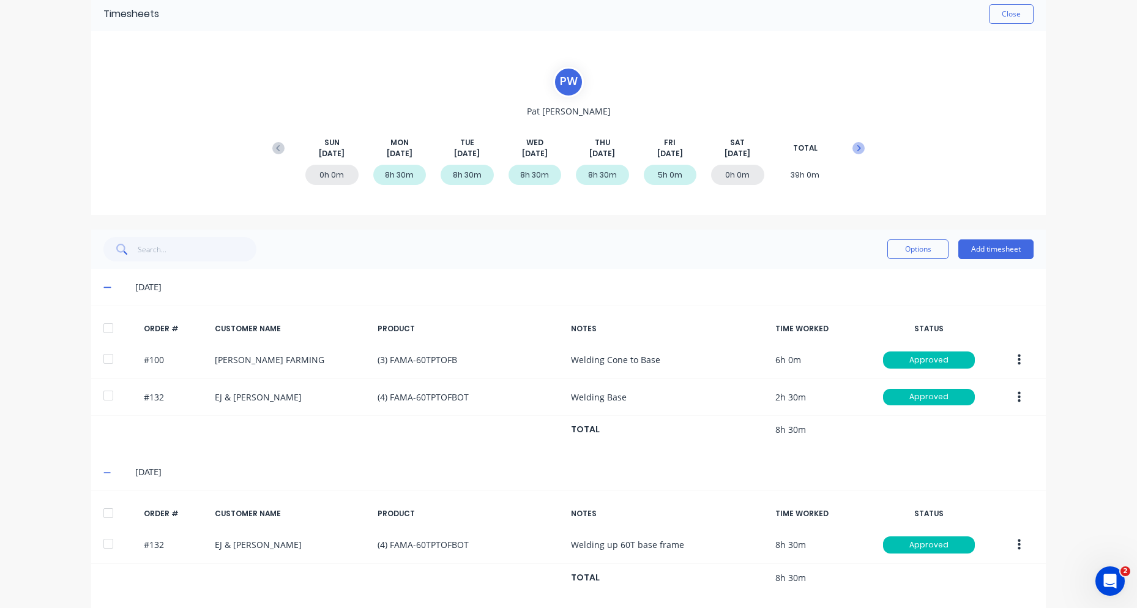
click at [858, 141] on button at bounding box center [858, 148] width 24 height 22
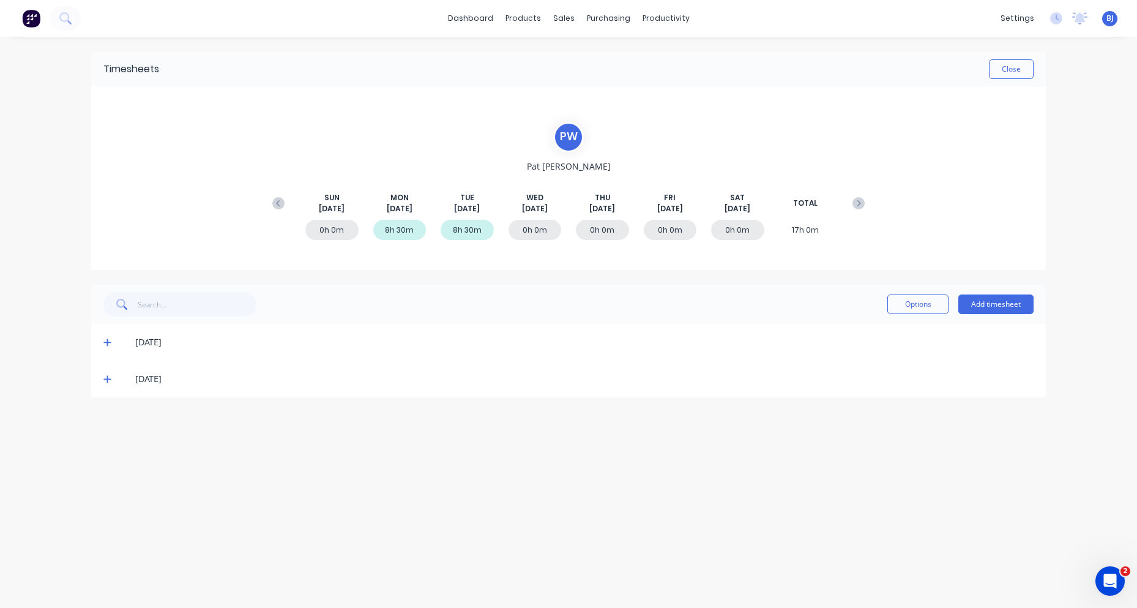
scroll to position [0, 0]
click at [101, 341] on div "[DATE]" at bounding box center [568, 342] width 955 height 37
click at [104, 341] on icon at bounding box center [107, 342] width 8 height 9
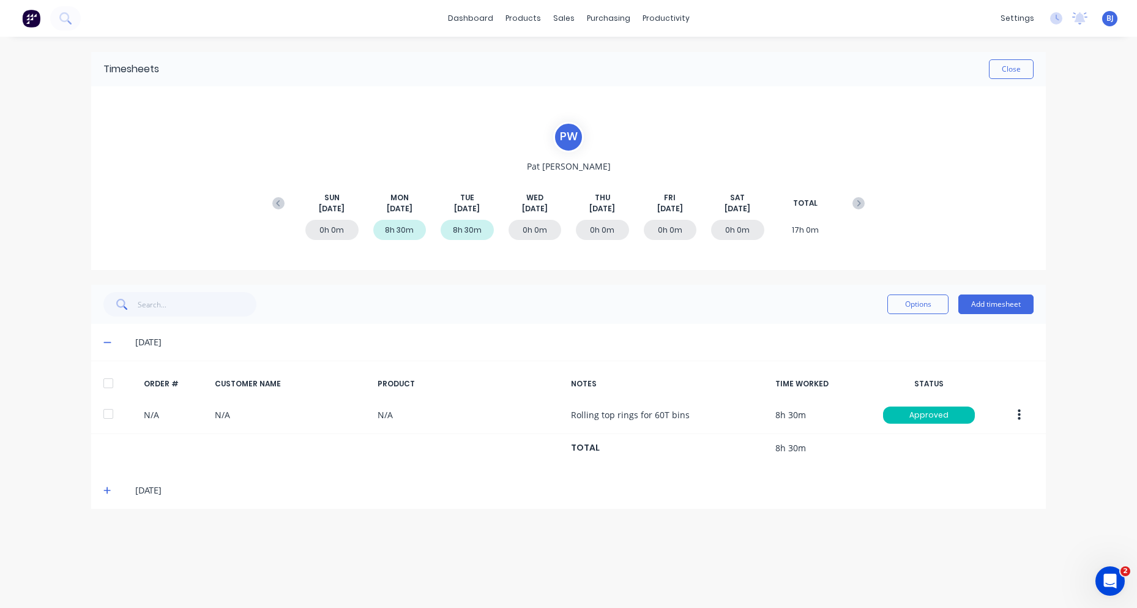
click at [108, 490] on icon at bounding box center [106, 490] width 7 height 7
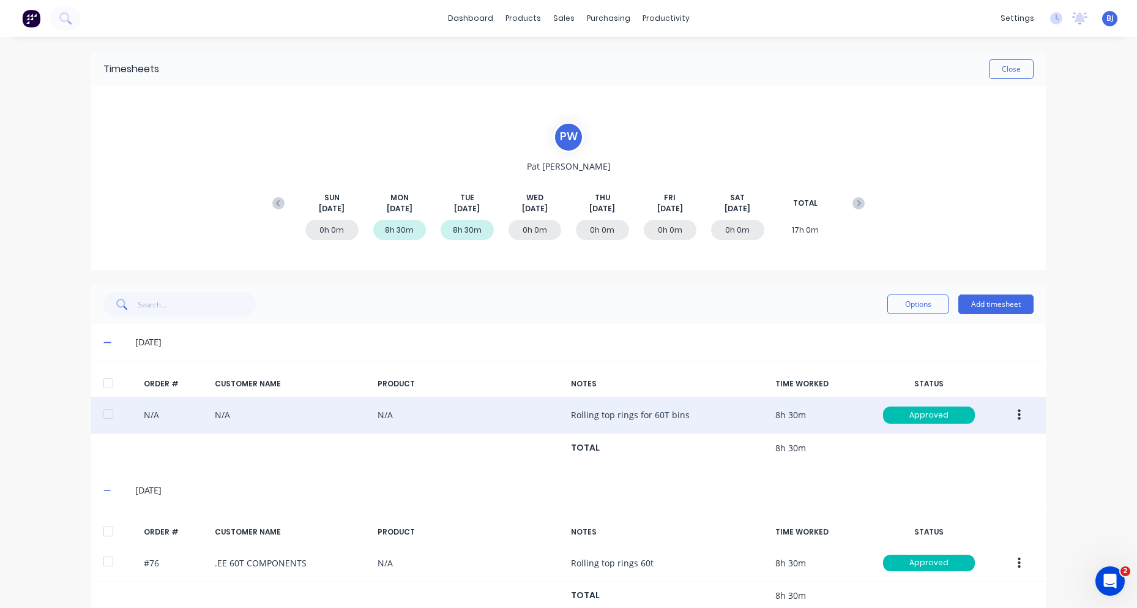
click at [1017, 417] on button "button" at bounding box center [1019, 415] width 29 height 22
click at [942, 491] on div "Edit" at bounding box center [975, 496] width 94 height 18
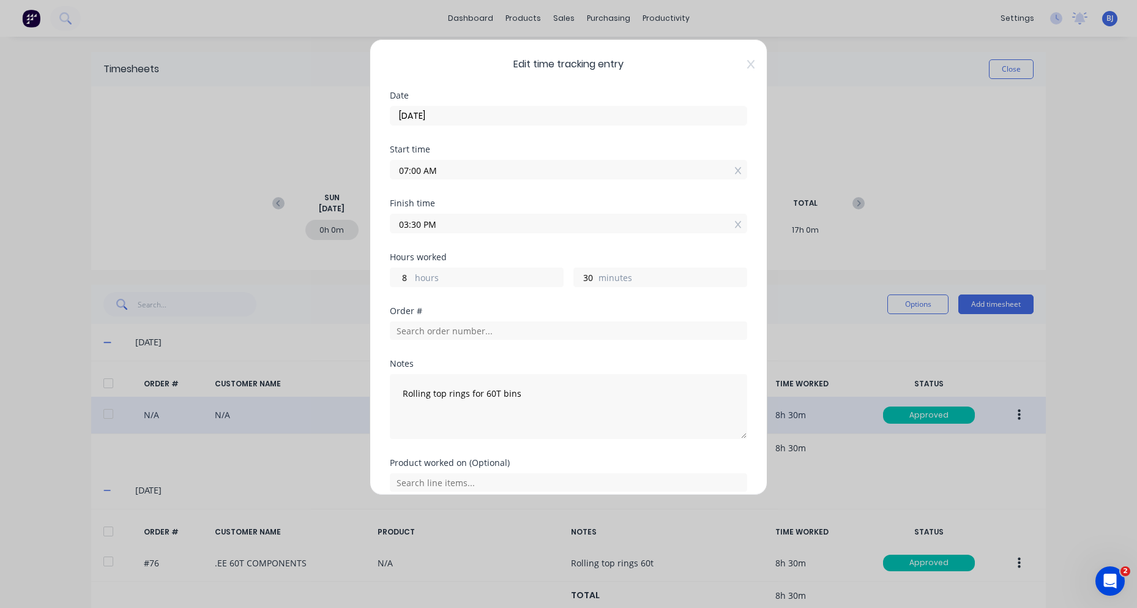
click at [411, 226] on input "03:30 PM" at bounding box center [568, 223] width 356 height 18
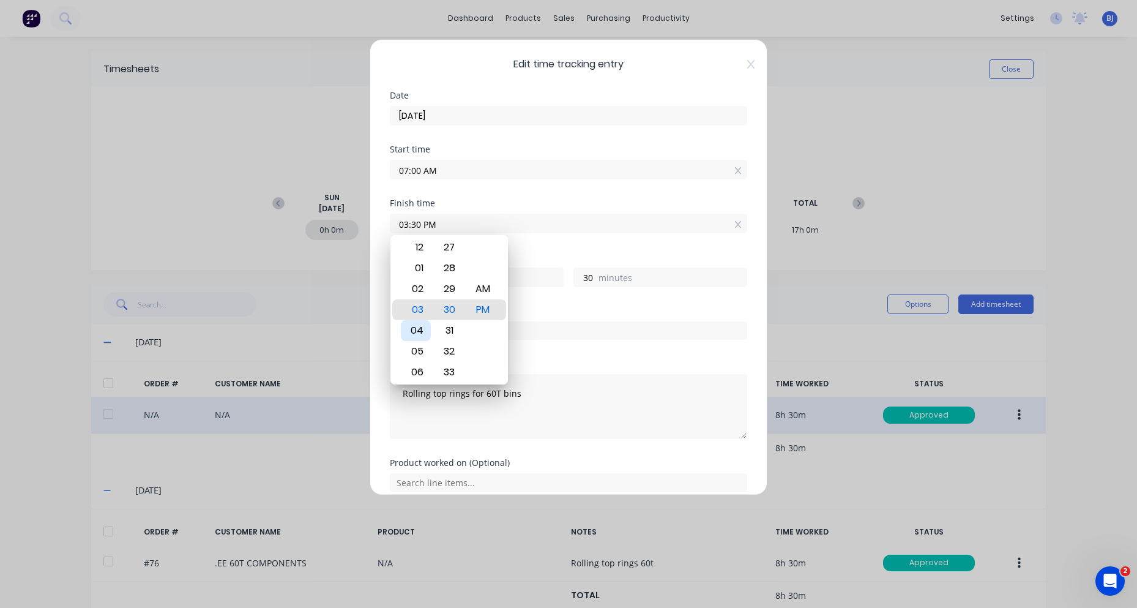
click at [419, 330] on div "04" at bounding box center [416, 330] width 30 height 21
type input "04:30 PM"
type input "9"
type input "04:25 PM"
type input "25"
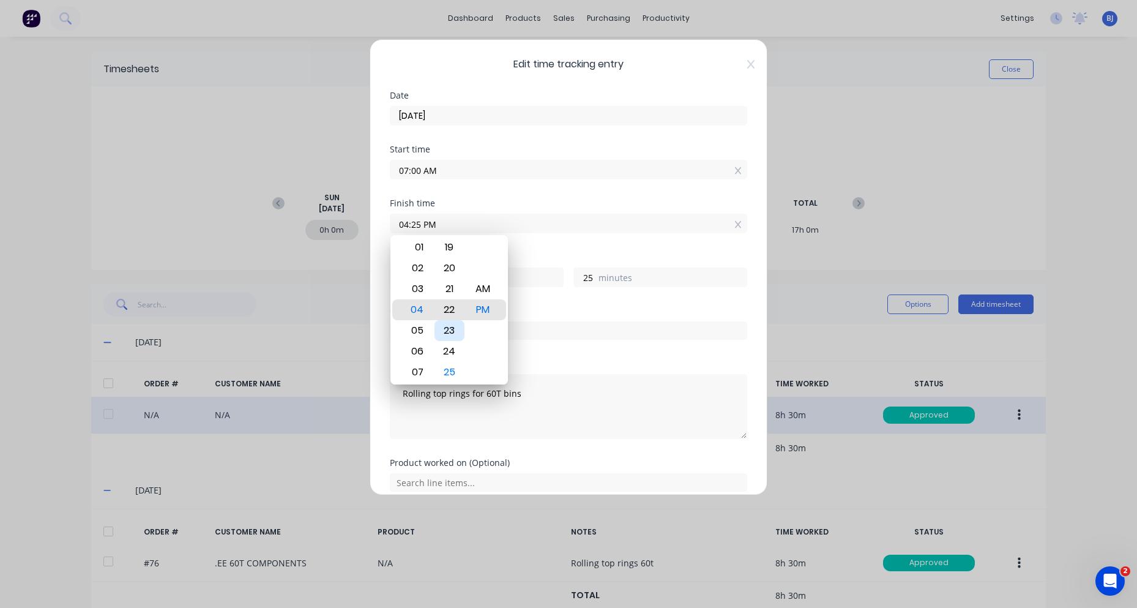
type input "04:20 PM"
type input "20"
type input "04:15 PM"
type input "15"
type input "04:10 PM"
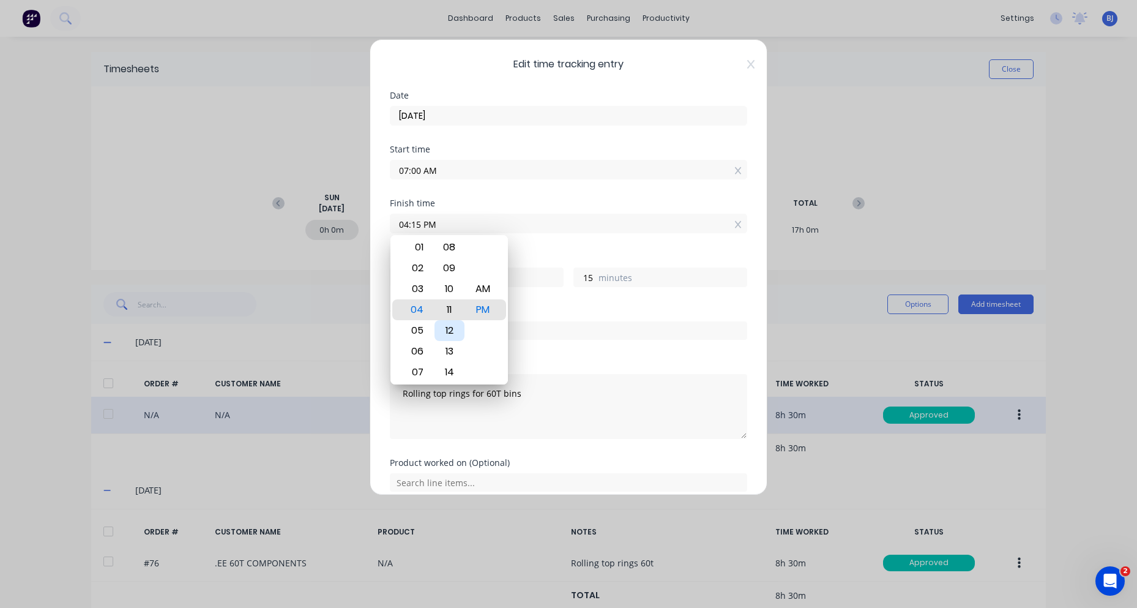
type input "10"
type input "04:05 PM"
type input "5"
type input "04:00 PM"
type input "0"
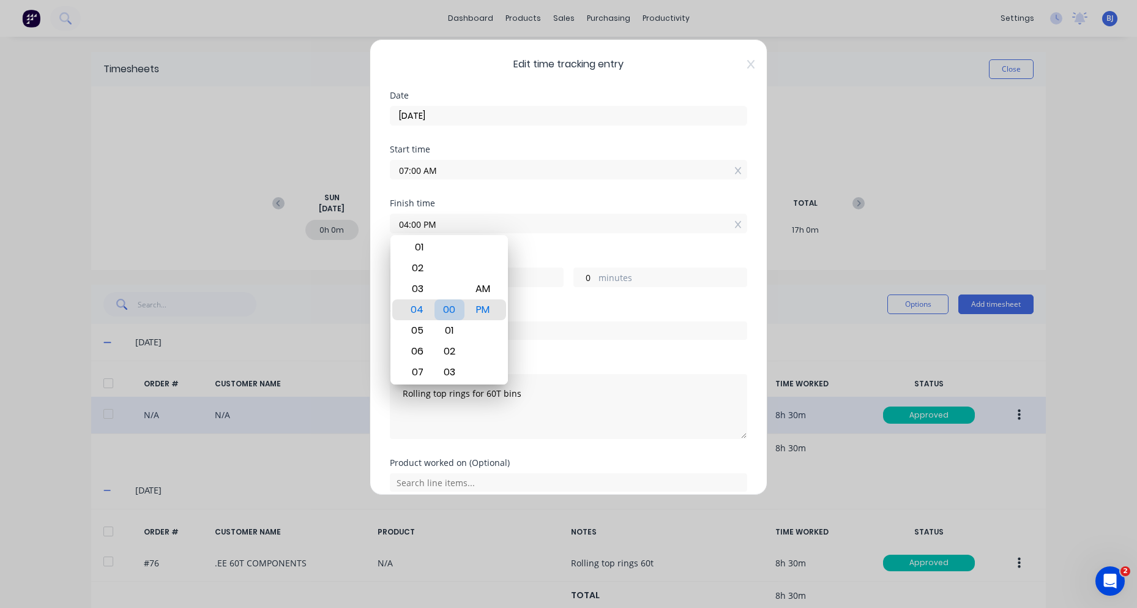
click at [452, 308] on div "00" at bounding box center [450, 309] width 30 height 21
click at [567, 426] on textarea "Rolling top rings for 60T bins" at bounding box center [568, 406] width 357 height 65
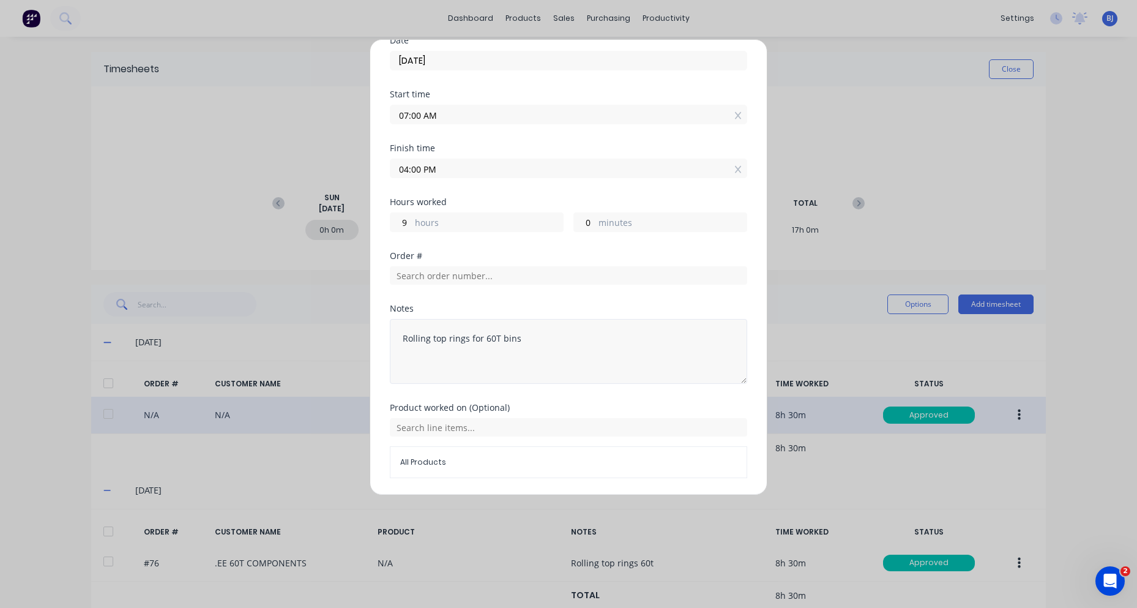
scroll to position [95, 0]
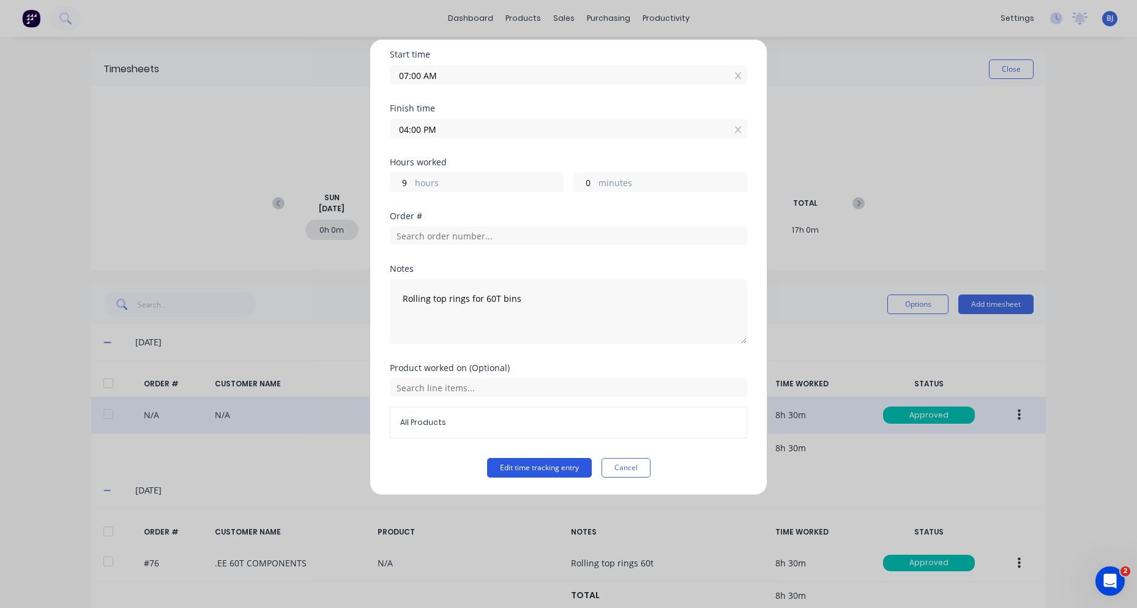
click at [542, 466] on button "Edit time tracking entry" at bounding box center [539, 468] width 105 height 20
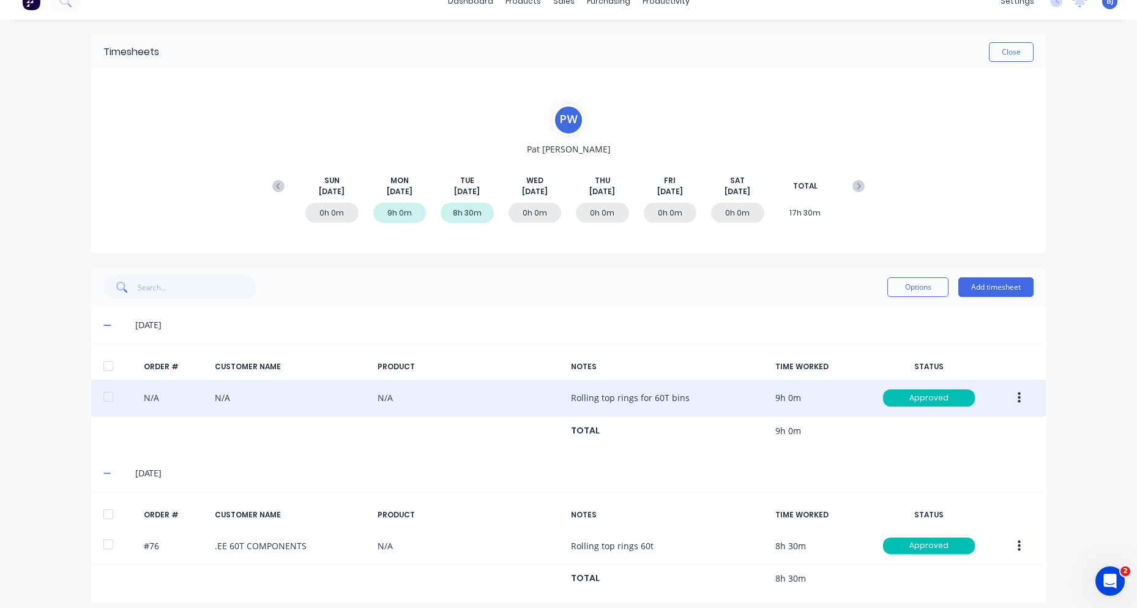
scroll to position [27, 0]
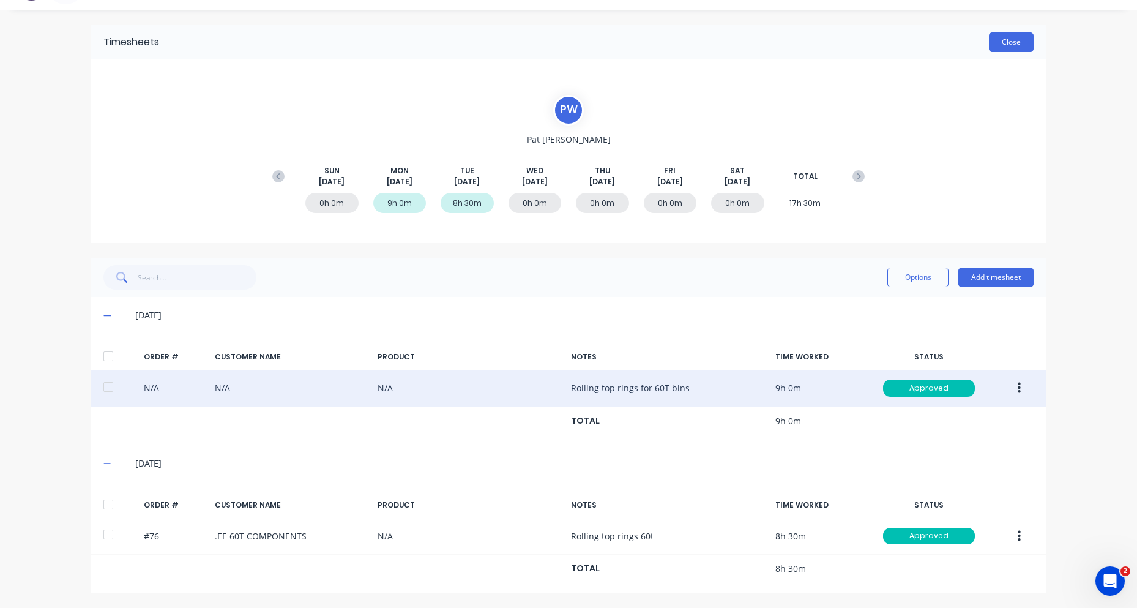
click at [996, 40] on button "Close" at bounding box center [1011, 42] width 45 height 20
